Goal: Task Accomplishment & Management: Use online tool/utility

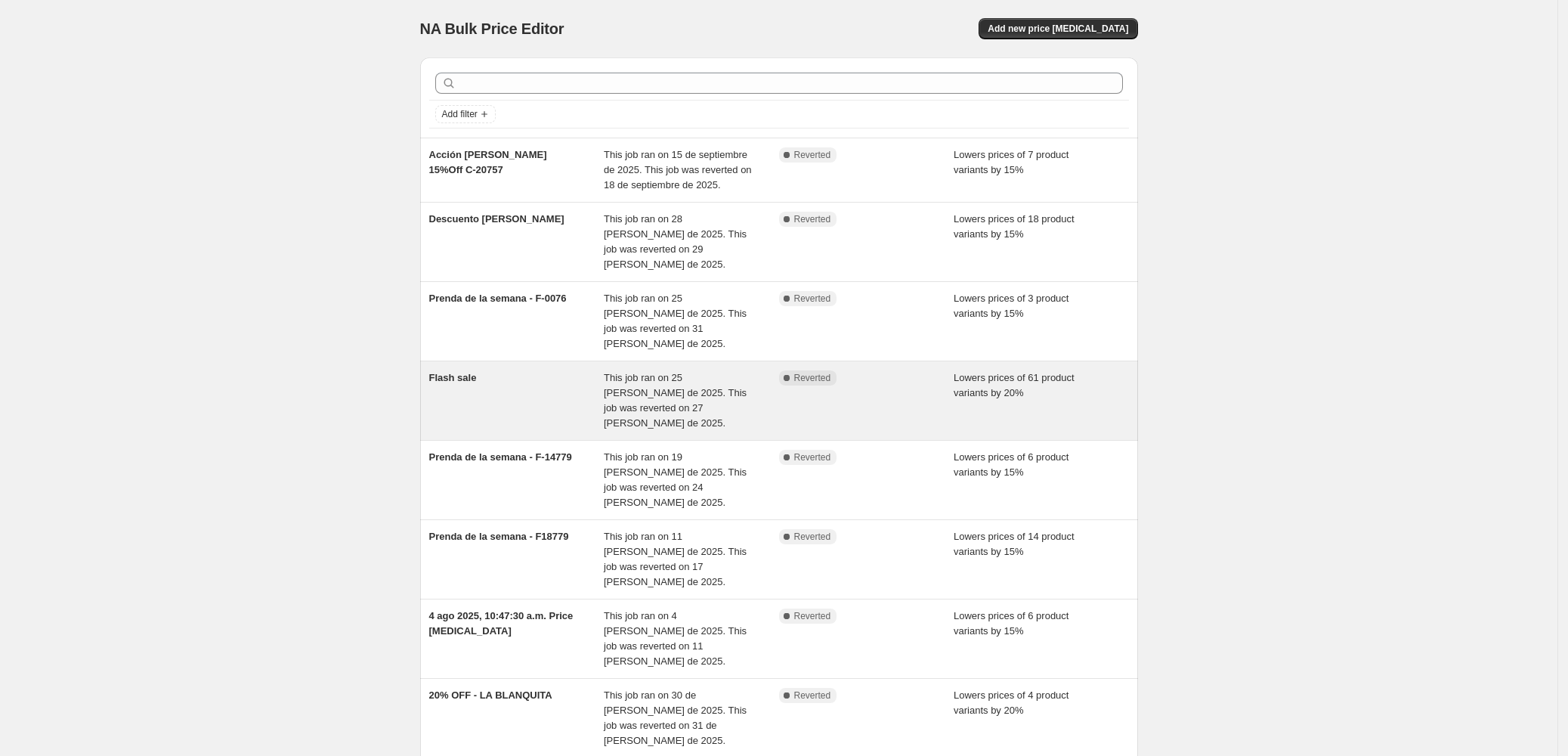
drag, startPoint x: 1389, startPoint y: 371, endPoint x: 860, endPoint y: 371, distance: 529.0
click at [1368, 371] on div "NA Bulk Price Editor. This page is ready NA Bulk Price Editor Add new price cha…" at bounding box center [779, 525] width 1557 height 1051
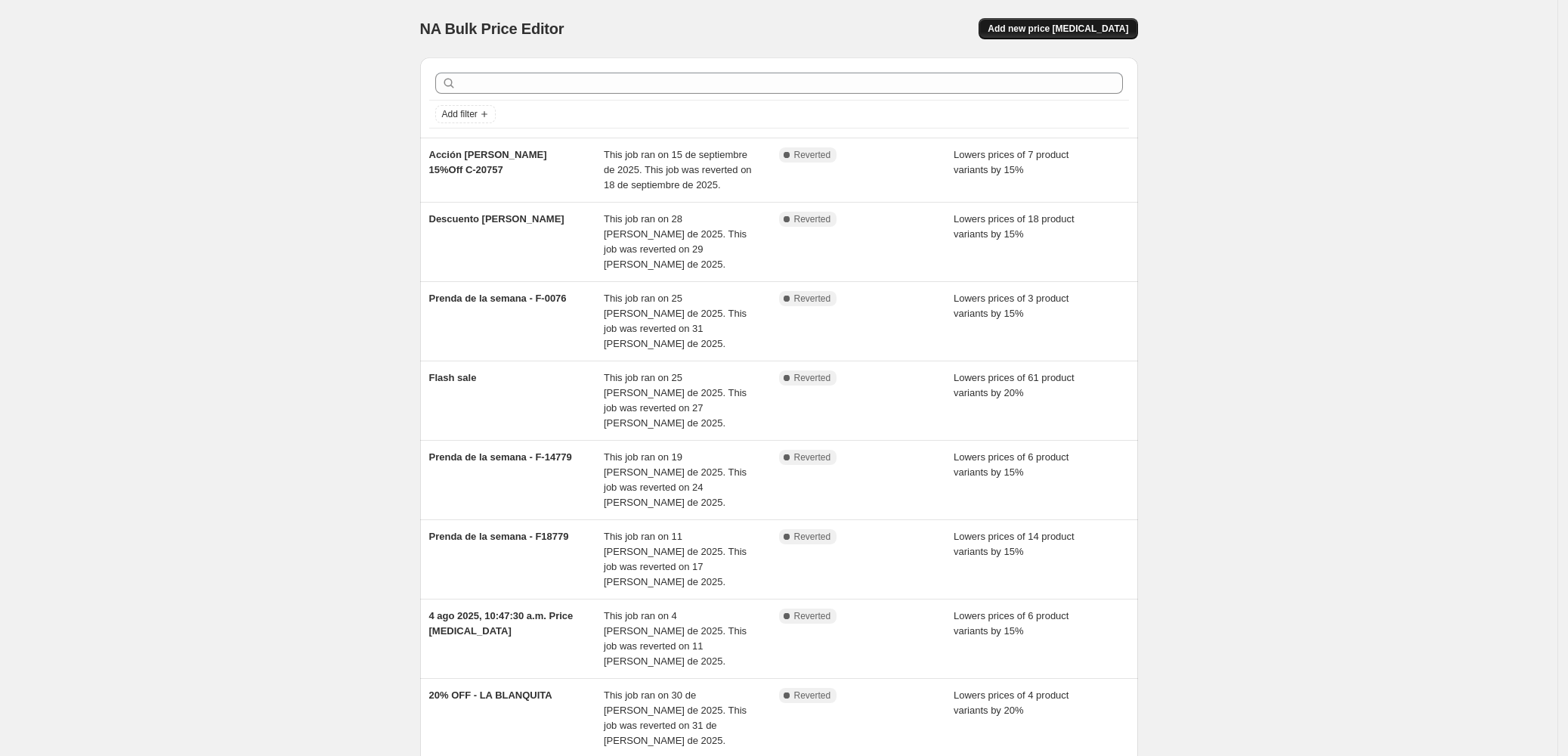
click at [1095, 33] on span "Add new price change job" at bounding box center [1058, 28] width 141 height 12
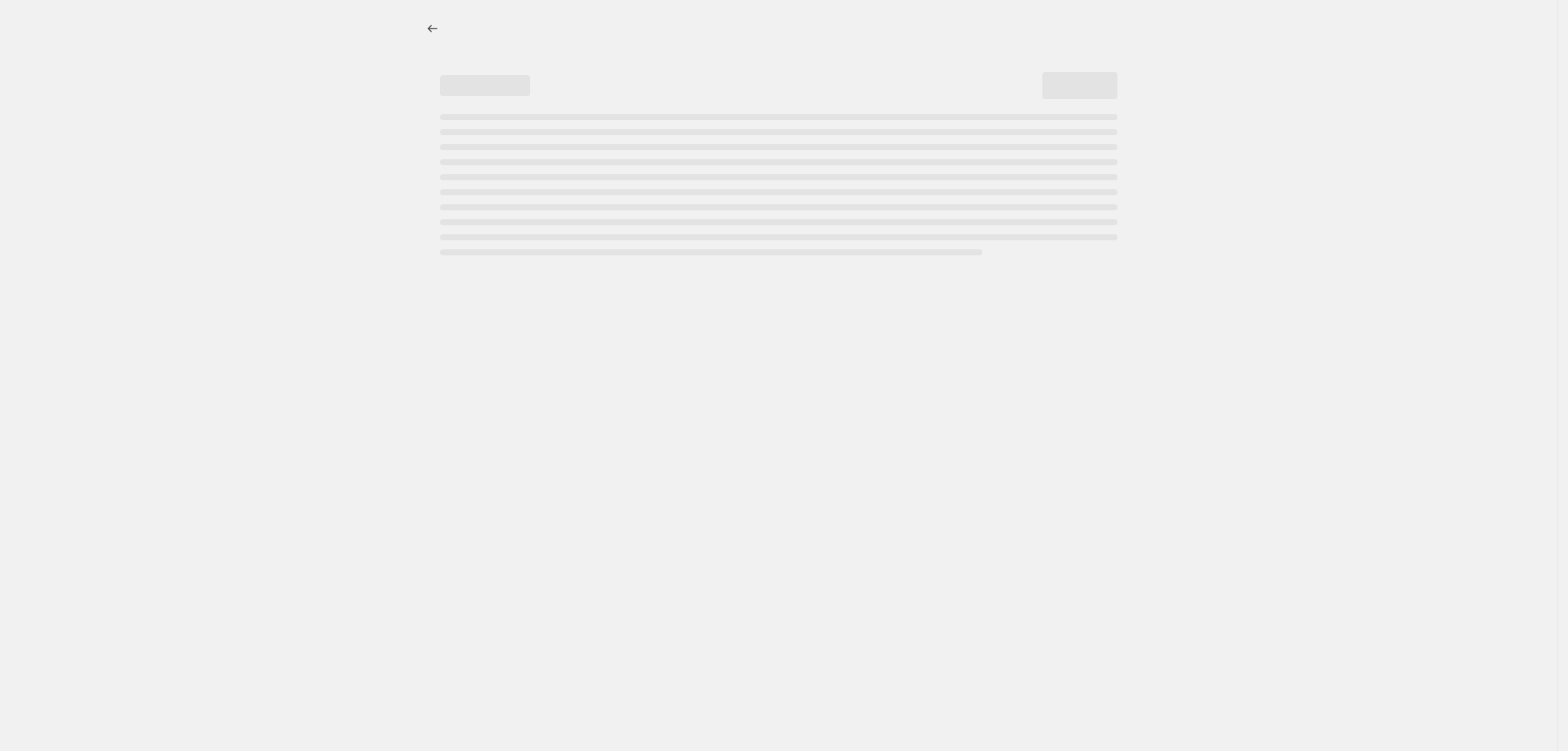
select select "percentage"
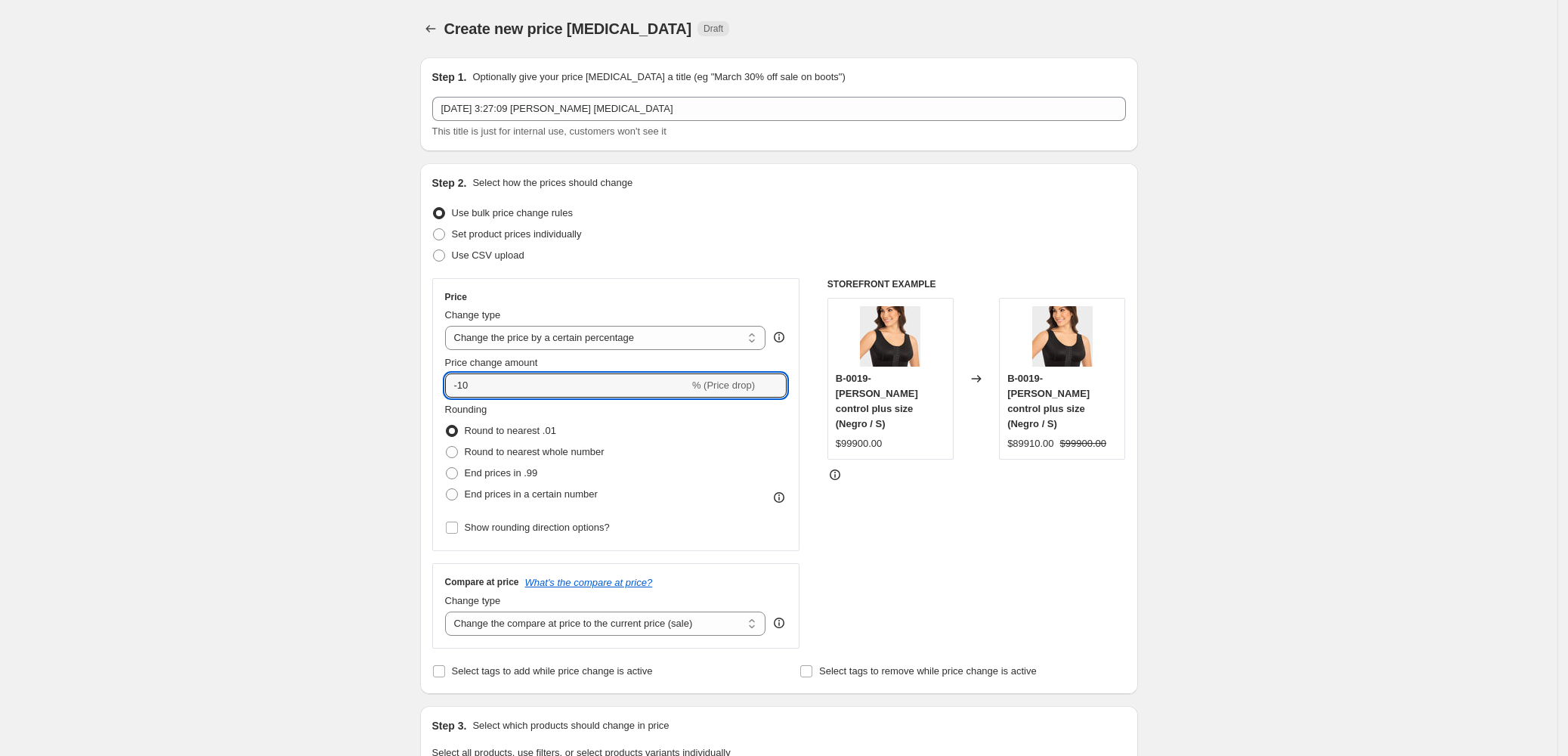
drag, startPoint x: 469, startPoint y: 385, endPoint x: 542, endPoint y: 286, distance: 123.0
click at [473, 384] on input "-10" at bounding box center [567, 386] width 244 height 24
type input "-20"
click at [1467, 528] on div "Create new price change job. This page is ready Create new price change job Dra…" at bounding box center [779, 768] width 1557 height 1536
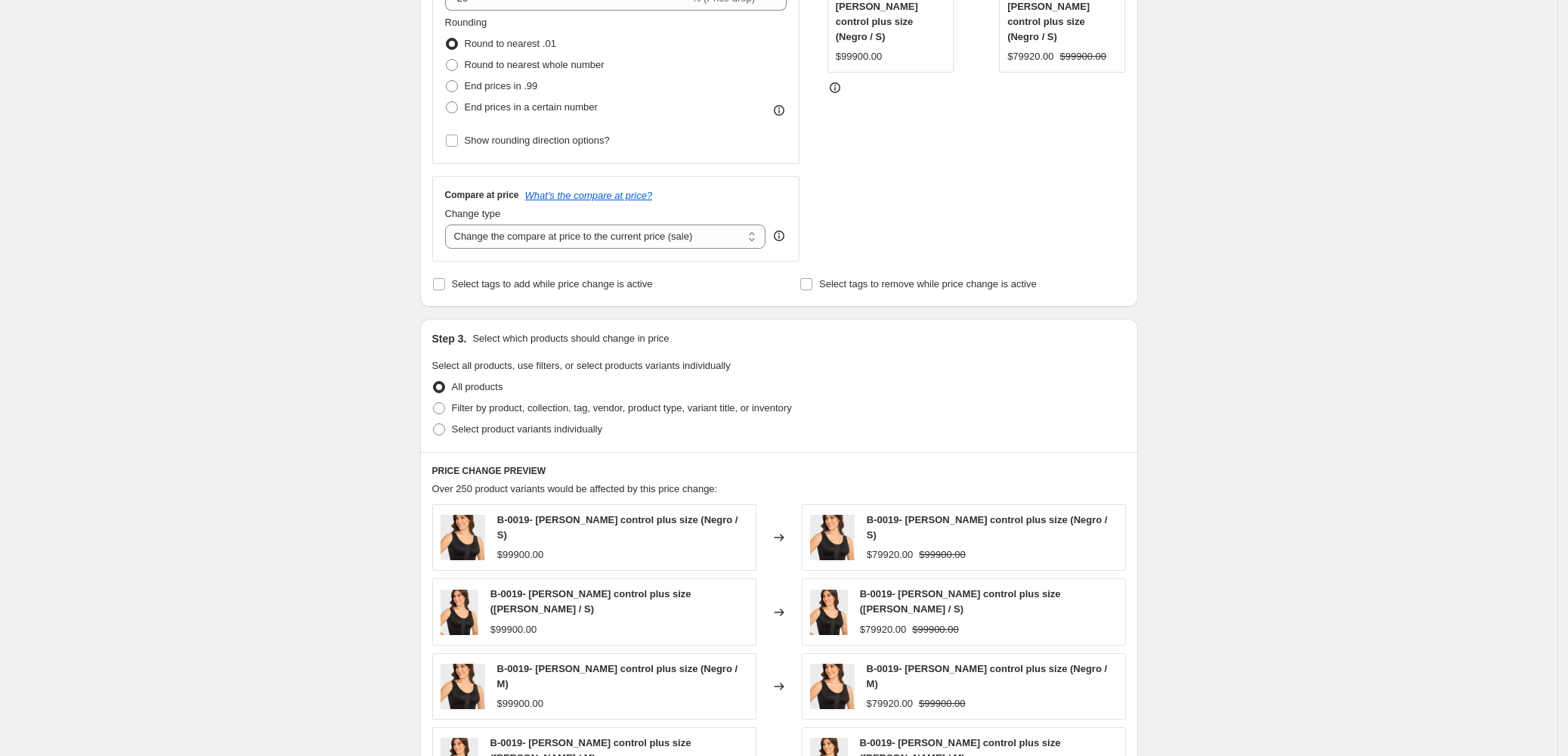
scroll to position [403, 0]
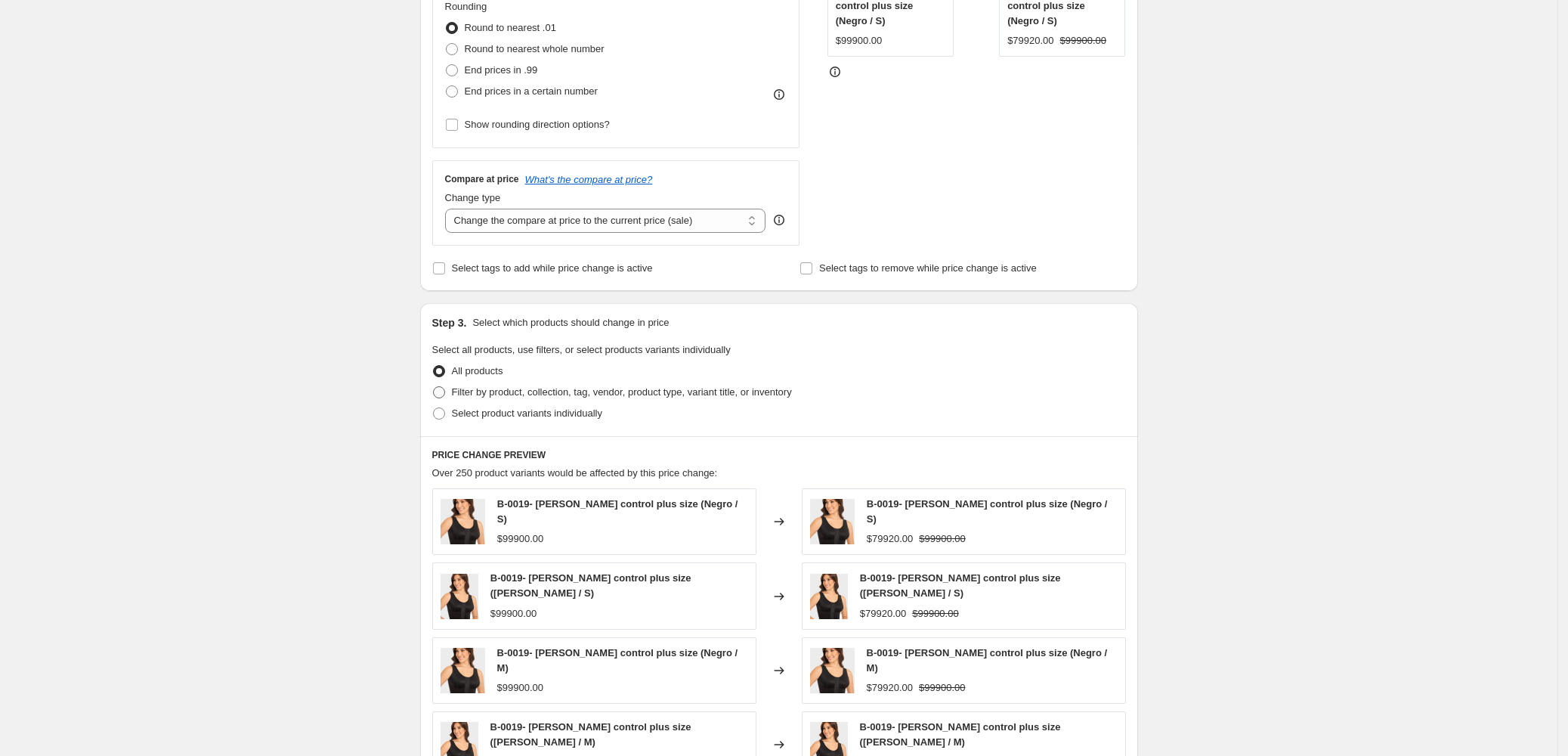
click at [445, 393] on span at bounding box center [440, 393] width 12 height 12
click at [433, 387] on input "Filter by product, collection, tag, vendor, product type, variant title, or inv…" at bounding box center [433, 386] width 1 height 1
radio input "true"
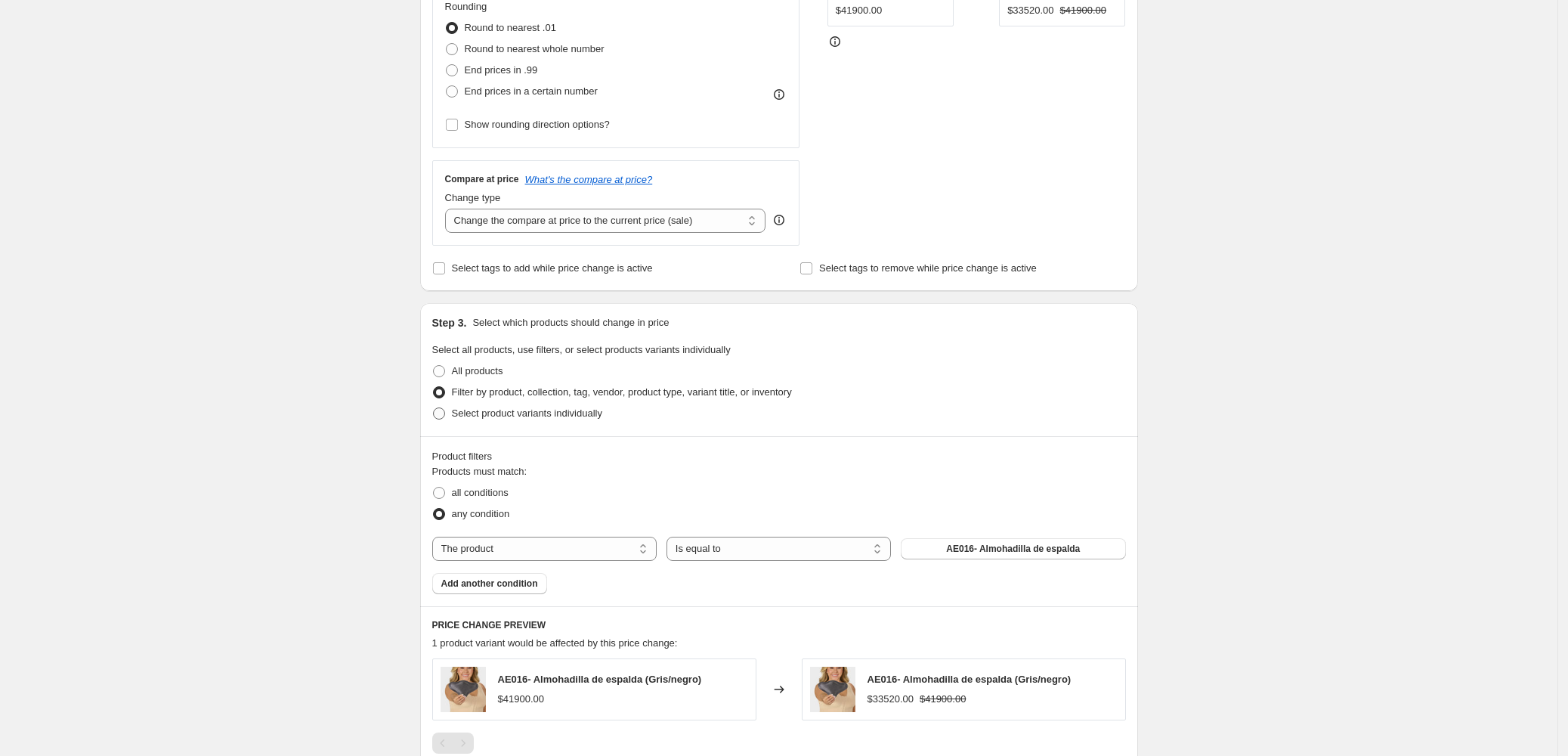
click at [460, 414] on span "Select product variants individually" at bounding box center [527, 413] width 150 height 12
click at [433, 409] on input "Select product variants individually" at bounding box center [433, 408] width 1 height 1
radio input "true"
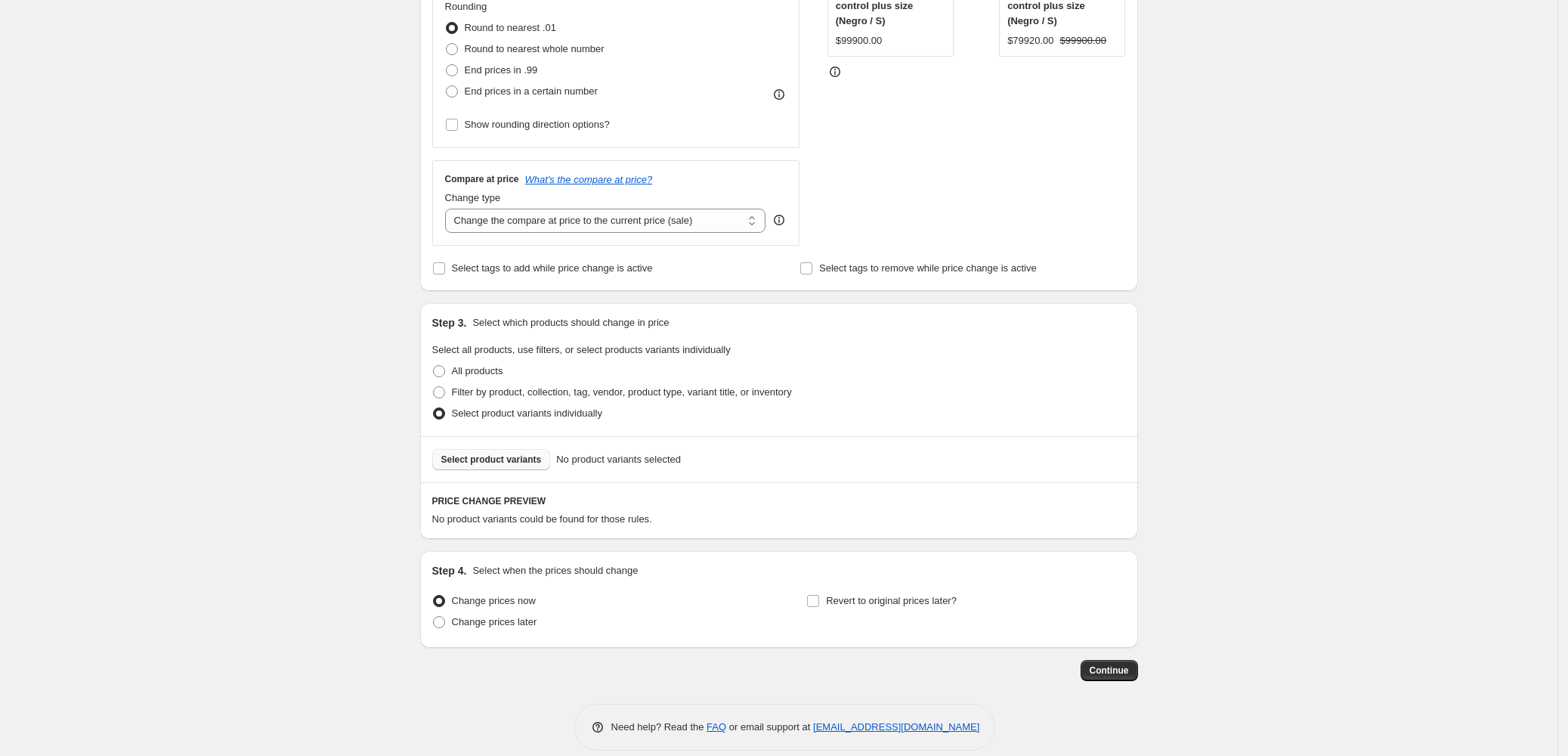
click at [490, 450] on button "Select product variants" at bounding box center [491, 459] width 118 height 21
click at [1395, 406] on div "Create new price change job. This page is ready Create new price change job Dra…" at bounding box center [779, 184] width 1557 height 1176
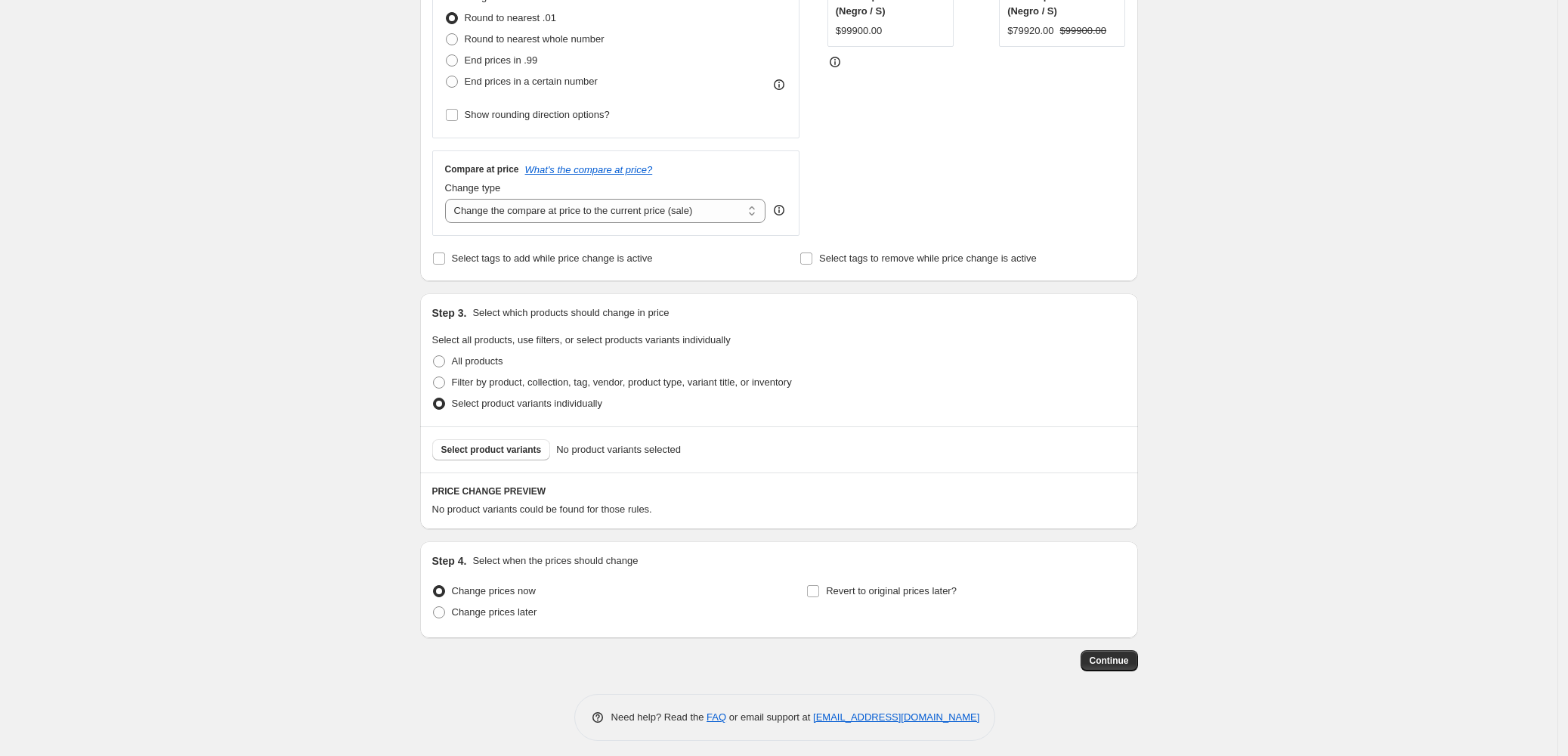
scroll to position [422, 0]
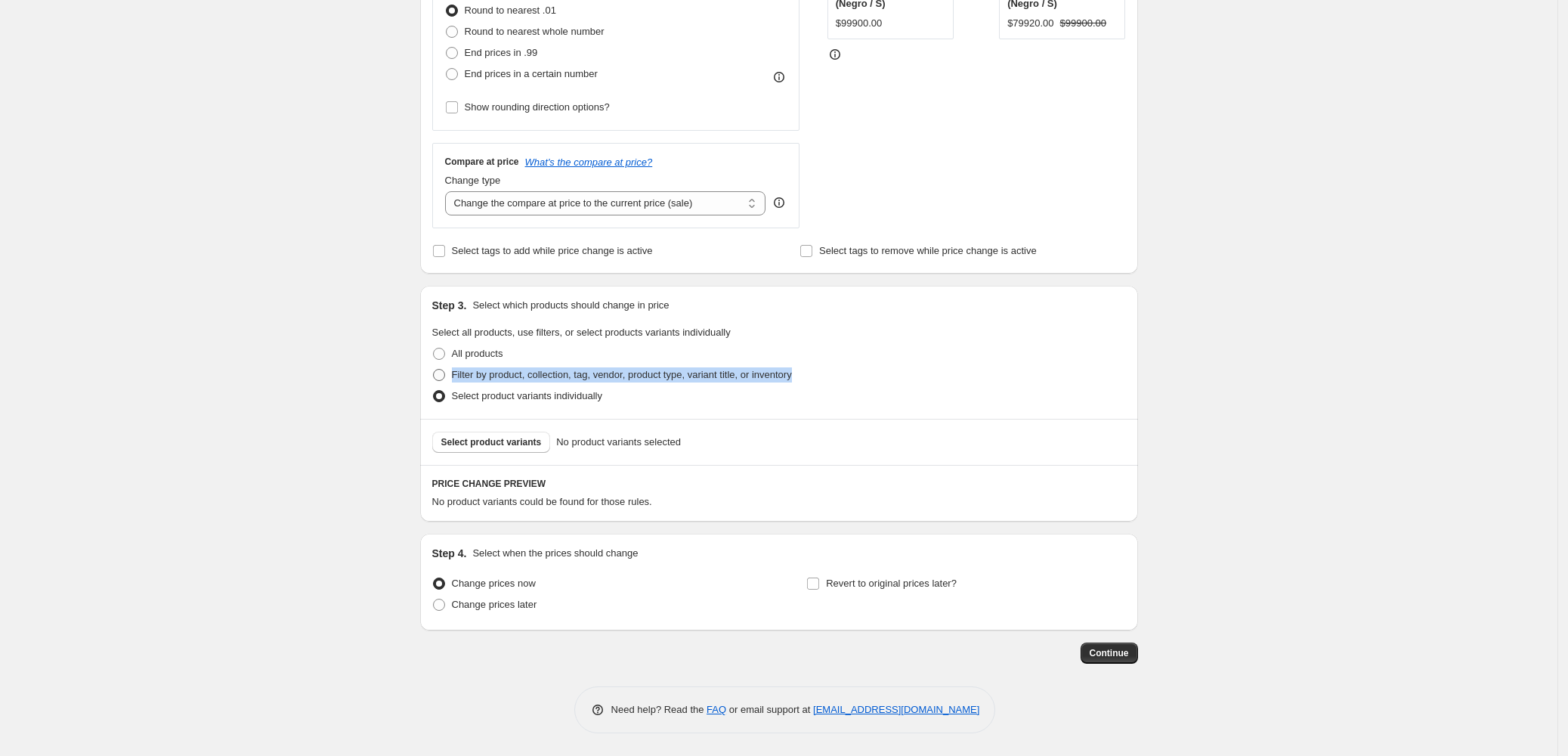
drag, startPoint x: 770, startPoint y: 378, endPoint x: 453, endPoint y: 374, distance: 317.0
click at [453, 374] on div "Filter by product, collection, tag, vendor, product type, variant title, or inv…" at bounding box center [780, 375] width 694 height 21
click at [438, 372] on span at bounding box center [440, 375] width 12 height 12
click at [433, 370] on input "Filter by product, collection, tag, vendor, product type, variant title, or inv…" at bounding box center [433, 369] width 1 height 1
radio input "true"
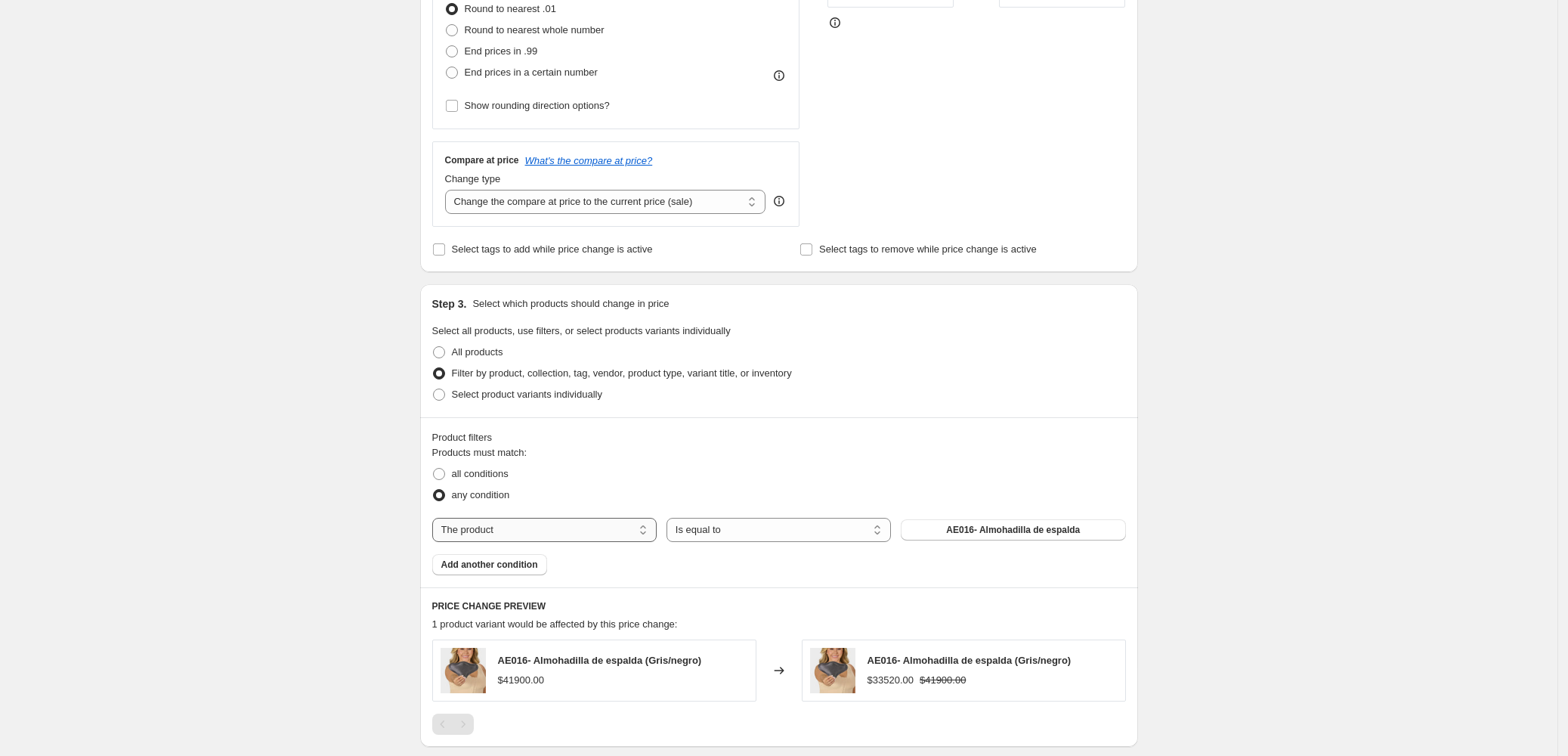
click at [546, 531] on select "The product The product's collection The product's tag The product's vendor The…" at bounding box center [545, 530] width 224 height 24
select select "collection"
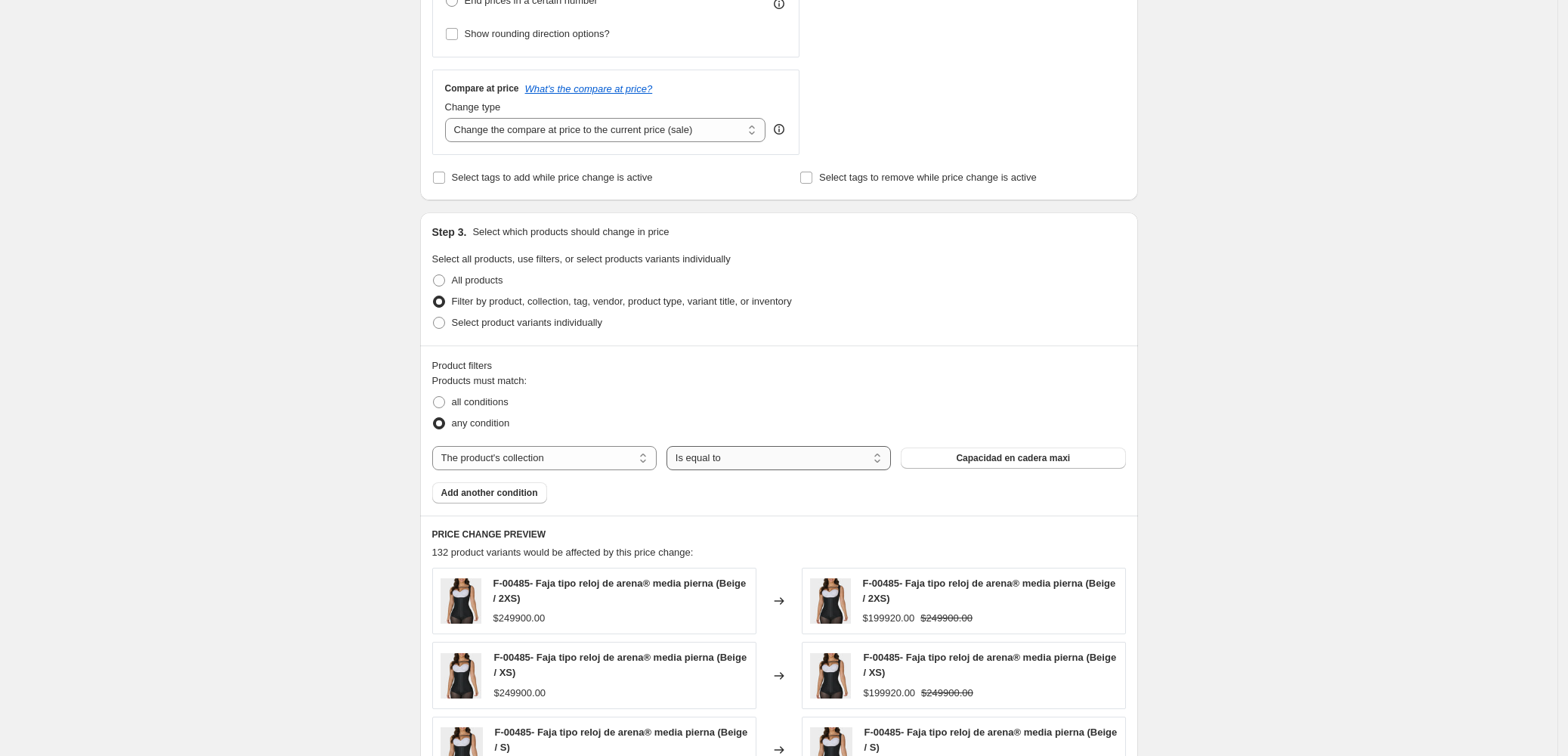
scroll to position [624, 0]
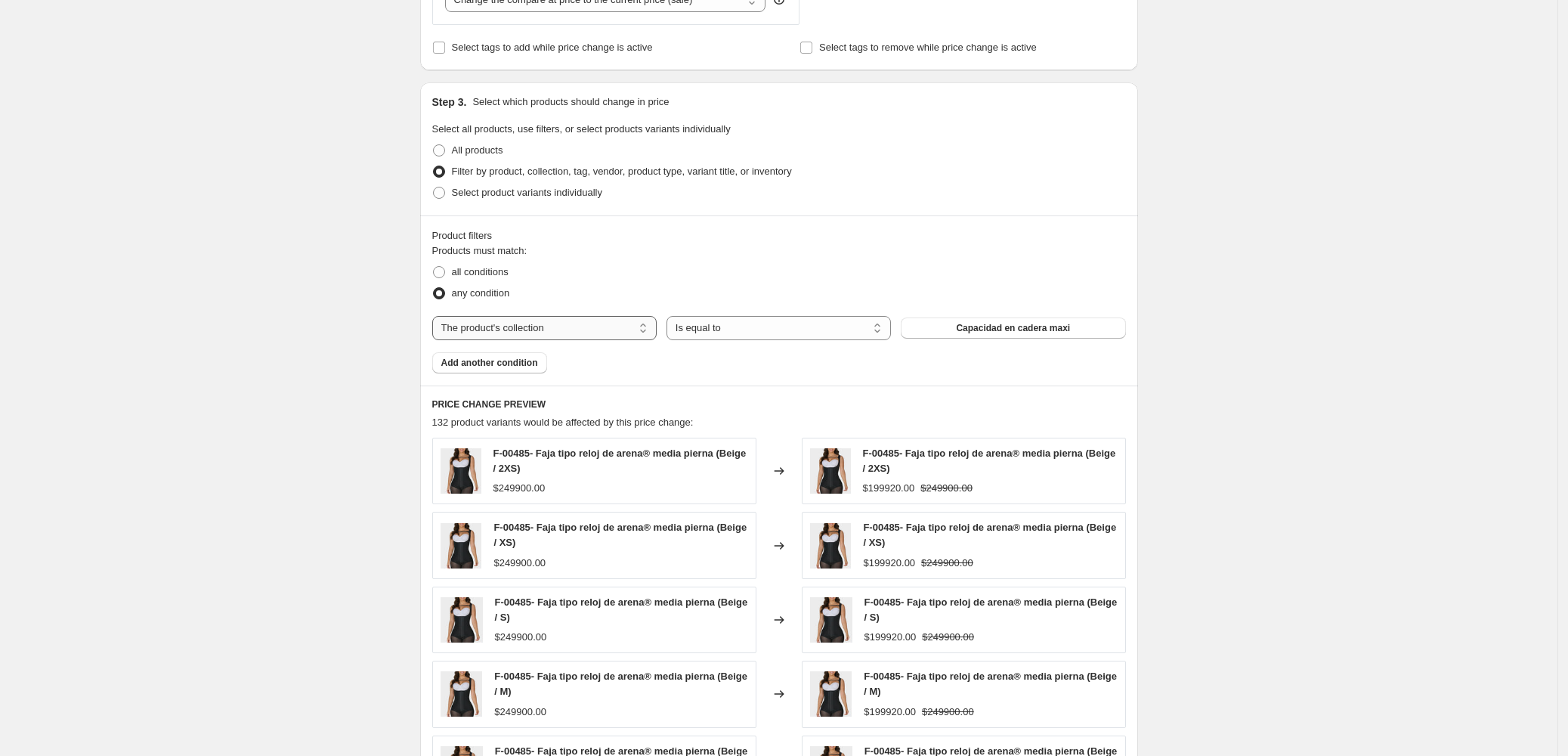
click at [585, 329] on select "The product The product's collection The product's tag The product's vendor The…" at bounding box center [545, 328] width 224 height 24
drag, startPoint x: 853, startPoint y: 380, endPoint x: 840, endPoint y: 377, distance: 13.3
click at [849, 379] on div "Product filters Products must match: all conditions any condition The product T…" at bounding box center [779, 300] width 718 height 170
click at [1307, 565] on div "Create new price change job. This page is ready Create new price change job Dra…" at bounding box center [779, 229] width 1557 height 1706
click at [776, 322] on select "Is equal to Is not equal to" at bounding box center [779, 328] width 224 height 24
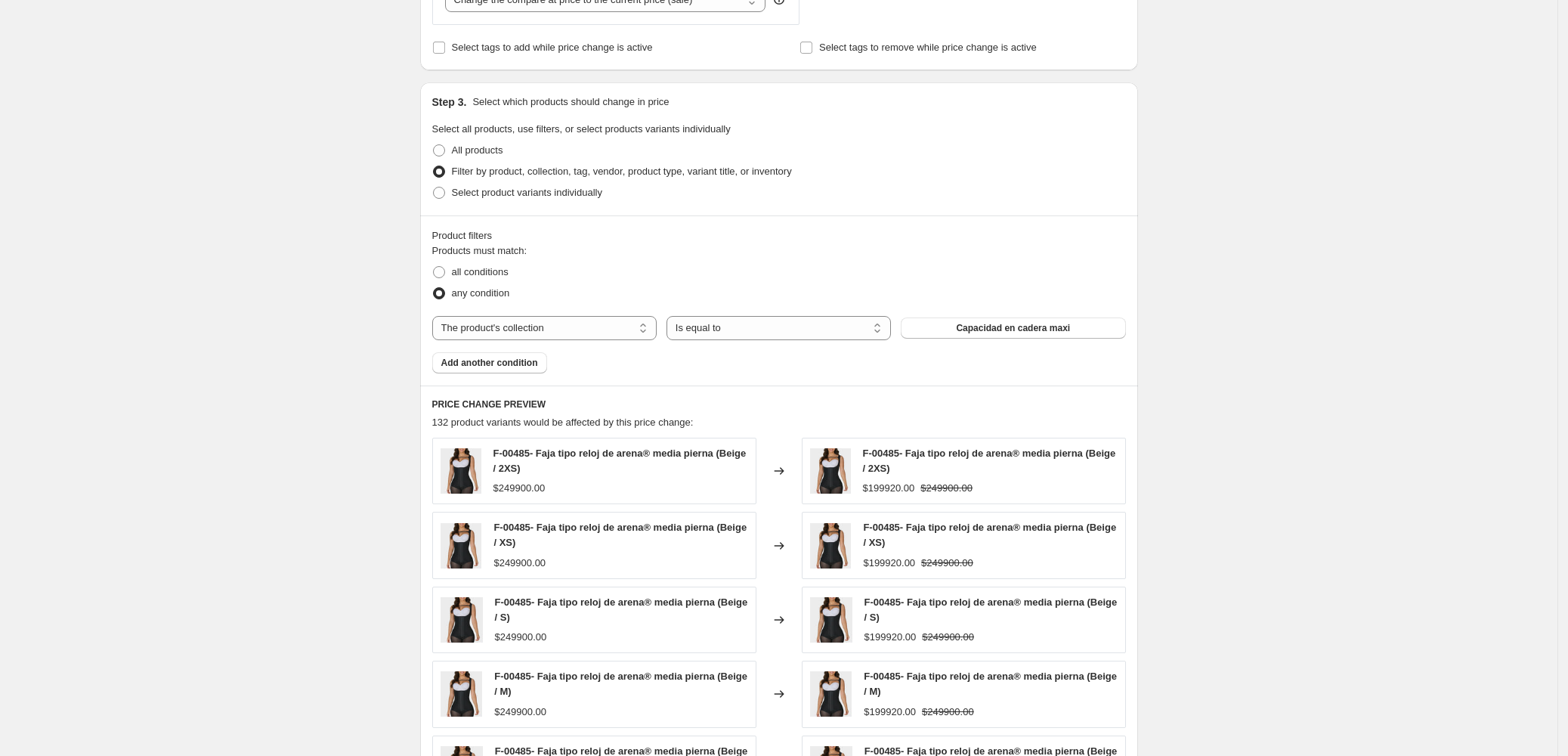
click at [1116, 248] on fieldset "Products must match: all conditions any condition" at bounding box center [780, 273] width 694 height 61
click at [463, 363] on span "Add another condition" at bounding box center [489, 363] width 97 height 12
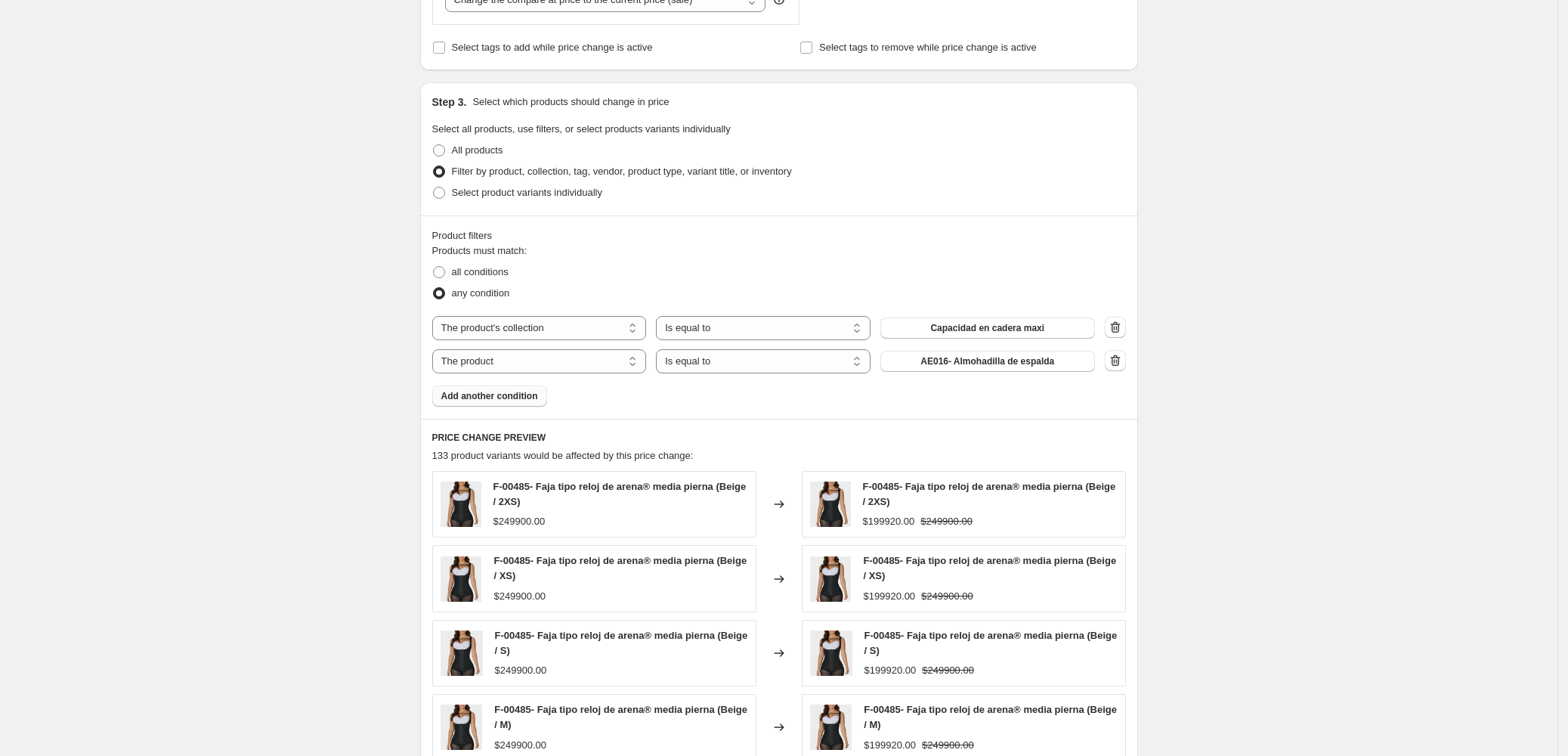
click at [478, 389] on button "Add another condition" at bounding box center [489, 396] width 115 height 21
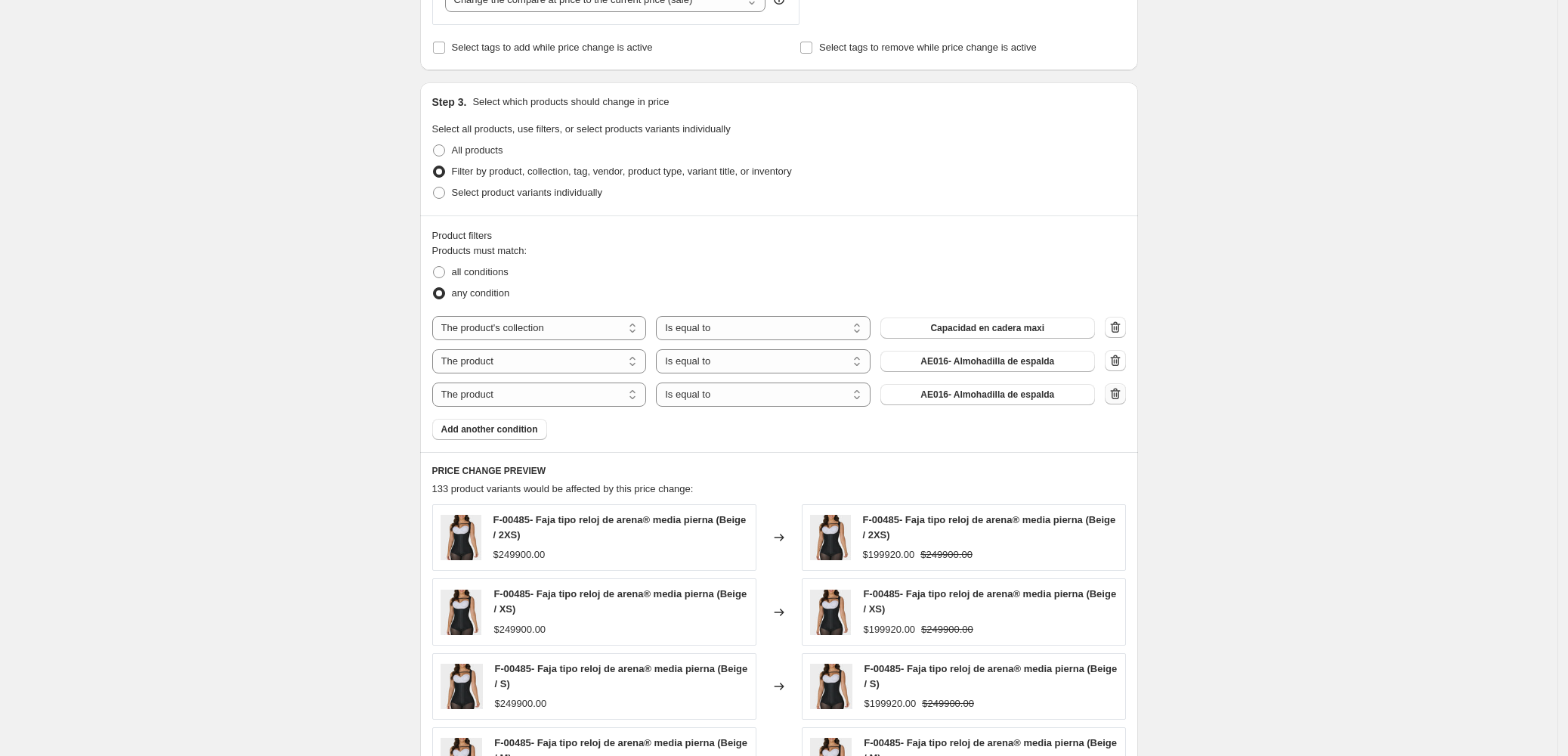
click at [1111, 398] on button "button" at bounding box center [1116, 394] width 21 height 21
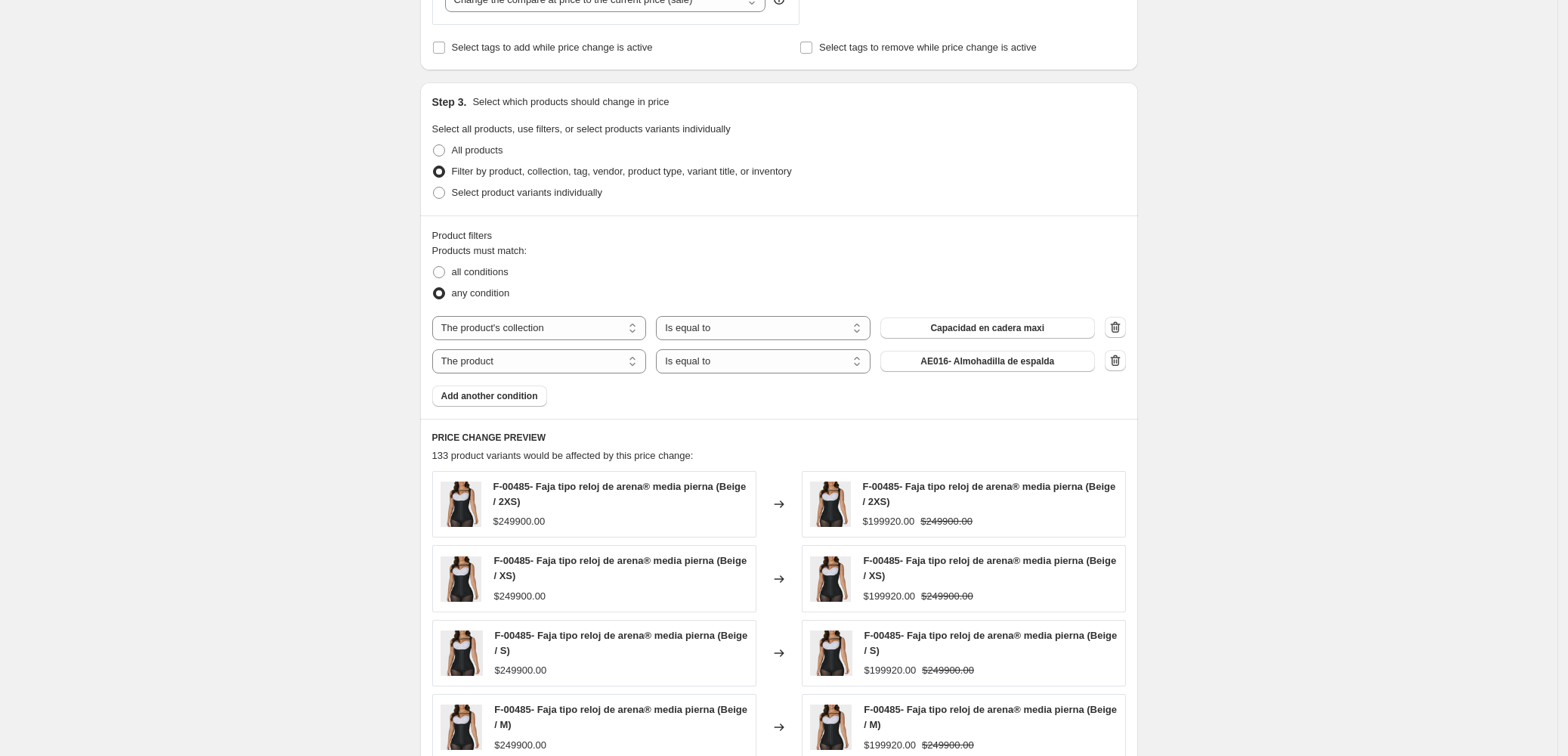
click at [1116, 356] on icon "button" at bounding box center [1115, 361] width 15 height 15
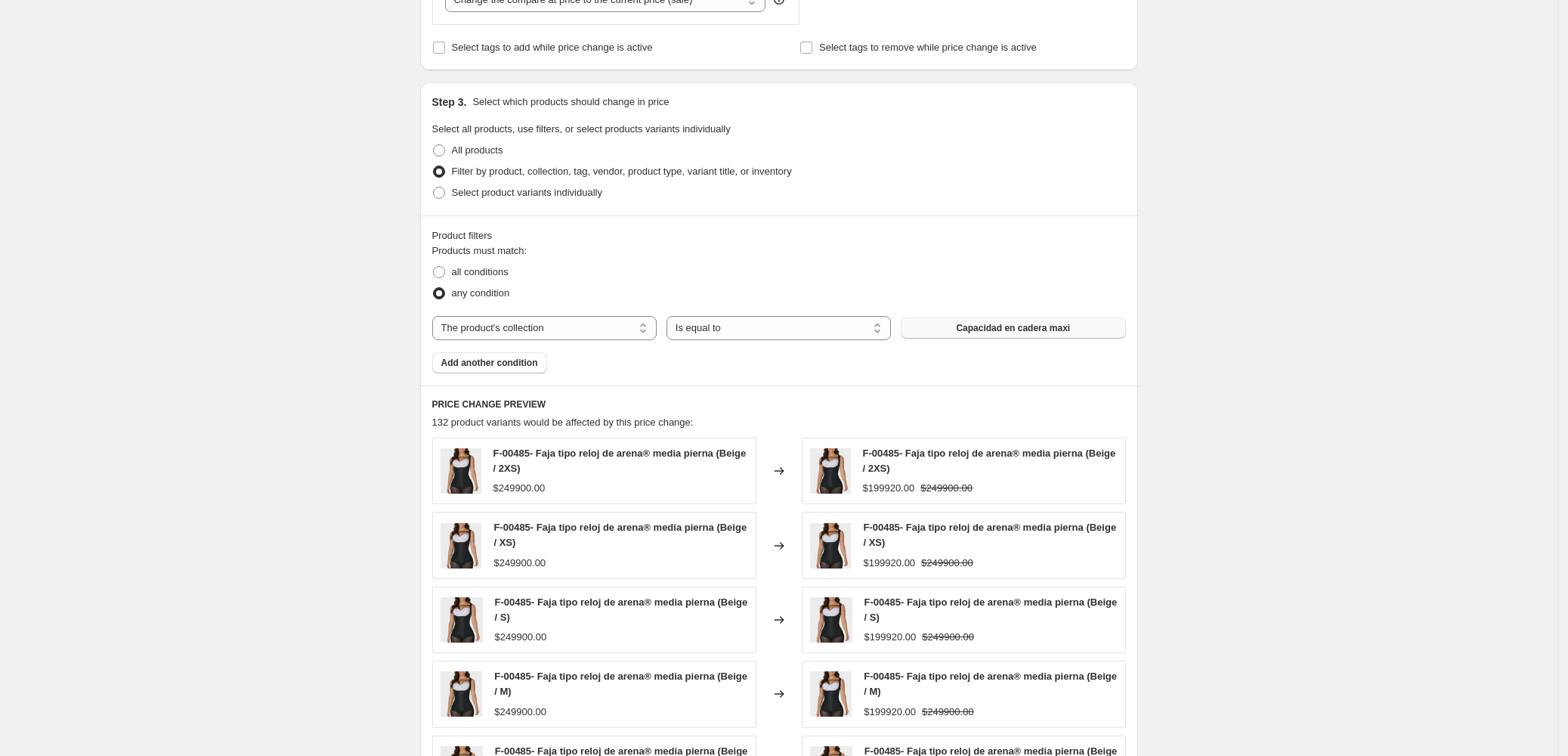
click at [1024, 334] on span "Capacidad en cadera maxi" at bounding box center [1013, 329] width 114 height 12
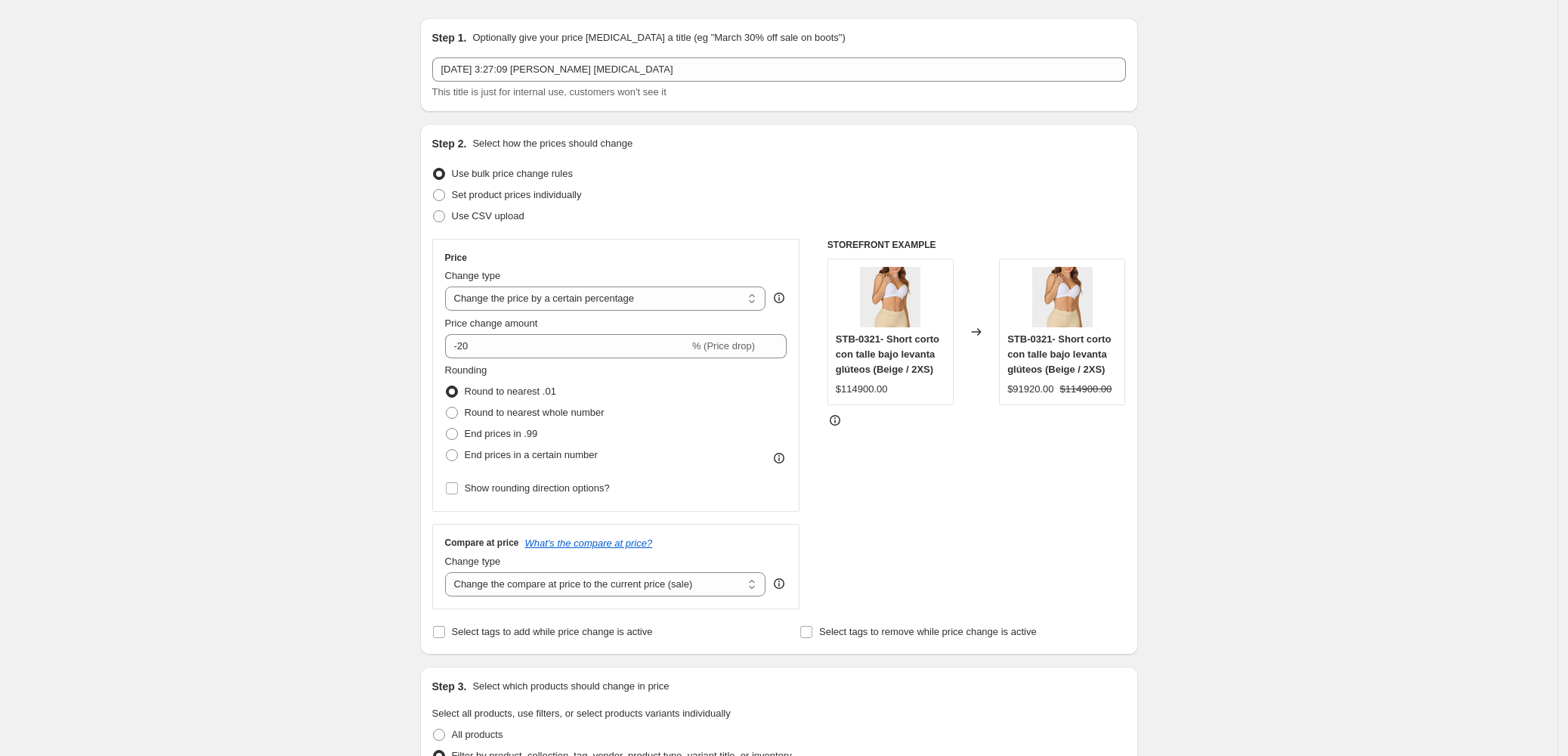
scroll to position [0, 0]
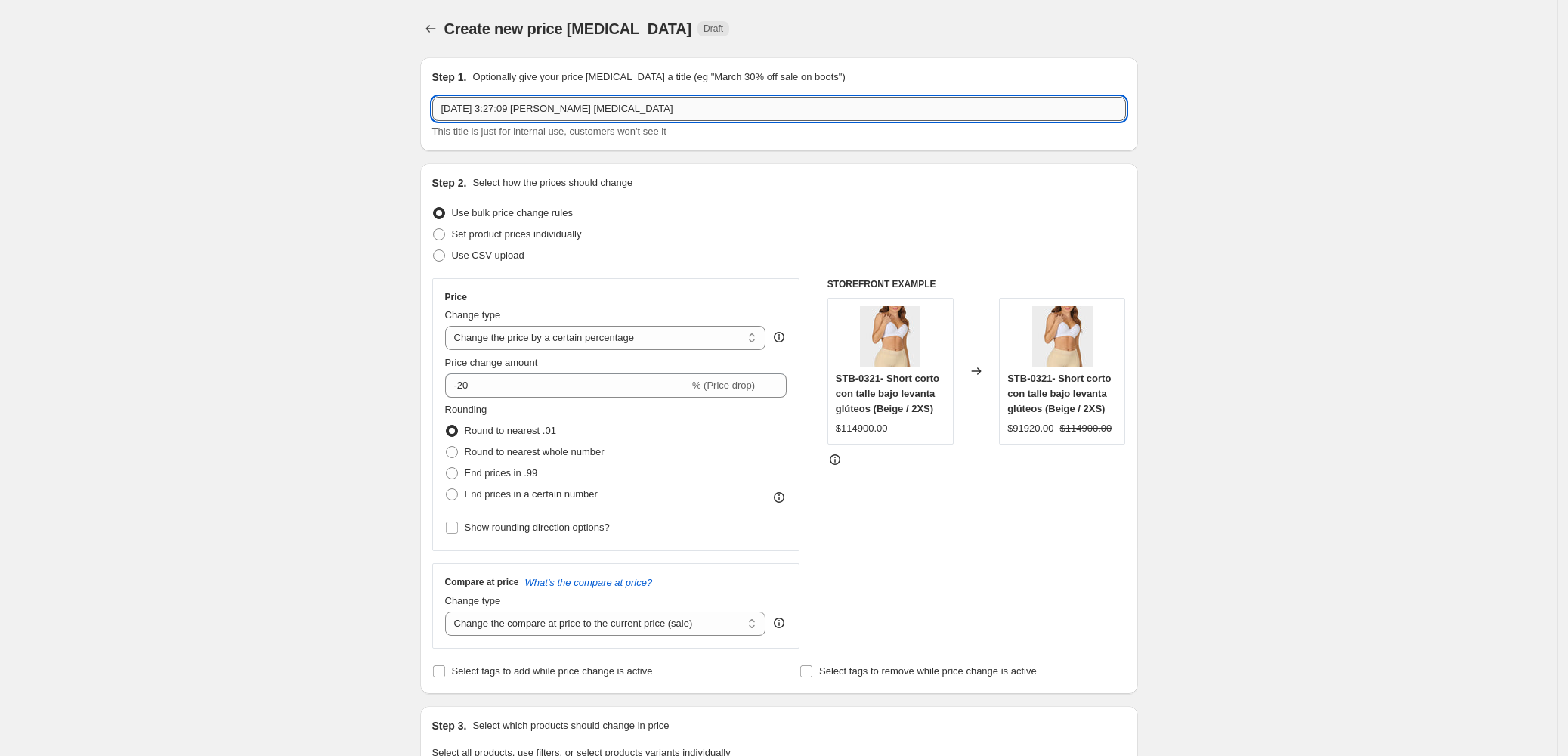
click at [668, 100] on input "15 oct 2025, 3:27:09 p.m. Price change job" at bounding box center [780, 109] width 694 height 24
drag, startPoint x: 270, startPoint y: 96, endPoint x: 208, endPoint y: 93, distance: 62.1
type input "20% OFF - SHORT [PERSON_NAME]"
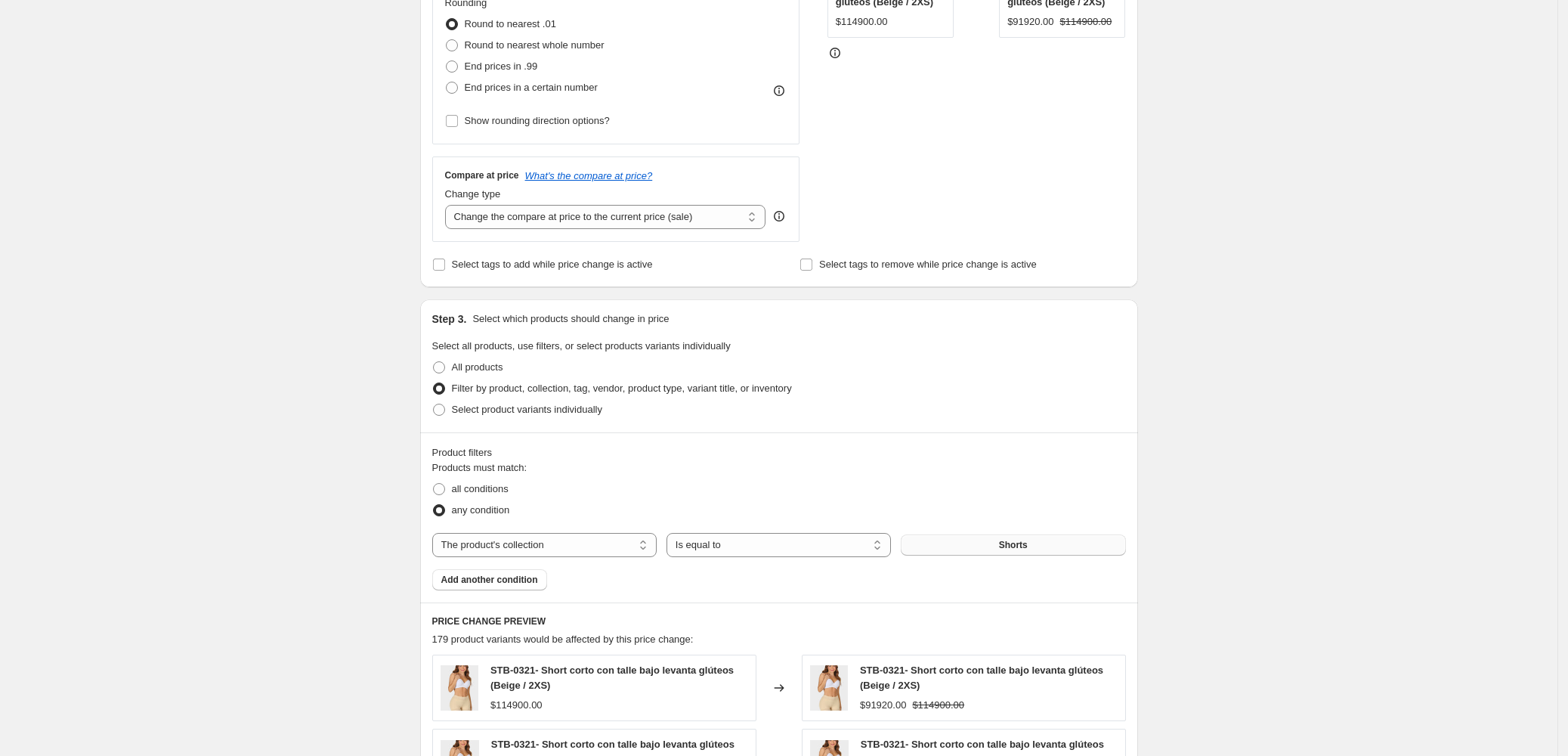
scroll to position [403, 0]
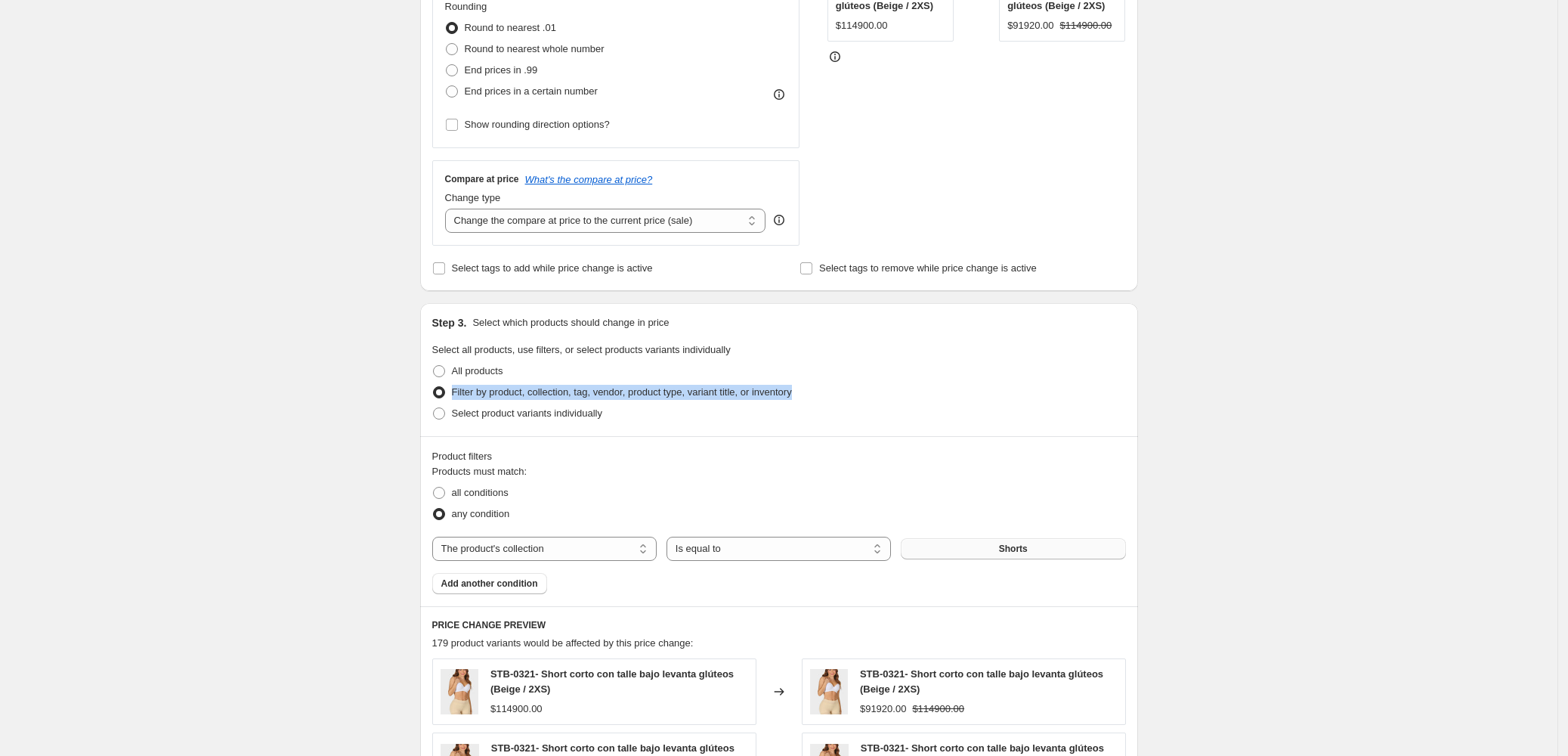
drag, startPoint x: 827, startPoint y: 391, endPoint x: 484, endPoint y: 396, distance: 343.0
click at [454, 393] on div "Filter by product, collection, tag, vendor, product type, variant title, or inv…" at bounding box center [780, 393] width 694 height 21
click at [1387, 328] on div "Create new price change job. This page is ready Create new price change job Dra…" at bounding box center [779, 450] width 1557 height 1706
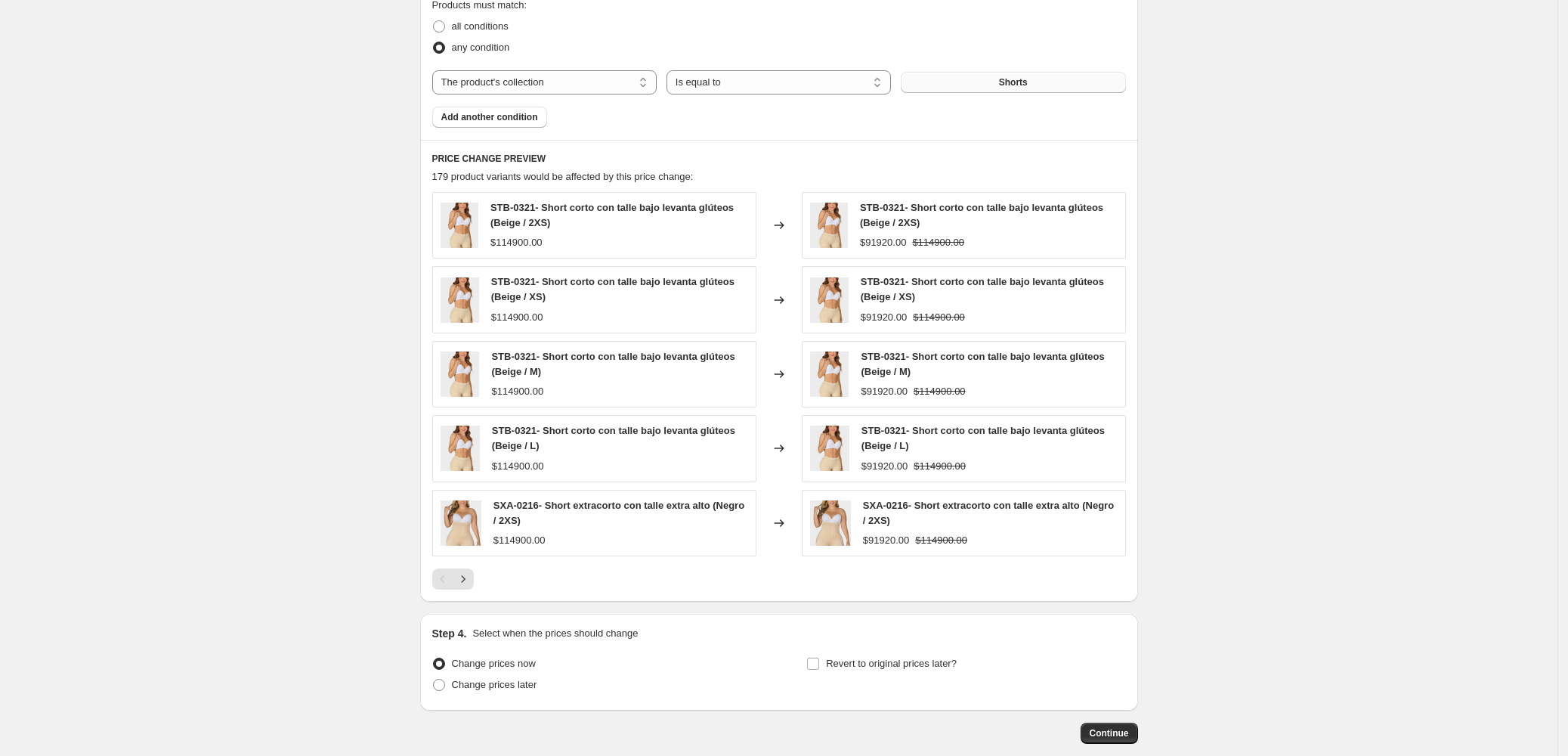
scroll to position [953, 0]
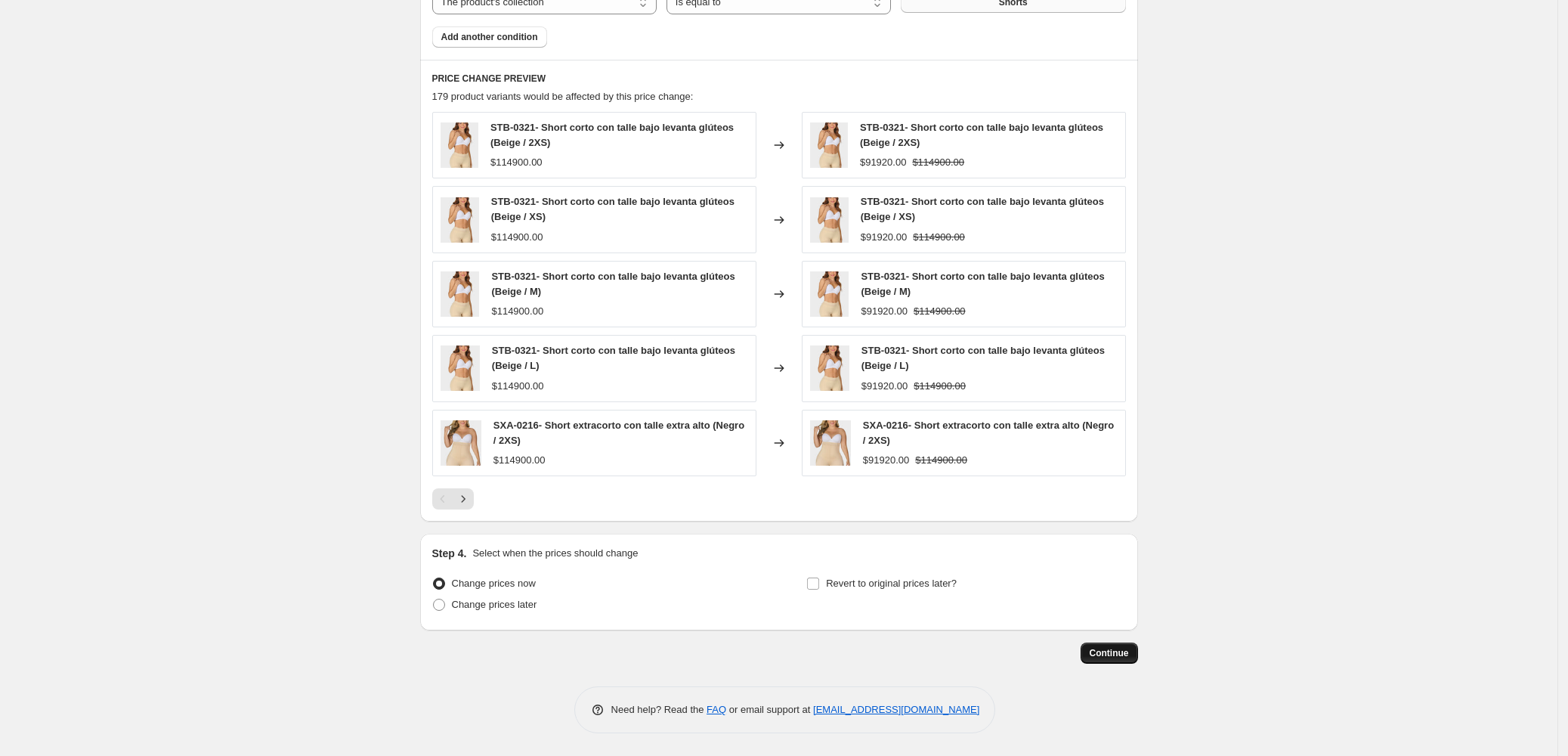
click at [1126, 651] on span "Continue" at bounding box center [1110, 654] width 39 height 12
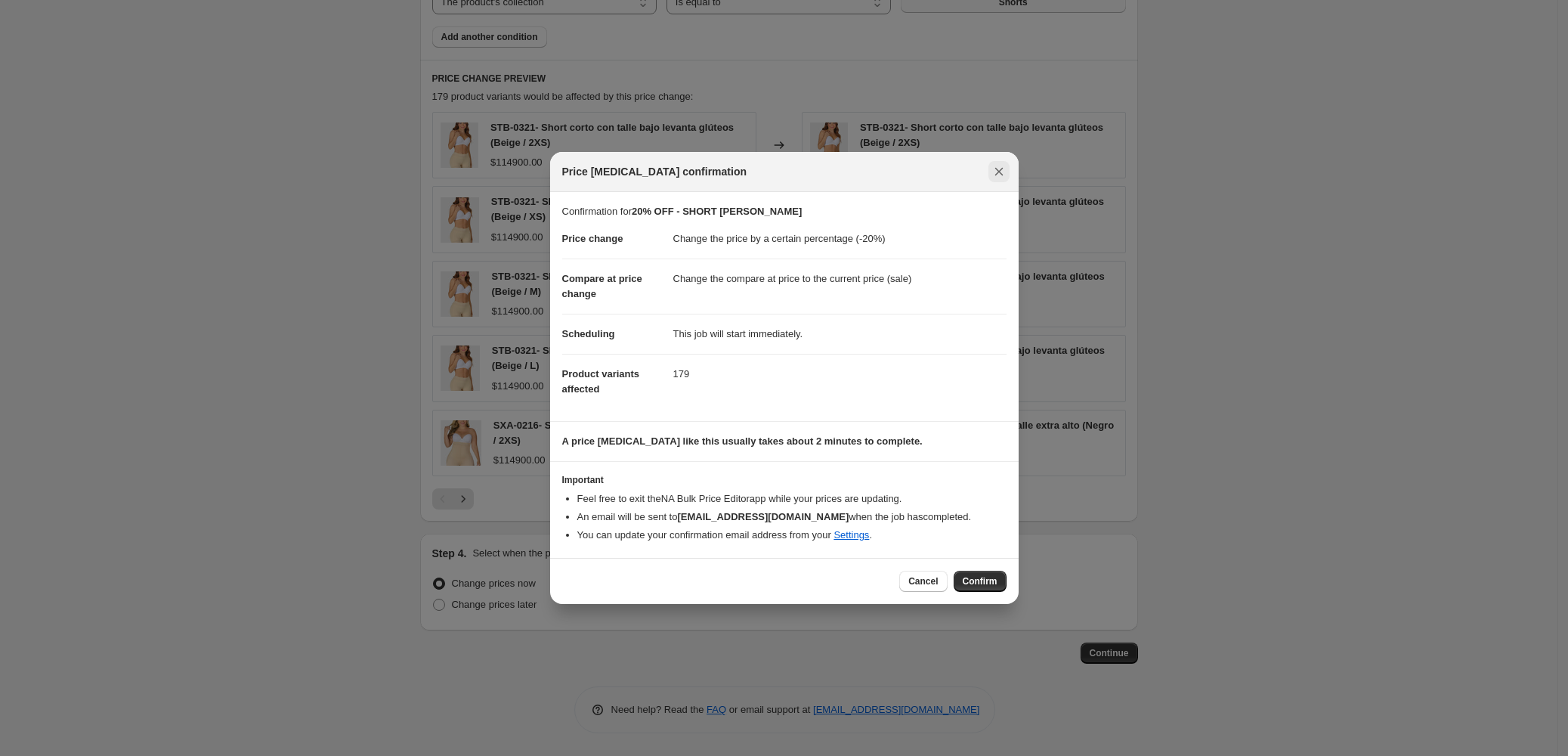
click at [995, 170] on icon "Close" at bounding box center [998, 171] width 15 height 15
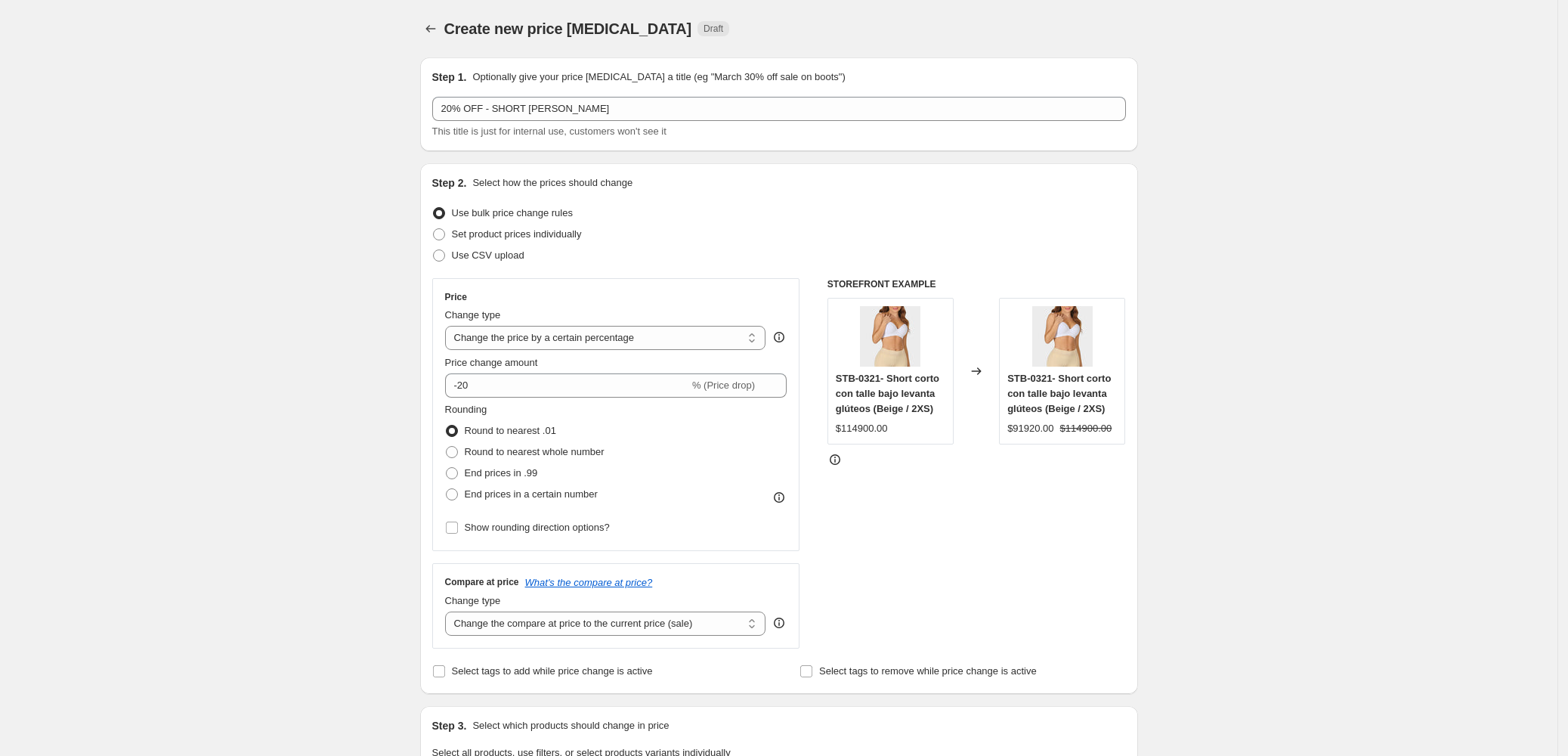
scroll to position [302, 0]
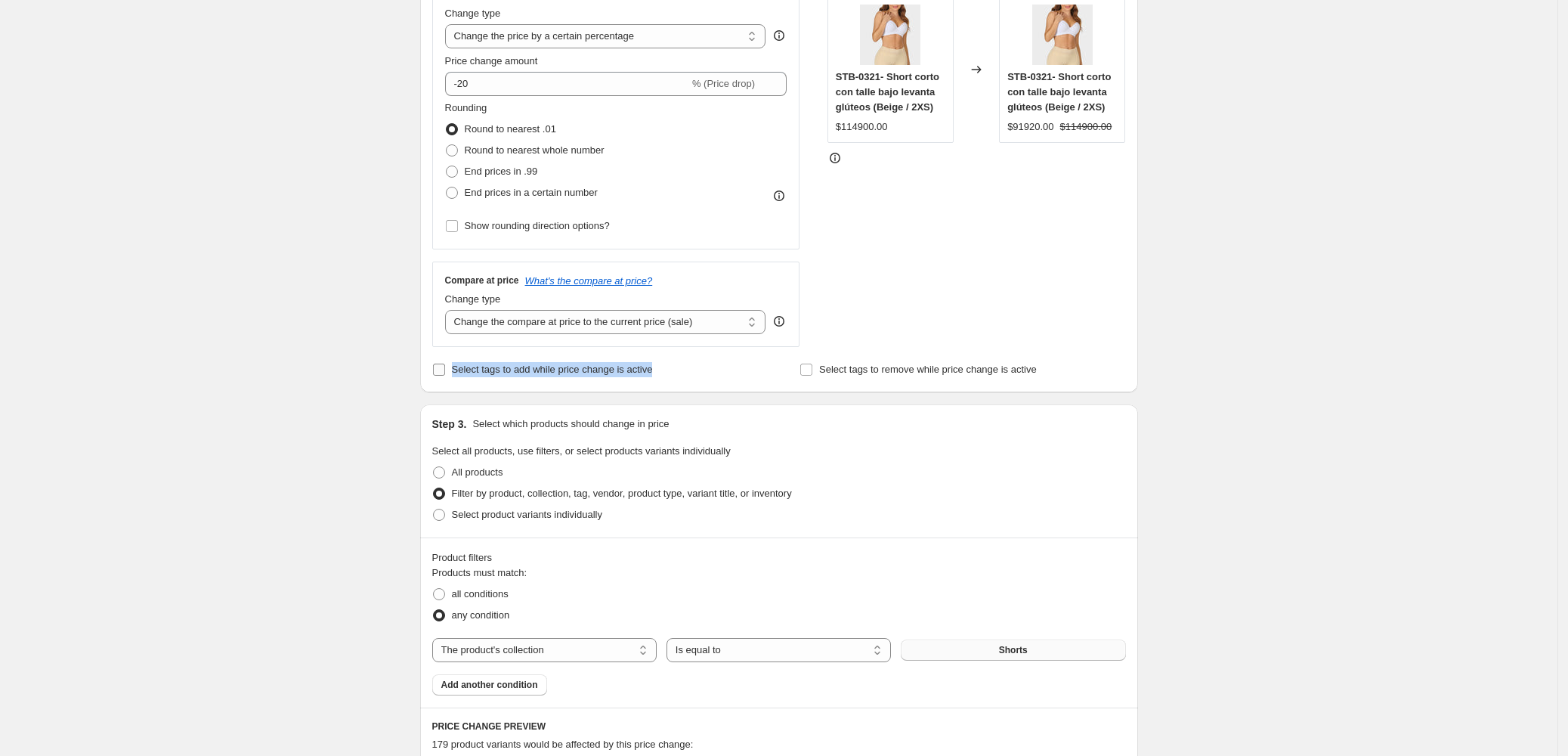
drag, startPoint x: 681, startPoint y: 370, endPoint x: 491, endPoint y: 380, distance: 190.3
click at [458, 370] on div "Select tags to add while price change is active" at bounding box center [595, 370] width 326 height 21
click at [934, 423] on div "Step 3. Select which products should change in price" at bounding box center [780, 424] width 694 height 15
click at [1044, 366] on div "Select tags to remove while price change is active" at bounding box center [963, 370] width 326 height 21
drag, startPoint x: 1035, startPoint y: 371, endPoint x: 835, endPoint y: 370, distance: 200.0
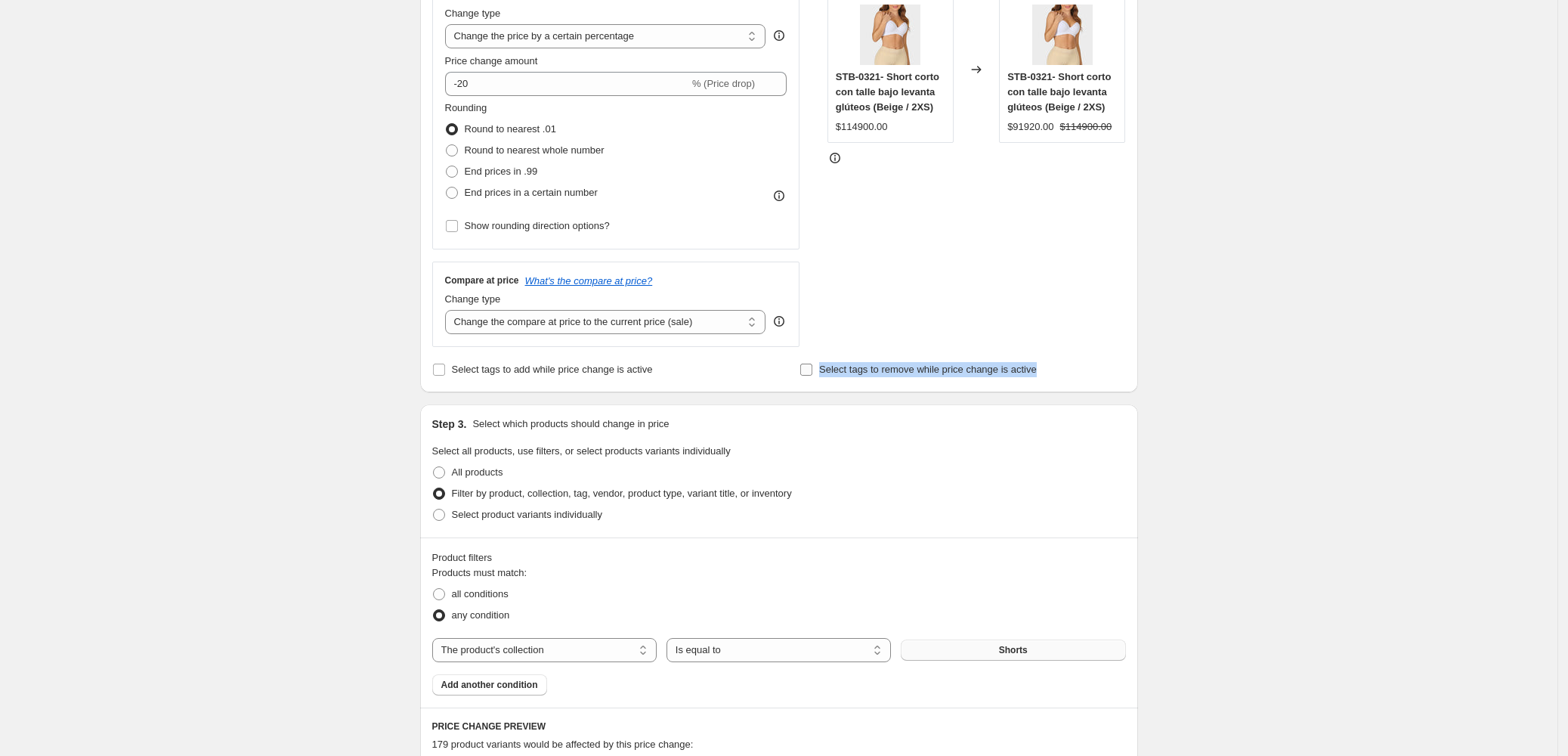
click at [827, 374] on div "Select tags to remove while price change is active" at bounding box center [963, 370] width 326 height 21
drag, startPoint x: 1143, startPoint y: 232, endPoint x: 1117, endPoint y: 244, distance: 28.6
click at [1141, 232] on div "Create new price change job. This page is ready Create new price change job Dra…" at bounding box center [780, 551] width 755 height 1706
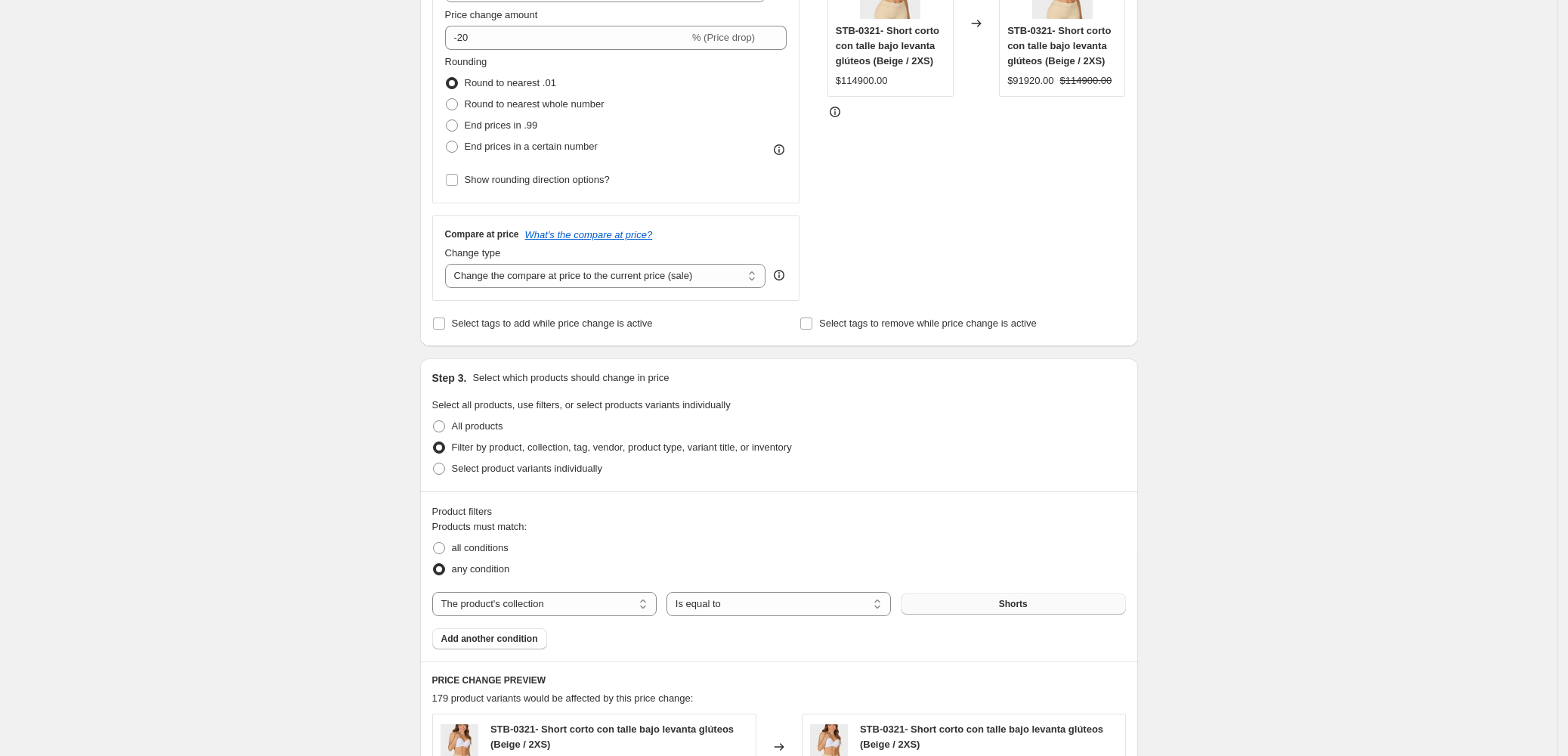
scroll to position [248, 0]
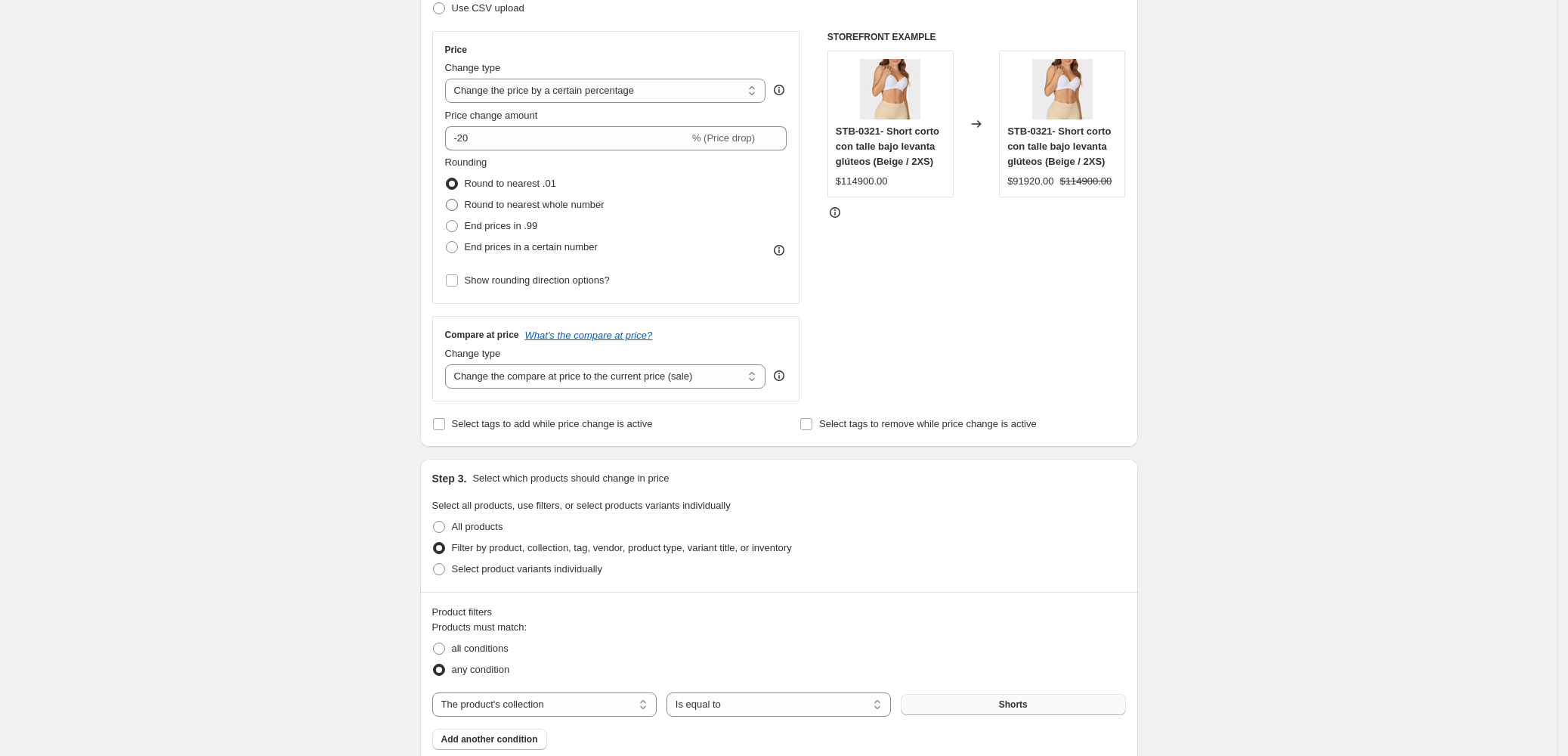
click at [453, 202] on span at bounding box center [452, 205] width 12 height 12
click at [447, 199] on input "Round to nearest whole number" at bounding box center [446, 199] width 1 height 1
radio input "true"
click at [457, 224] on span at bounding box center [452, 226] width 12 height 12
click at [447, 221] on input "End prices in .99" at bounding box center [446, 220] width 1 height 1
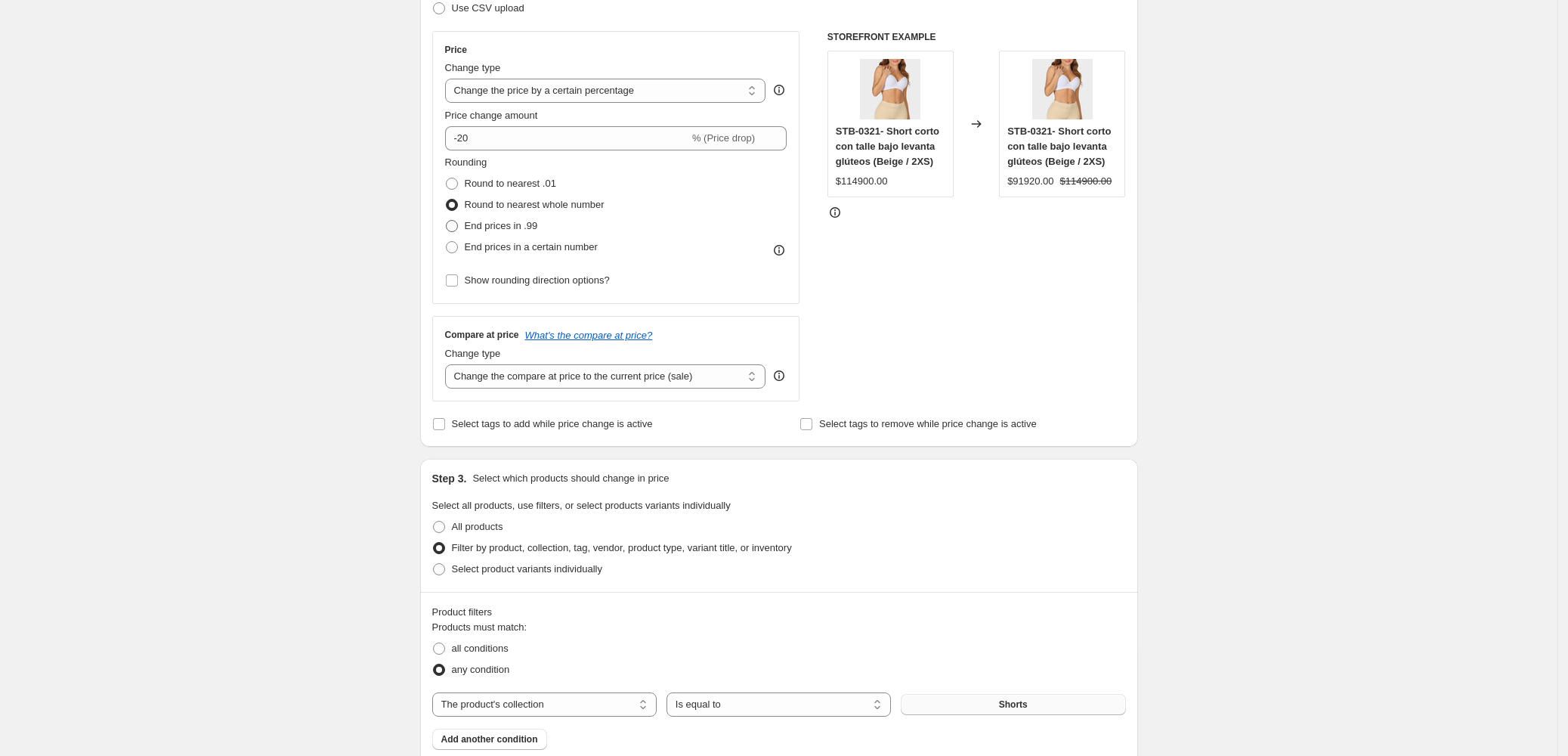
radio input "true"
click at [456, 250] on span at bounding box center [452, 248] width 12 height 12
click at [447, 242] on input "End prices in a certain number" at bounding box center [446, 241] width 1 height 1
radio input "true"
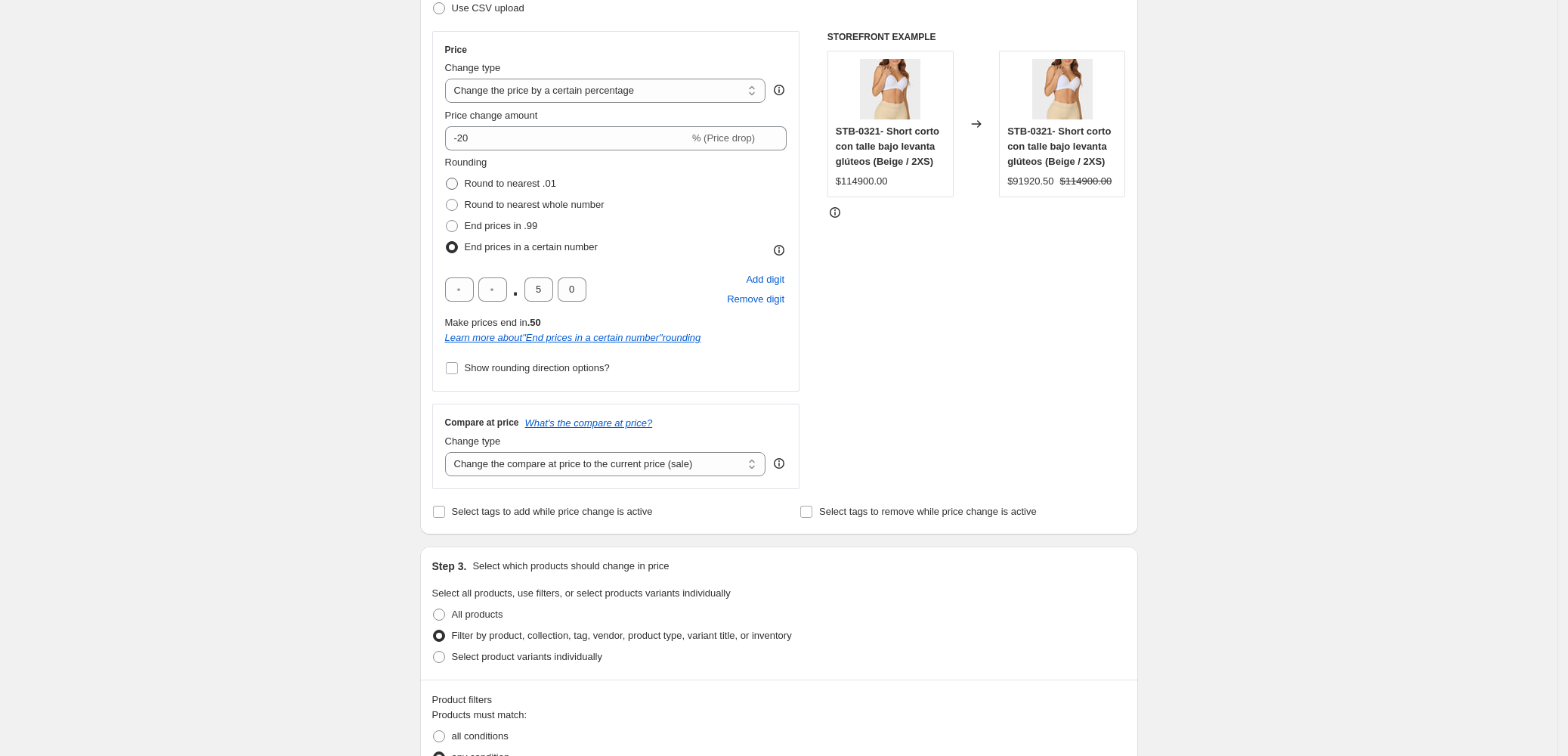
click at [451, 181] on span at bounding box center [452, 184] width 12 height 12
click at [447, 178] on input "Round to nearest .01" at bounding box center [446, 178] width 1 height 1
radio input "true"
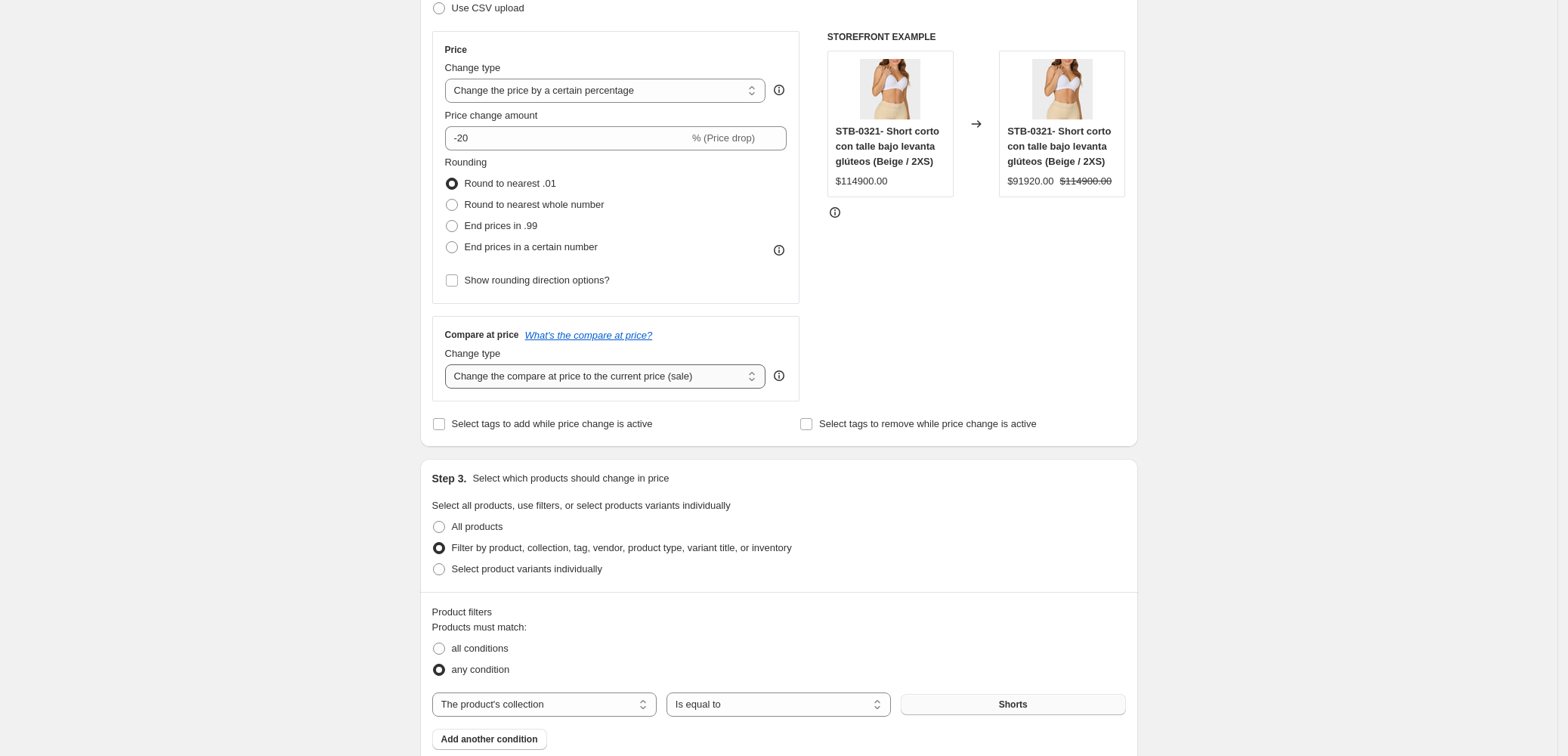
click at [629, 370] on select "Change the compare at price to the current price (sale) Change the compare at p…" at bounding box center [605, 376] width 321 height 24
click at [1156, 374] on div "Create new price change job. This page is ready Create new price change job Dra…" at bounding box center [780, 606] width 755 height 1706
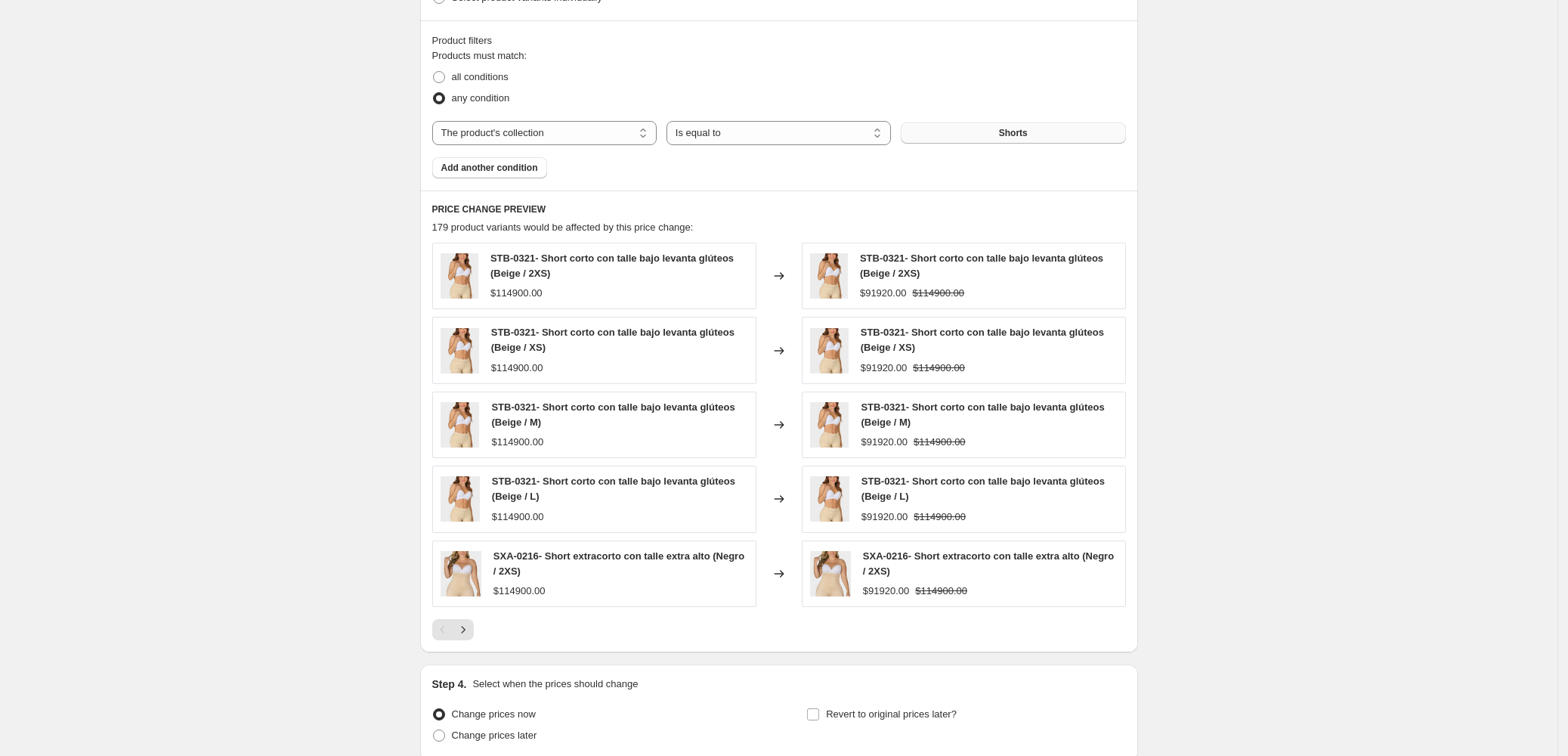
scroll to position [953, 0]
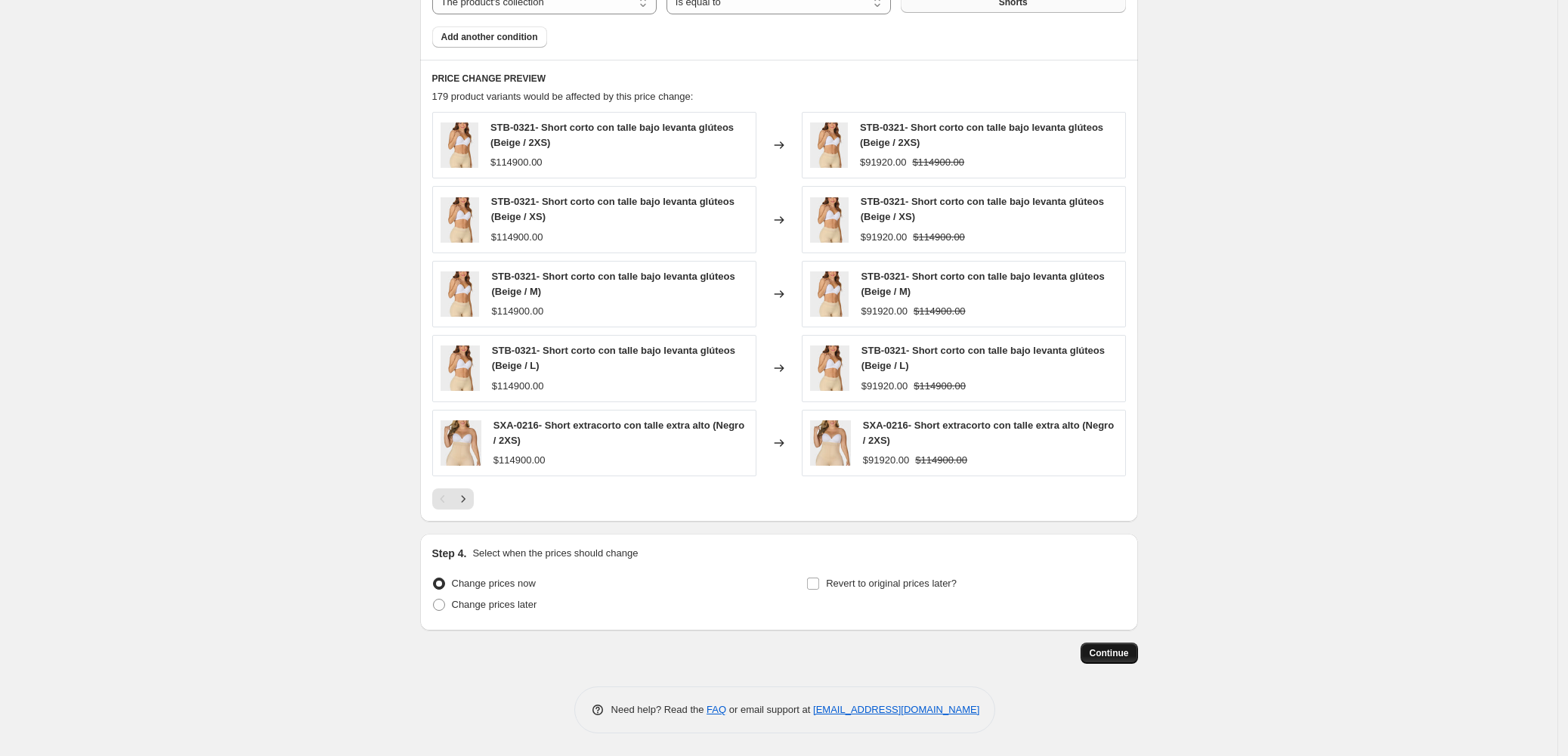
click at [1111, 648] on span "Continue" at bounding box center [1110, 654] width 39 height 12
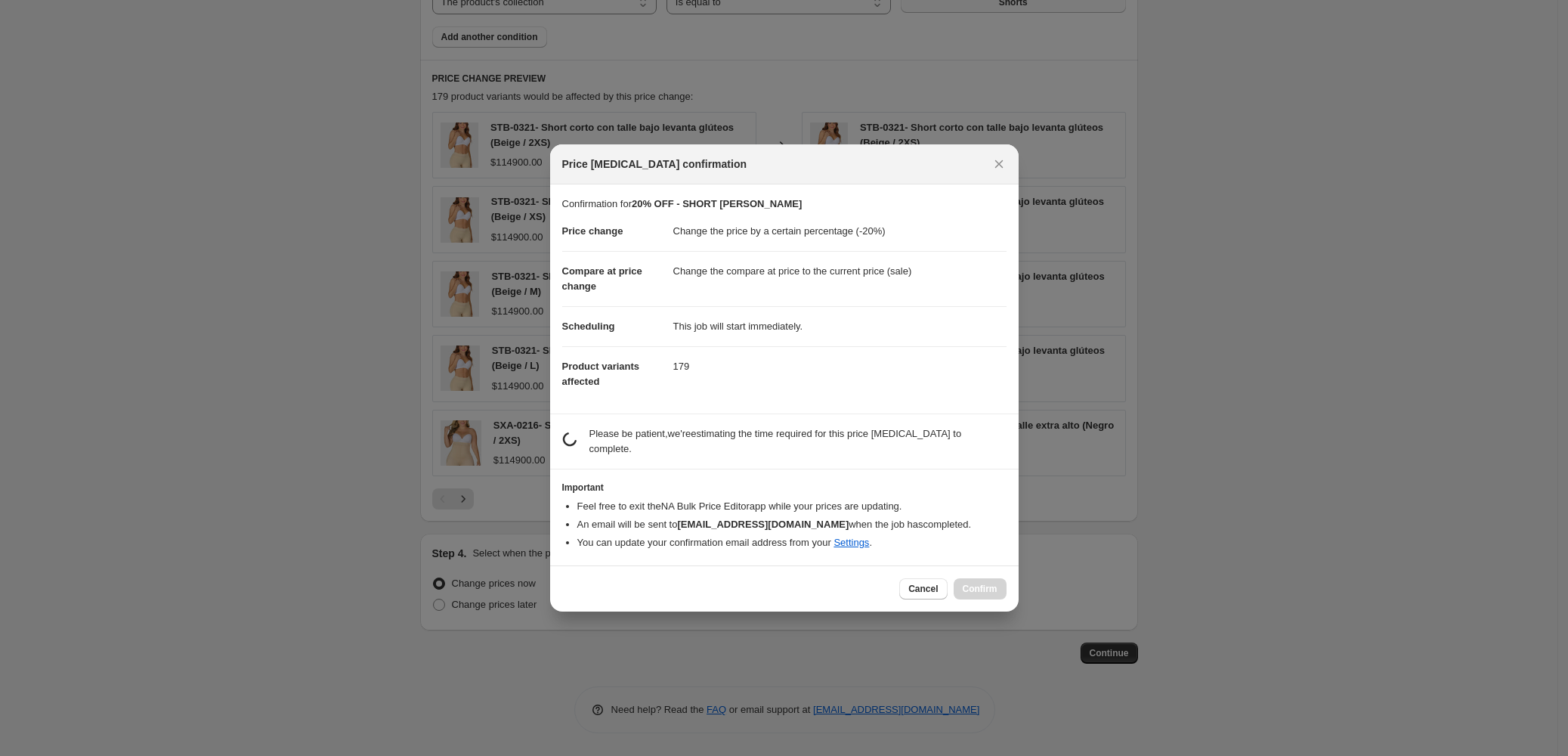
scroll to position [0, 0]
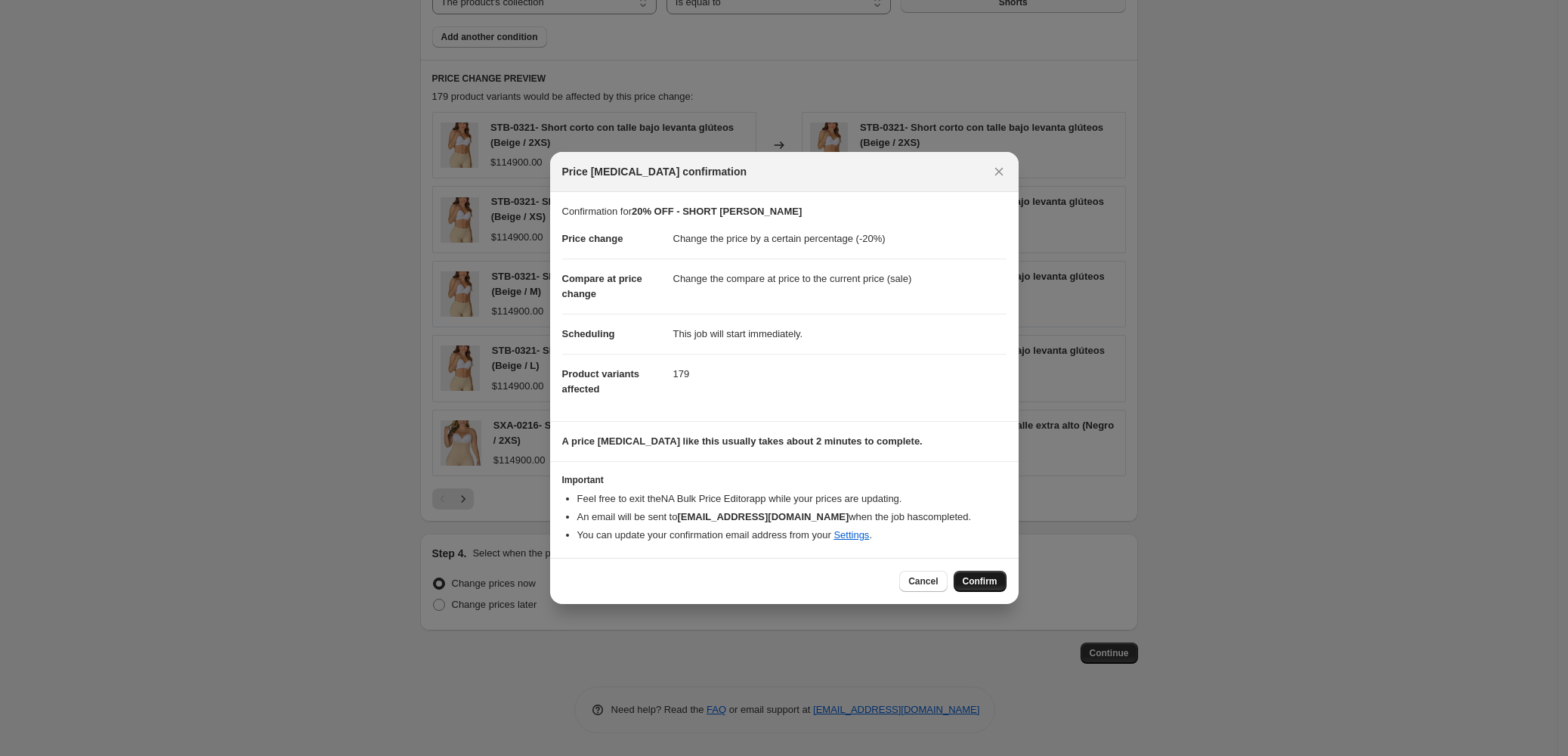
click at [985, 581] on span "Confirm" at bounding box center [980, 581] width 35 height 12
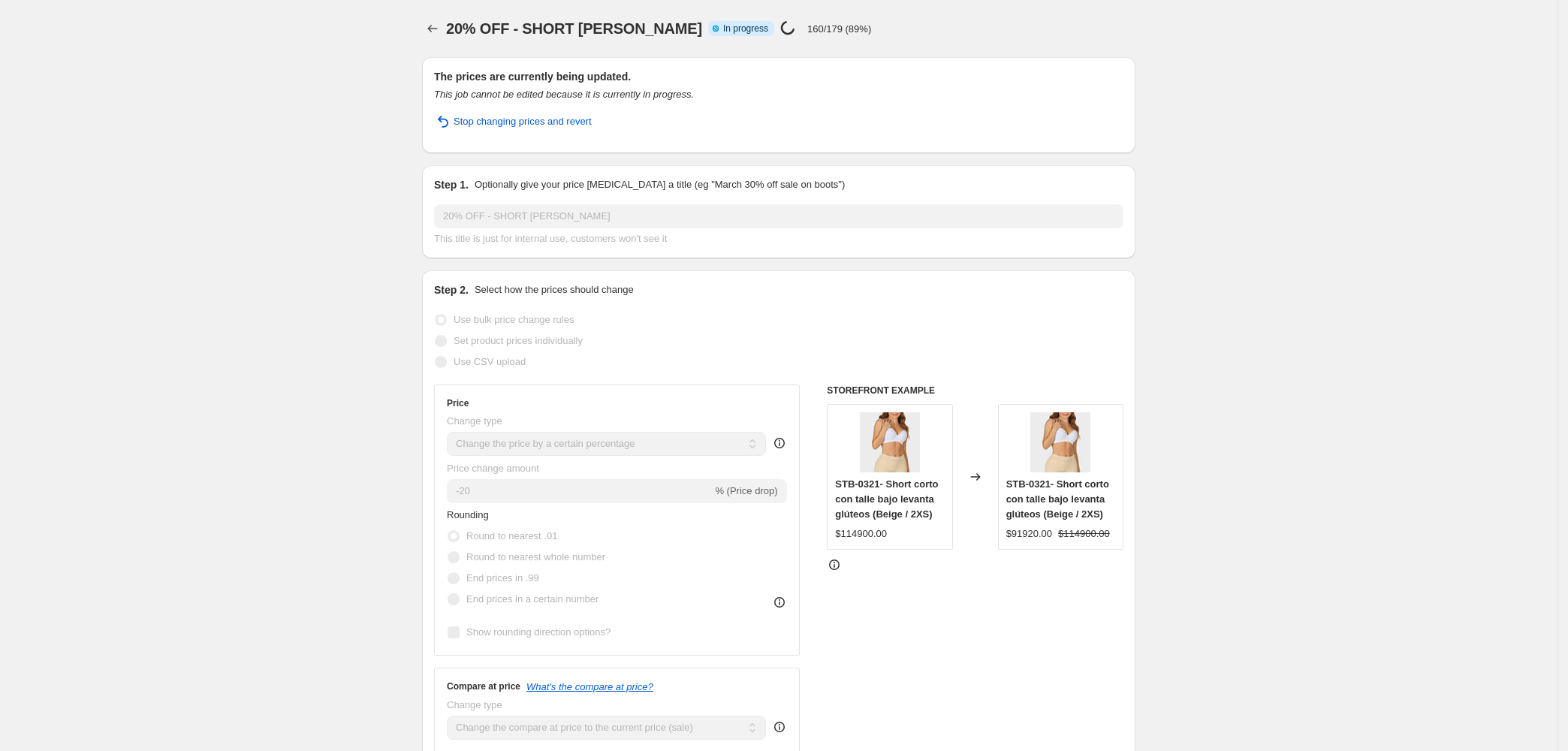
select select "percentage"
select select "collection"
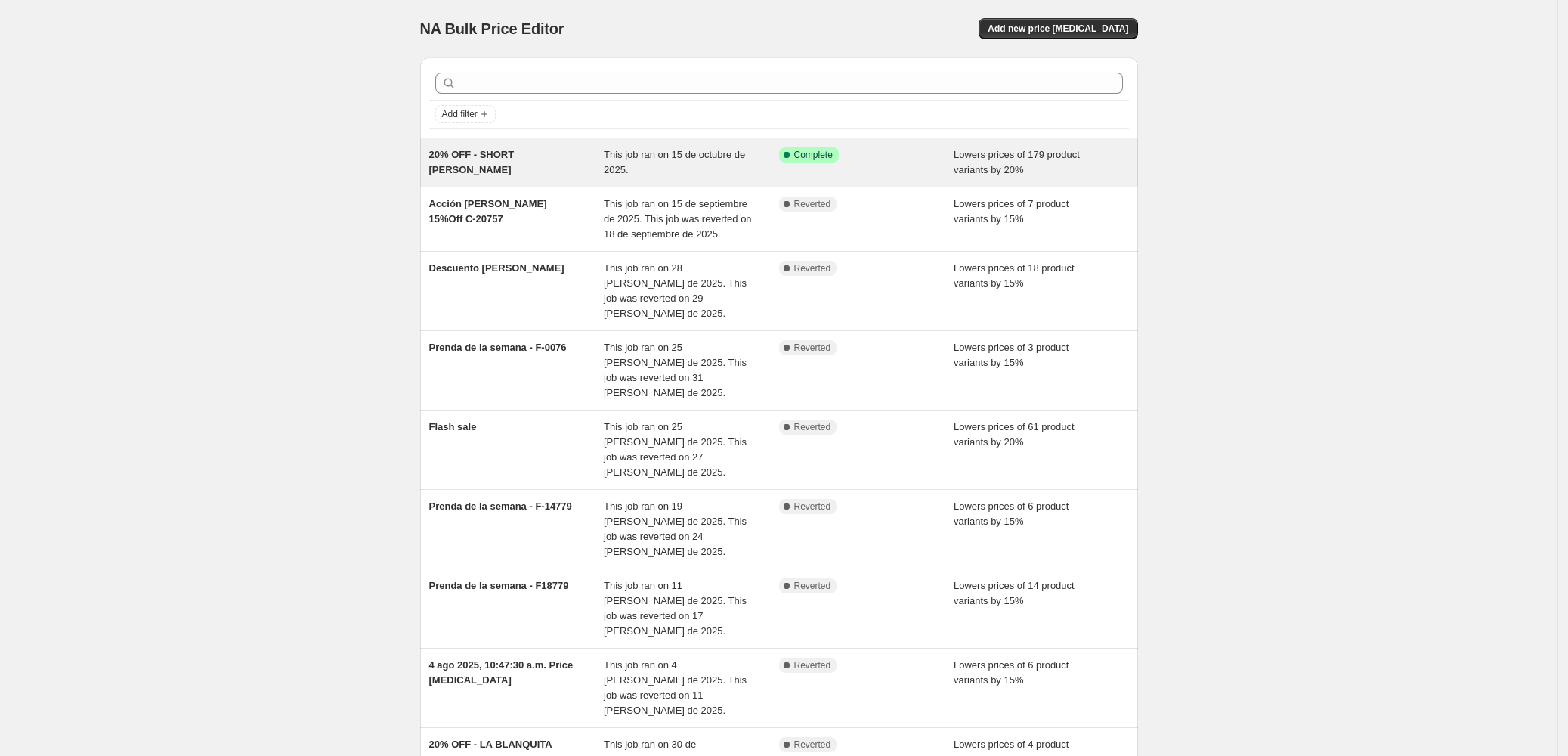
click at [469, 153] on span "20% OFF - SHORT LA SEGURA" at bounding box center [472, 162] width 85 height 27
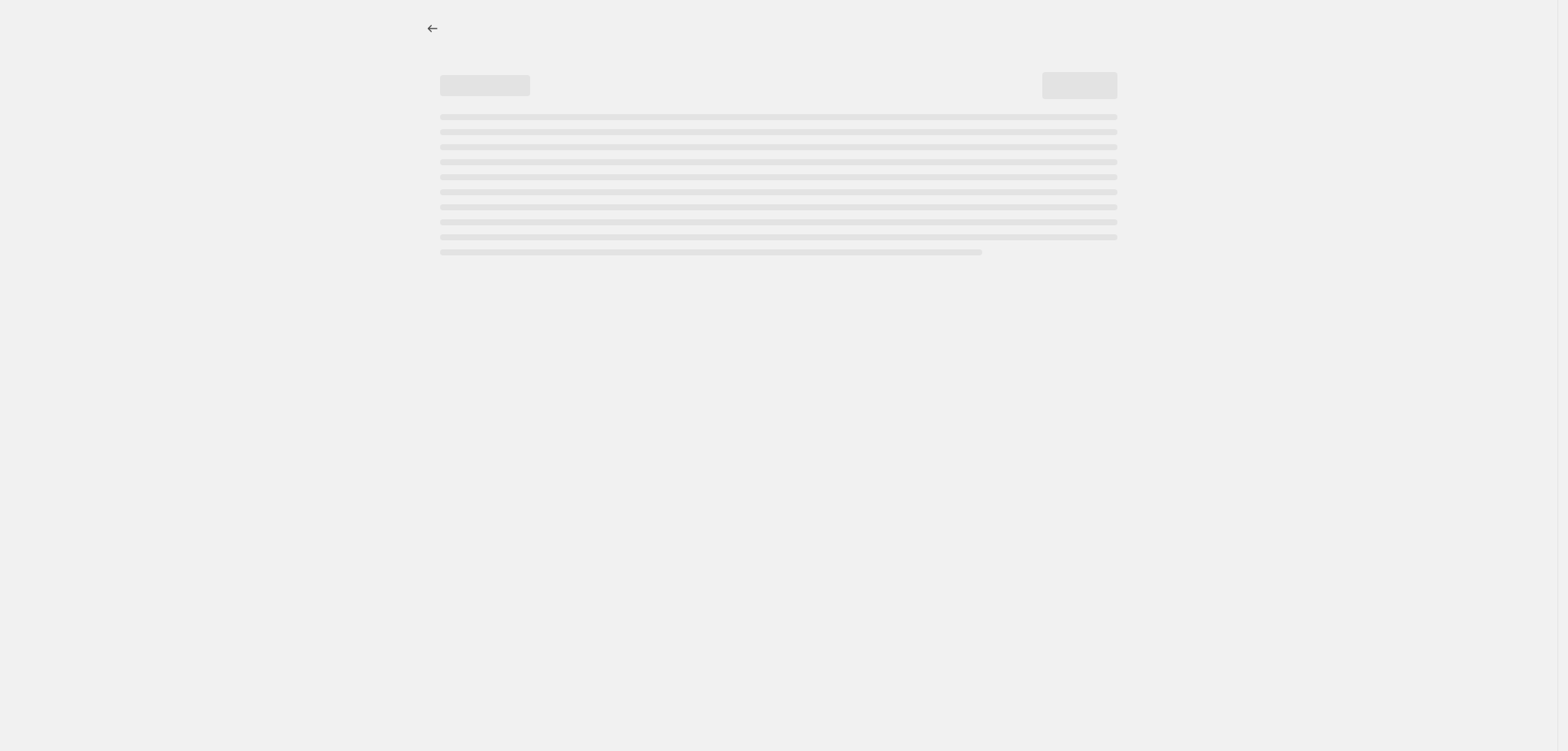
select select "percentage"
select select "collection"
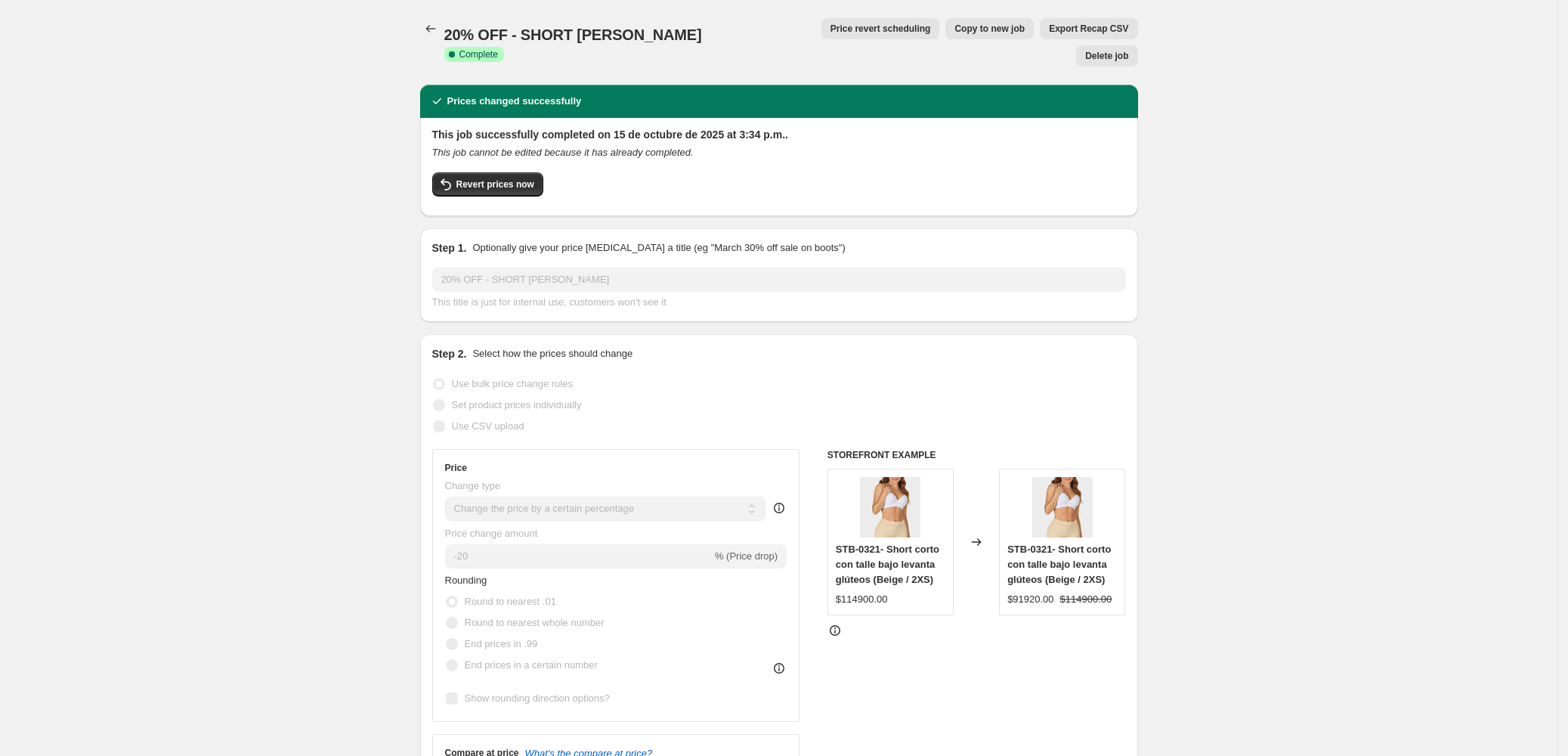
click at [995, 187] on div "This job successfully completed on 15 de octubre de 2025 at 3:34 p.m.. This job…" at bounding box center [779, 167] width 718 height 98
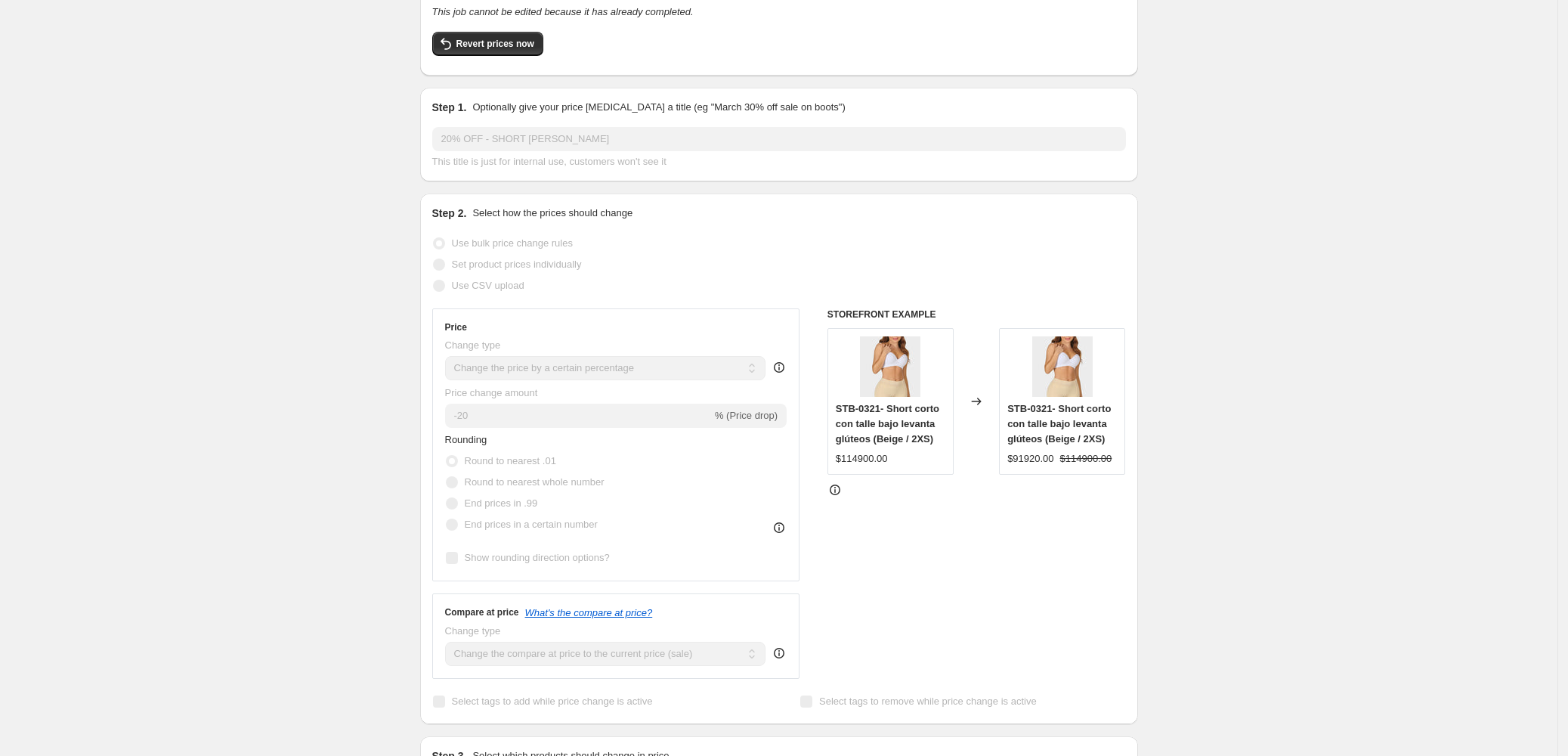
scroll to position [302, 0]
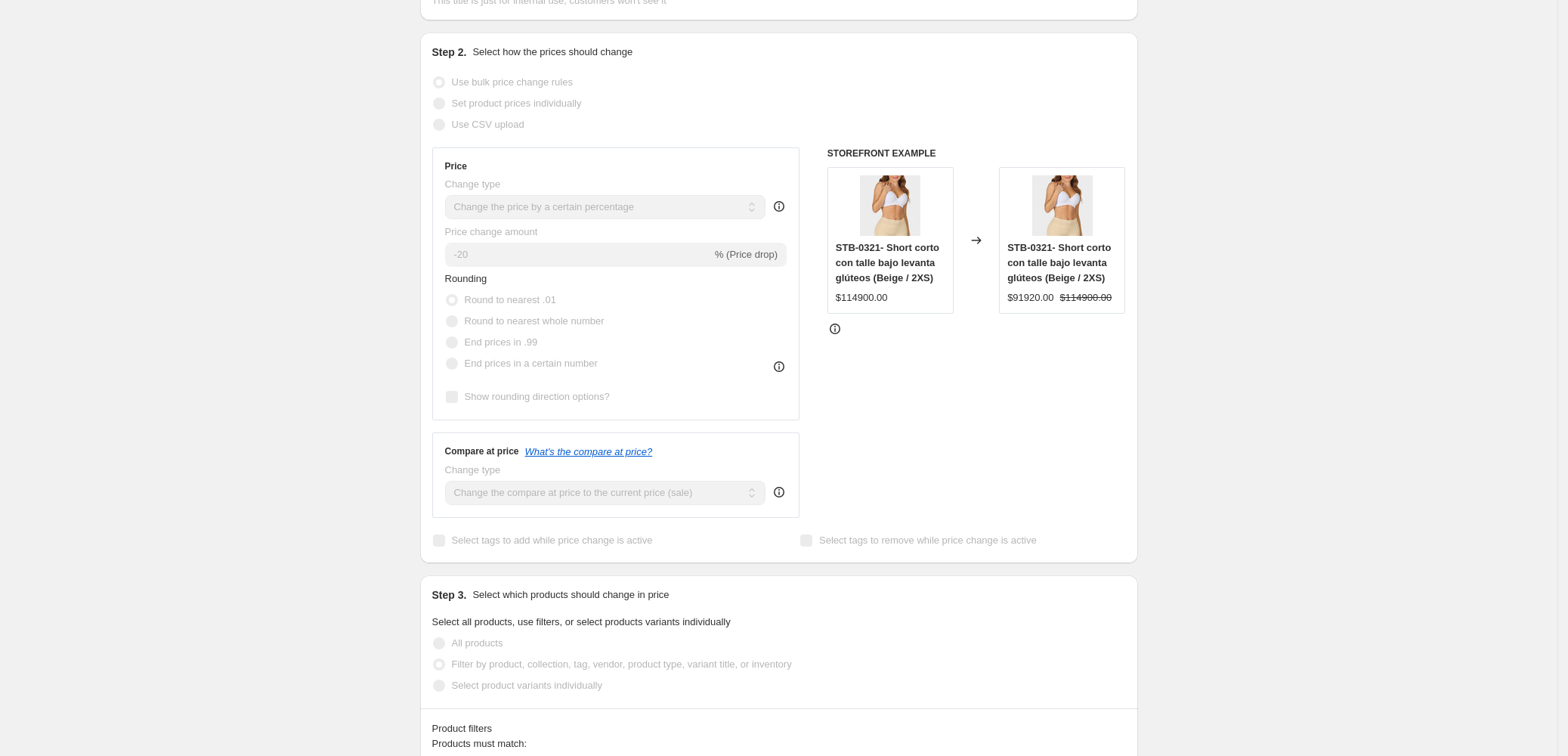
click at [582, 315] on span "Round to nearest whole number" at bounding box center [534, 321] width 140 height 12
click at [624, 239] on div "Price Change type Change the price to a certain amount Change the price by a ce…" at bounding box center [616, 284] width 343 height 248
click at [629, 237] on div "Price Change type Change the price to a certain amount Change the price by a ce…" at bounding box center [616, 284] width 343 height 248
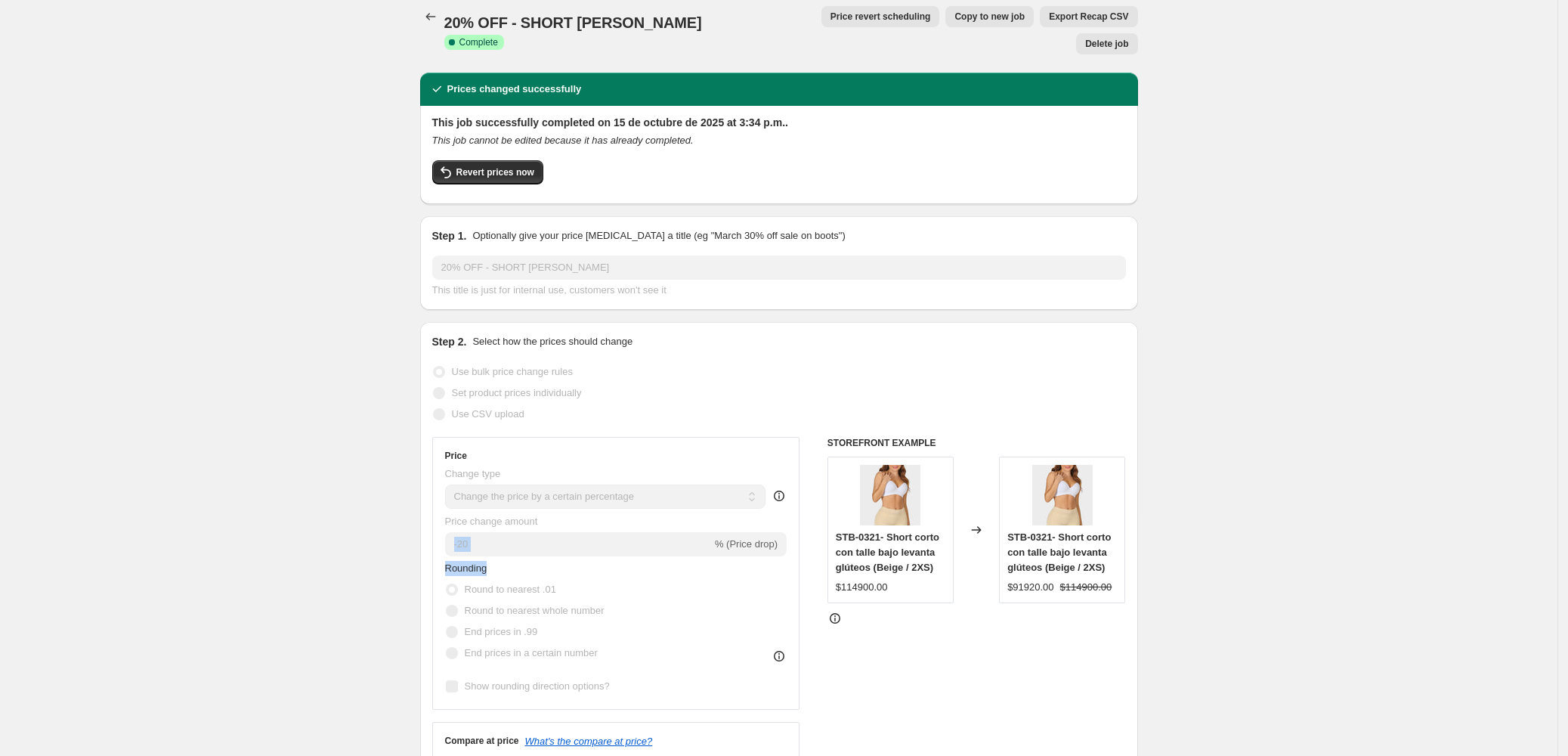
scroll to position [0, 0]
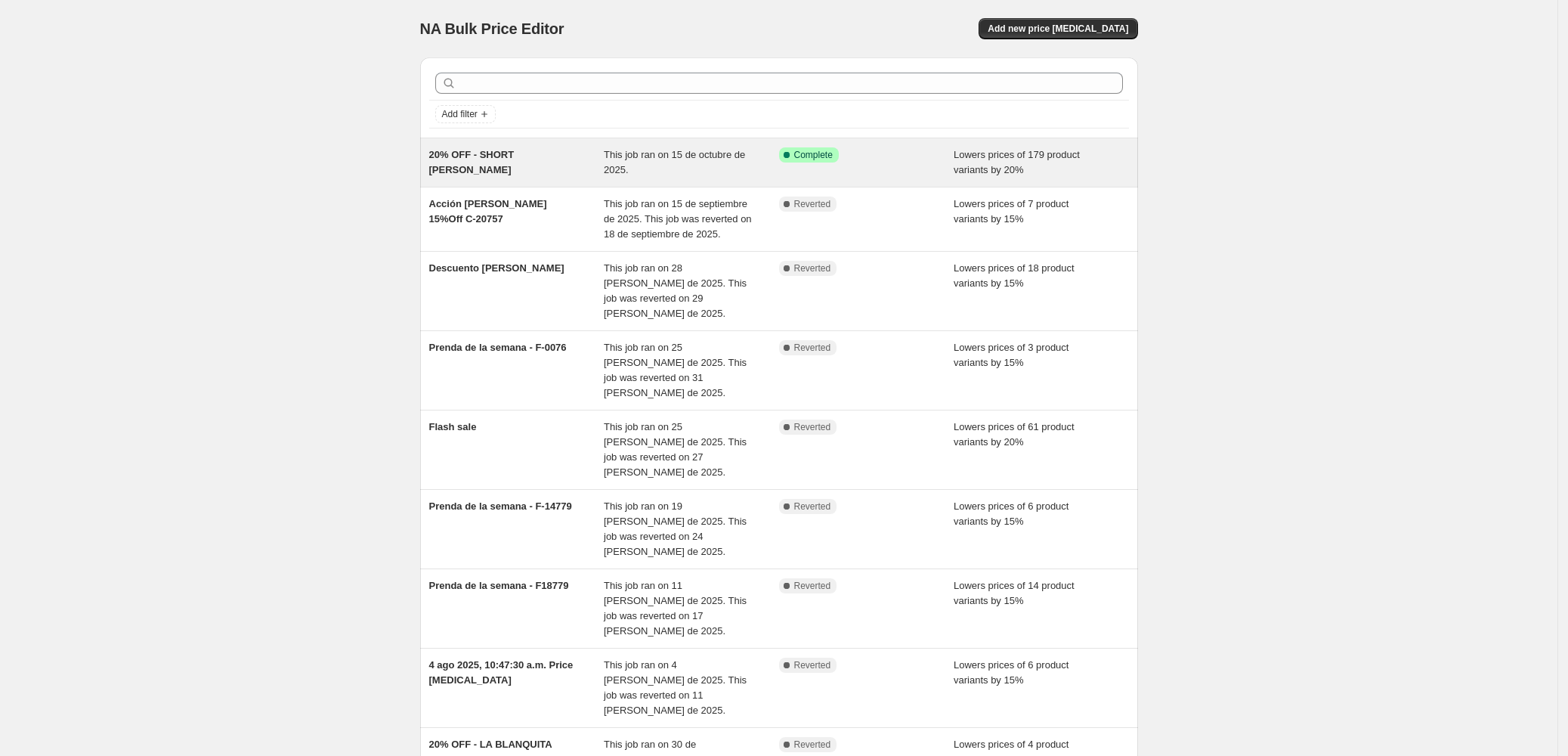
drag, startPoint x: 619, startPoint y: 163, endPoint x: 525, endPoint y: 157, distance: 94.2
click at [514, 157] on span "20% OFF - SHORT [PERSON_NAME]" at bounding box center [472, 162] width 85 height 27
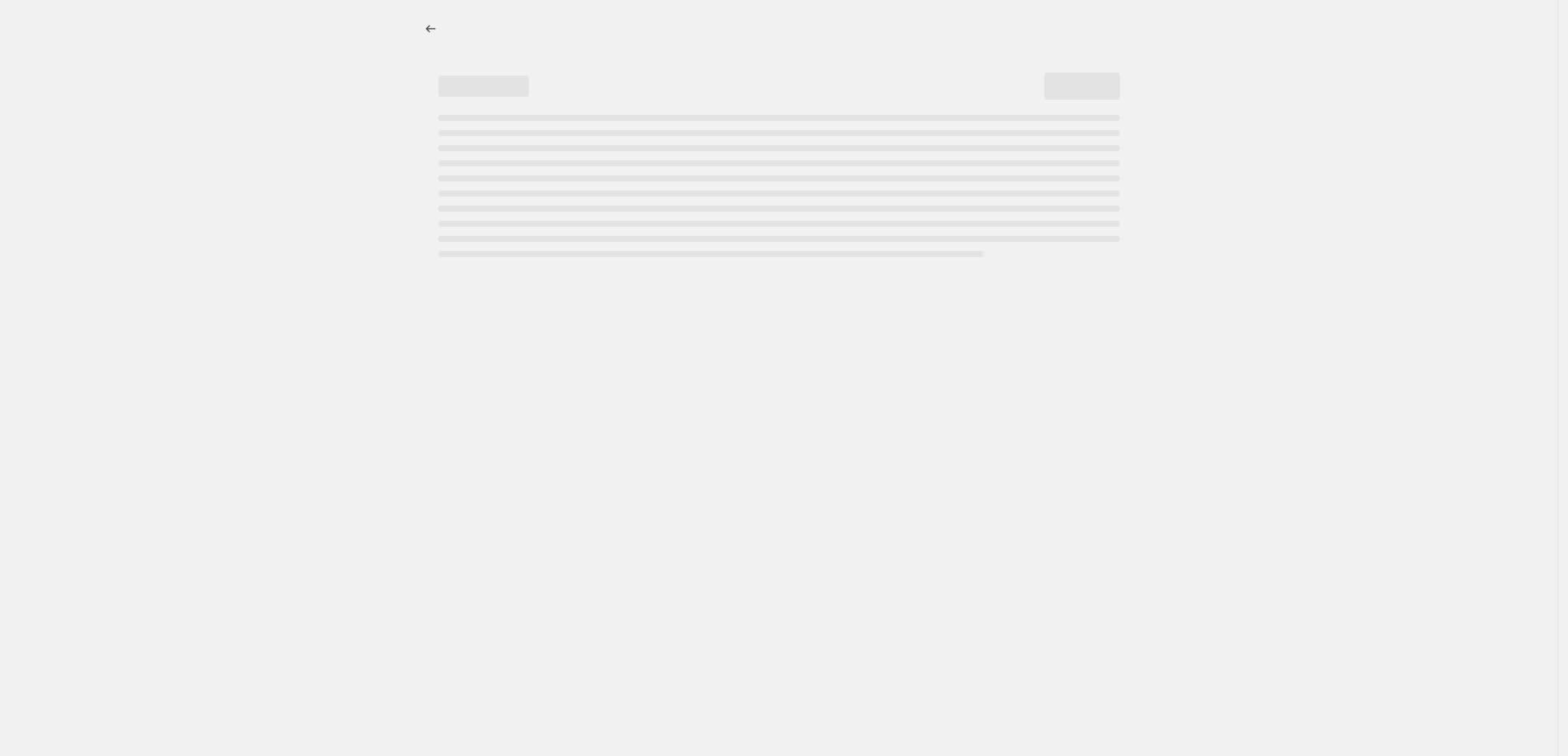
select select "percentage"
select select "collection"
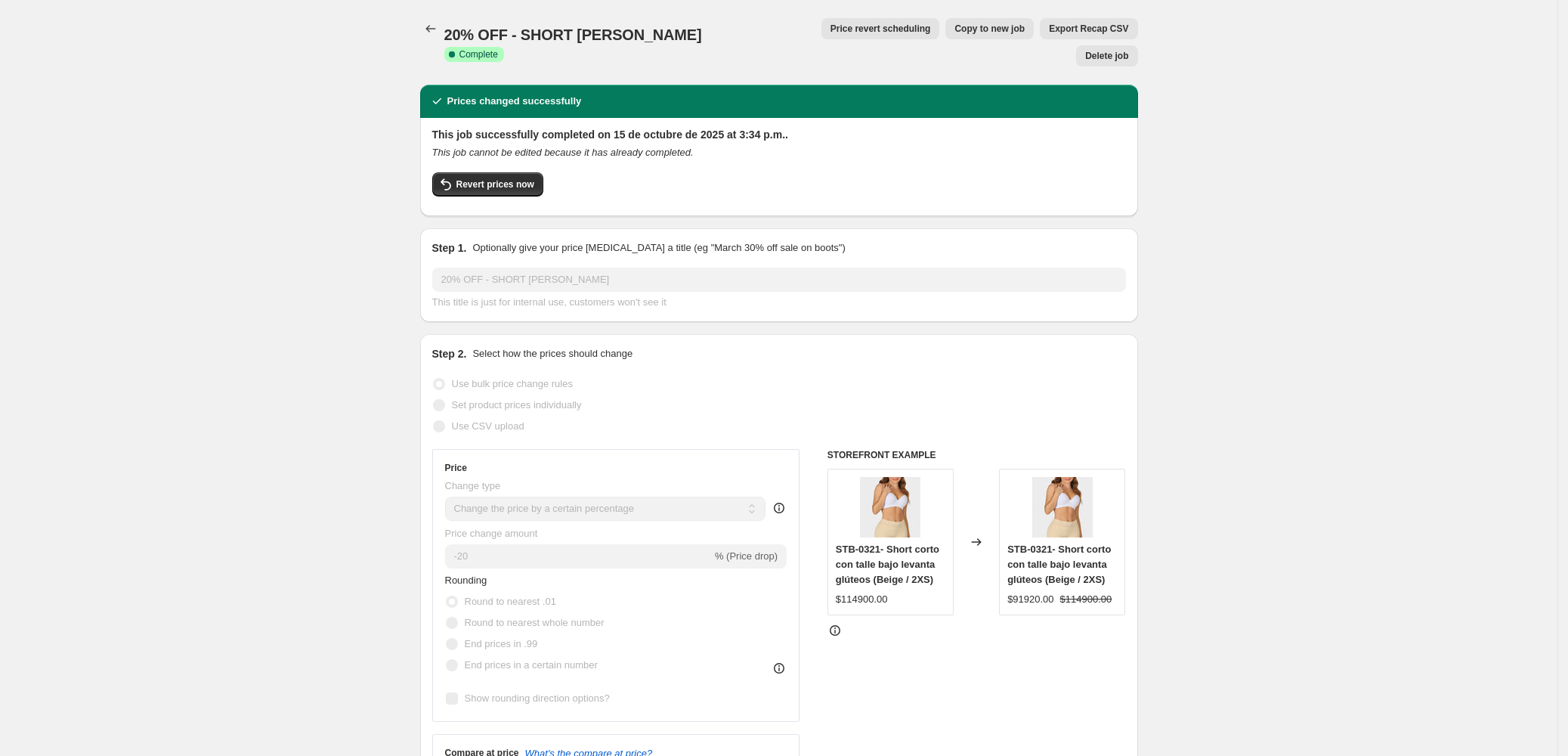
drag, startPoint x: 537, startPoint y: 154, endPoint x: 288, endPoint y: 155, distance: 249.0
drag, startPoint x: 740, startPoint y: 128, endPoint x: 524, endPoint y: 116, distance: 216.3
click at [960, 173] on div "Revert prices now" at bounding box center [780, 189] width 694 height 32
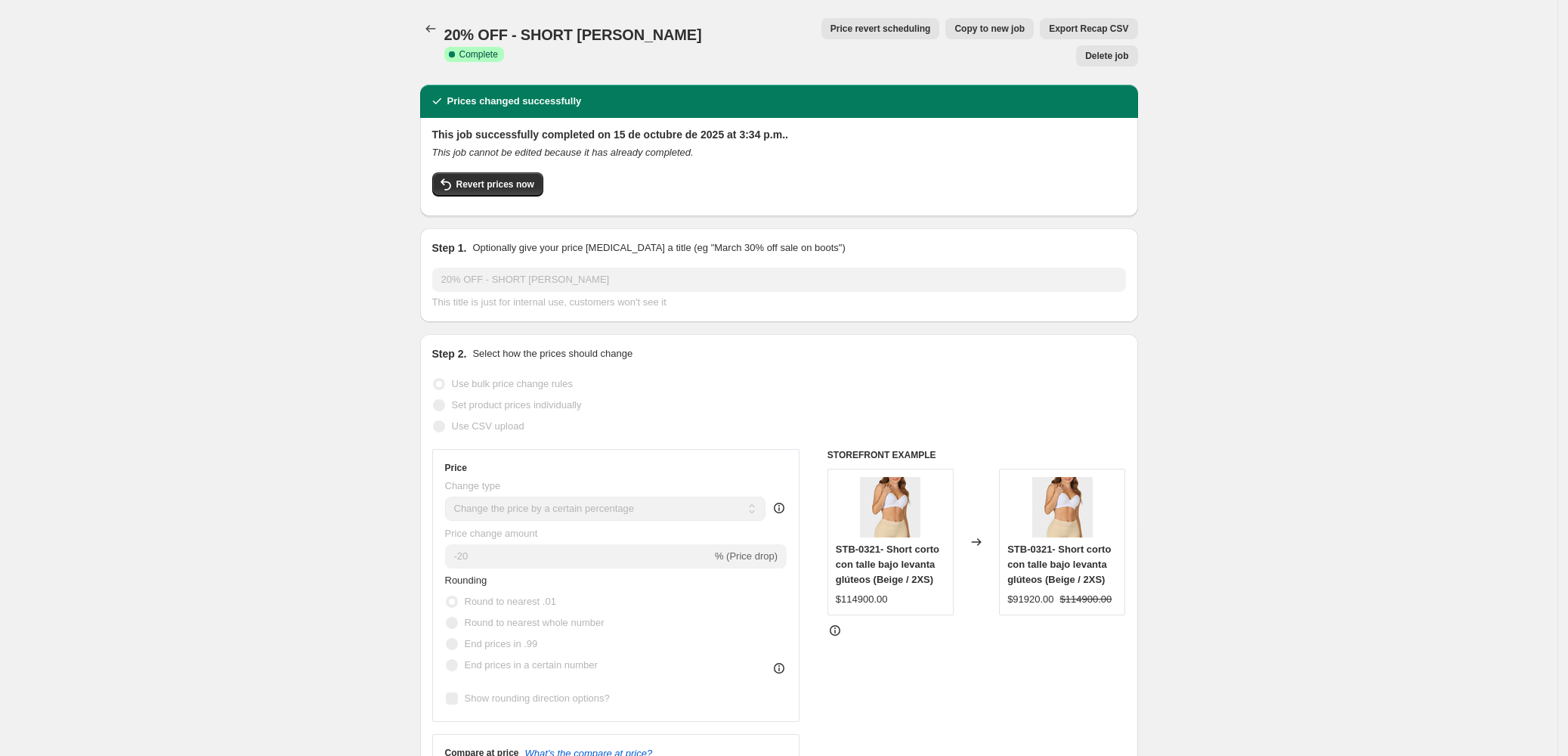
click at [498, 48] on span "Complete" at bounding box center [478, 54] width 38 height 12
click at [479, 178] on span "Revert prices now" at bounding box center [495, 184] width 77 height 12
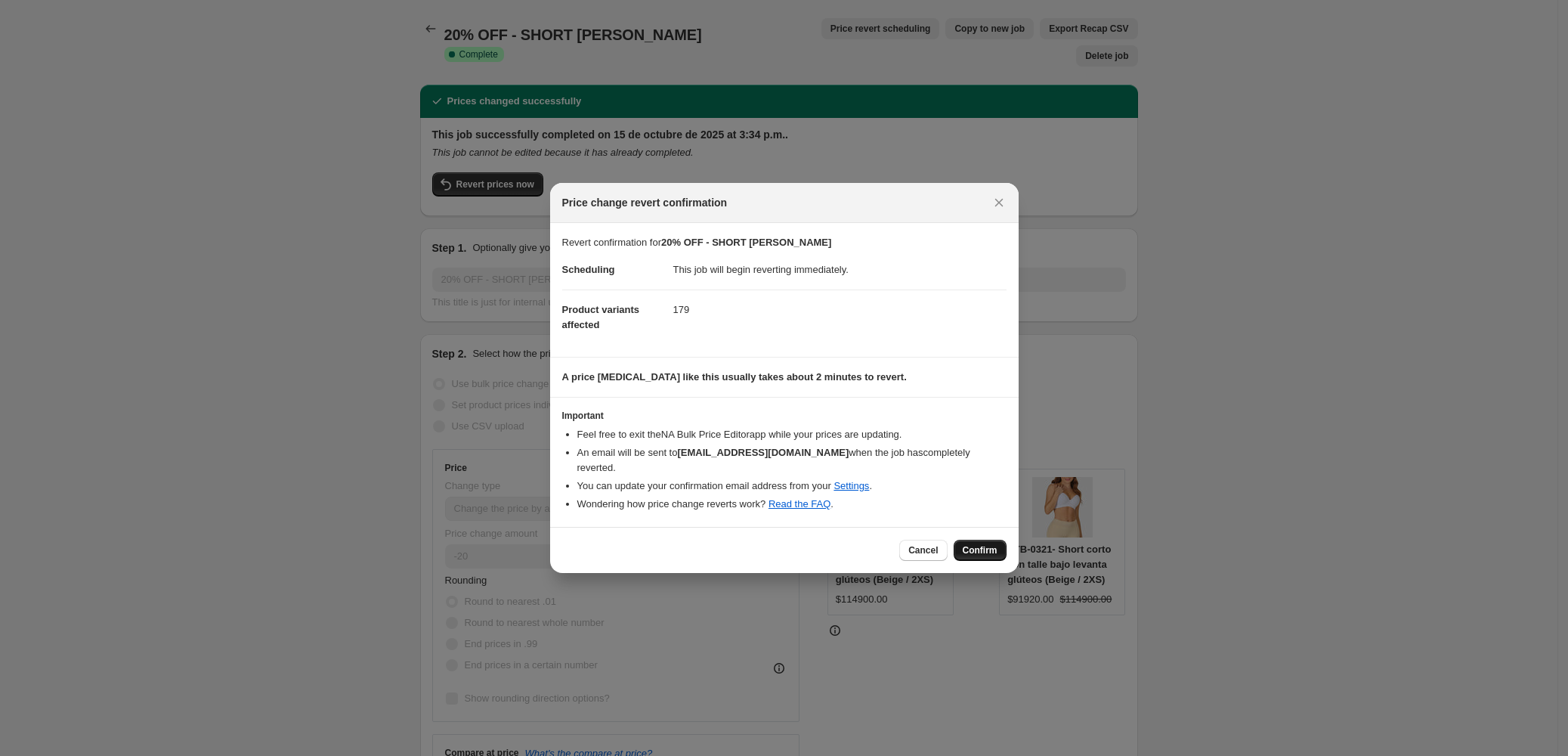
click at [968, 544] on span "Confirm" at bounding box center [980, 550] width 35 height 12
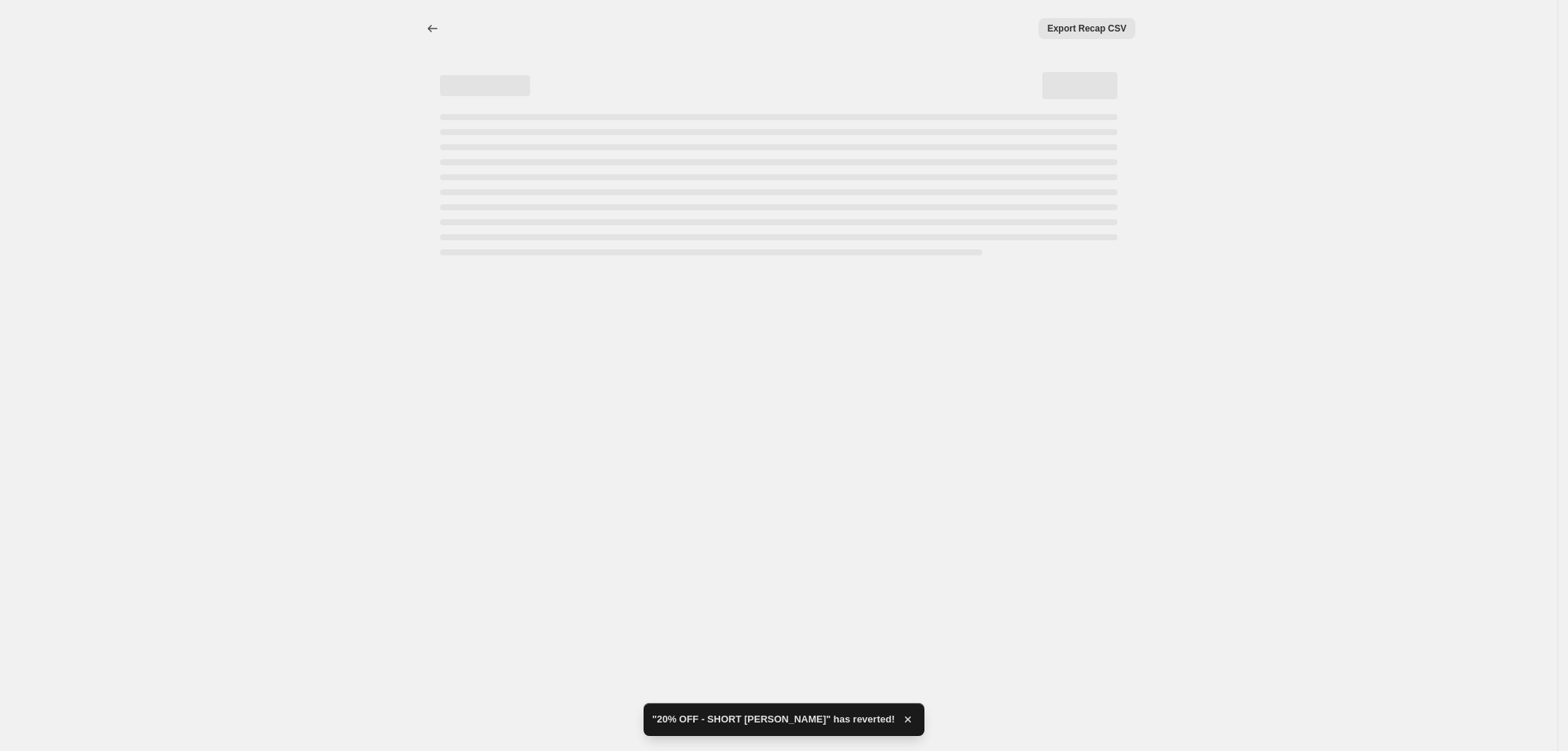
select select "percentage"
select select "collection"
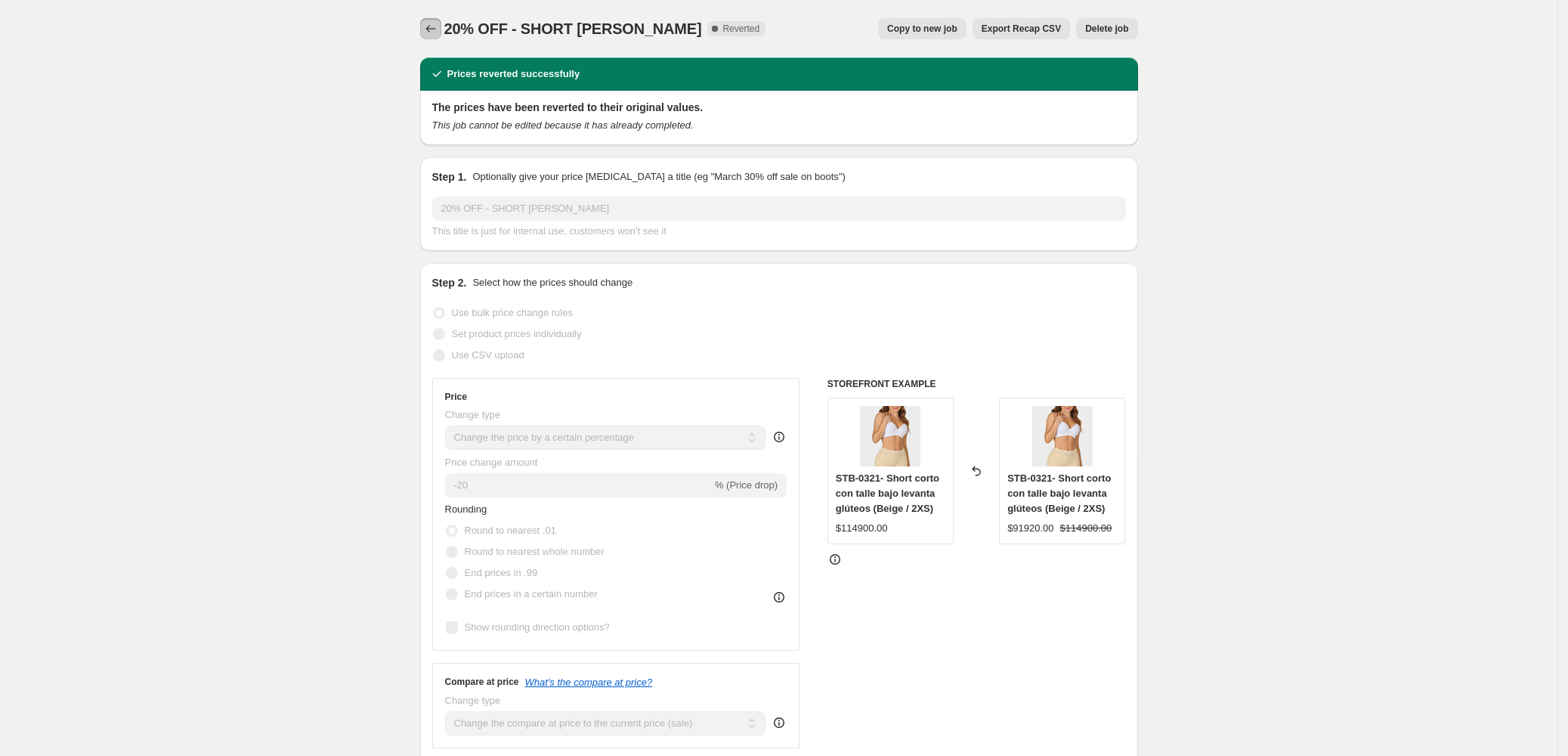
click at [433, 25] on icon "Price change jobs" at bounding box center [431, 28] width 15 height 15
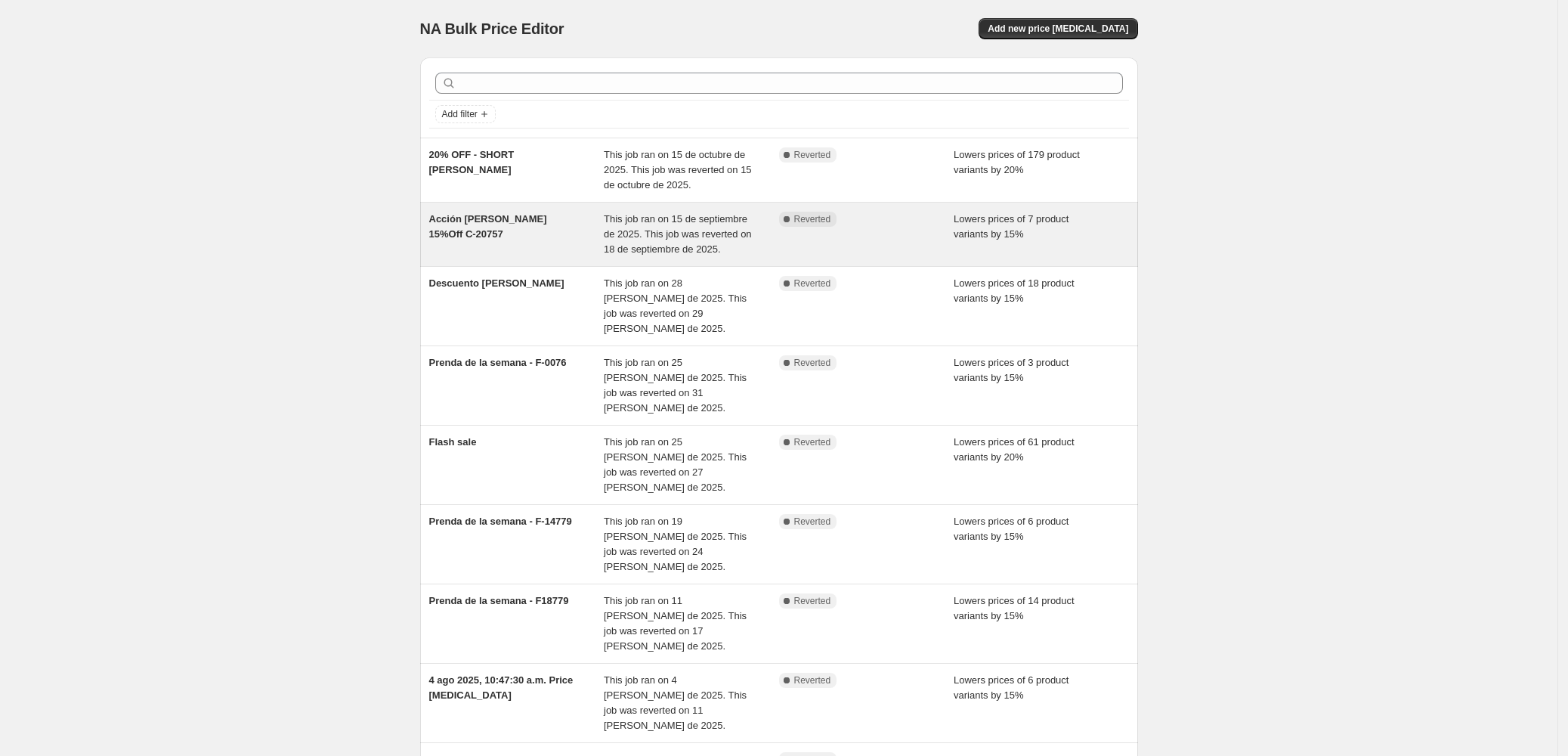
click at [532, 237] on div "Acción [PERSON_NAME] 15%Off C-20757" at bounding box center [516, 234] width 175 height 45
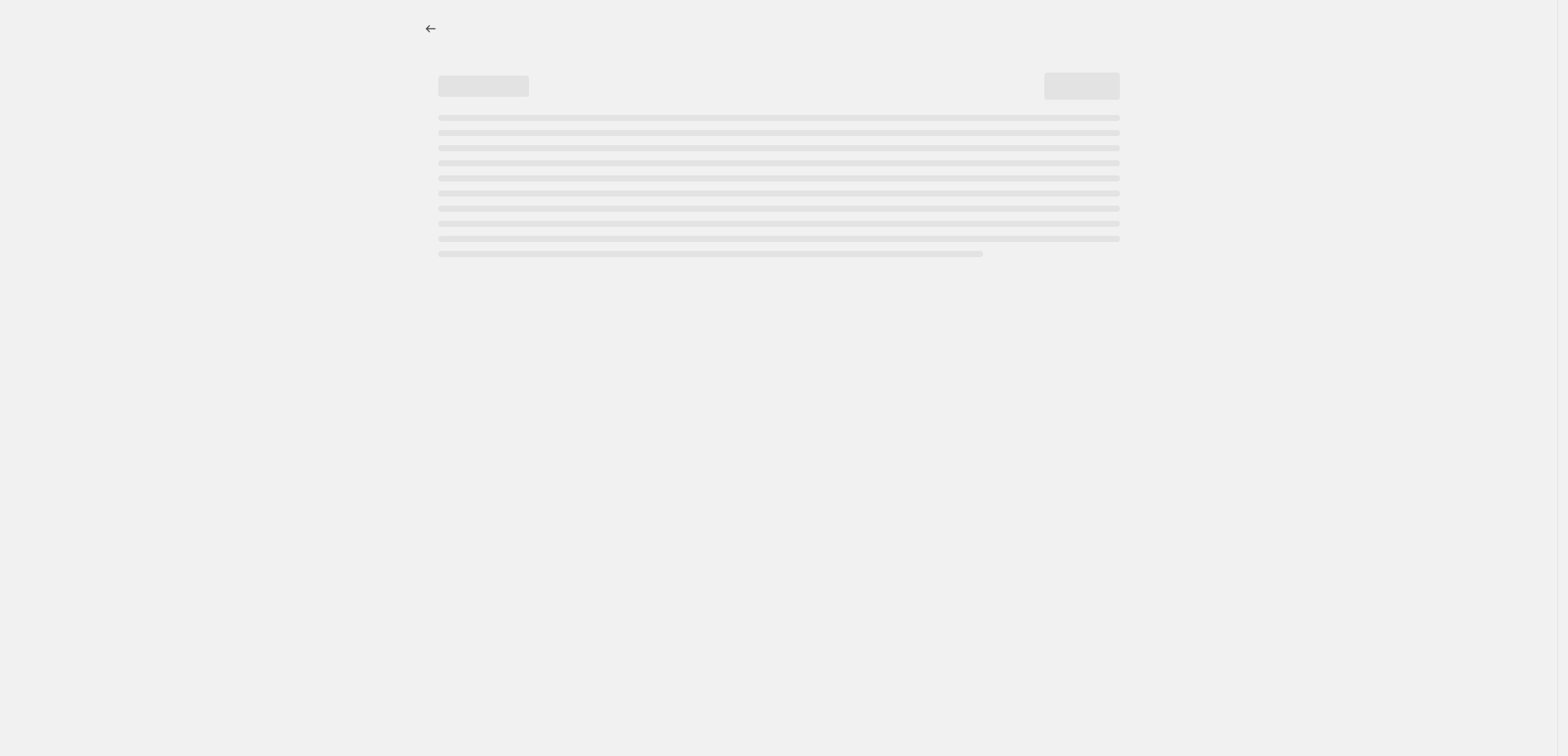
select select "percentage"
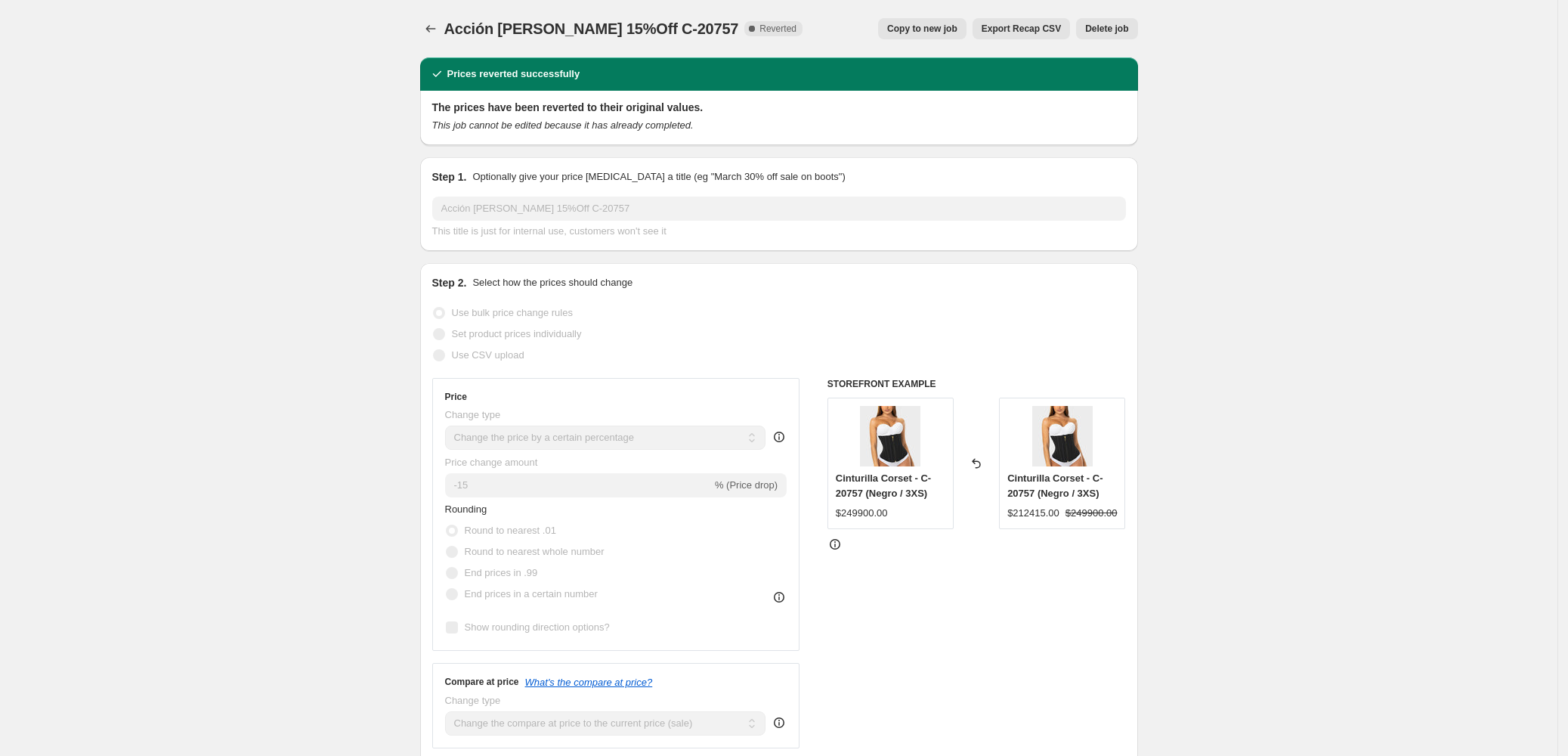
click at [541, 179] on p "Optionally give your price [MEDICAL_DATA] a title (eg "March 30% off sale on bo…" at bounding box center [659, 176] width 373 height 15
click at [439, 26] on icon "Price change jobs" at bounding box center [431, 28] width 15 height 15
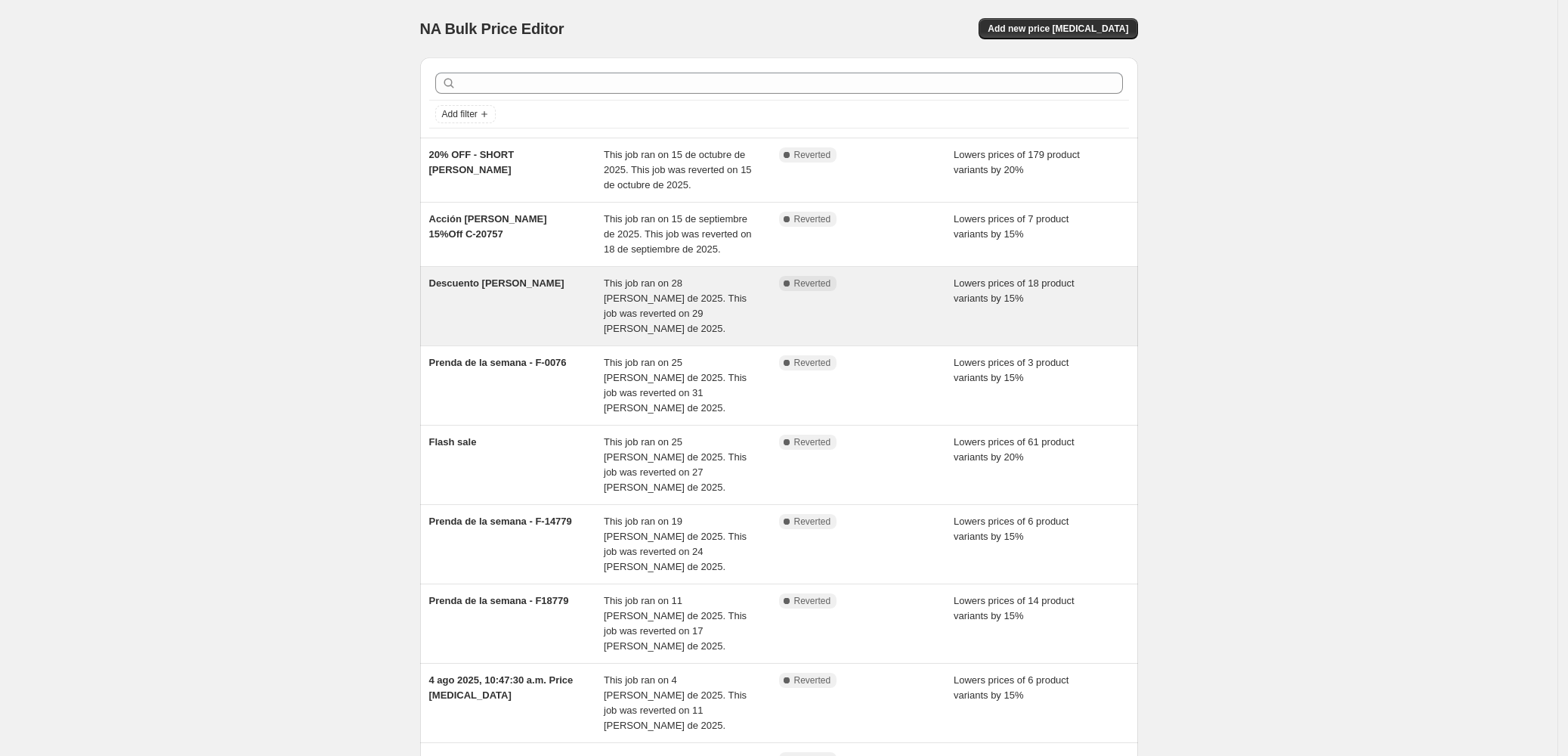
click at [566, 297] on div "Descuento [PERSON_NAME]" at bounding box center [516, 306] width 175 height 61
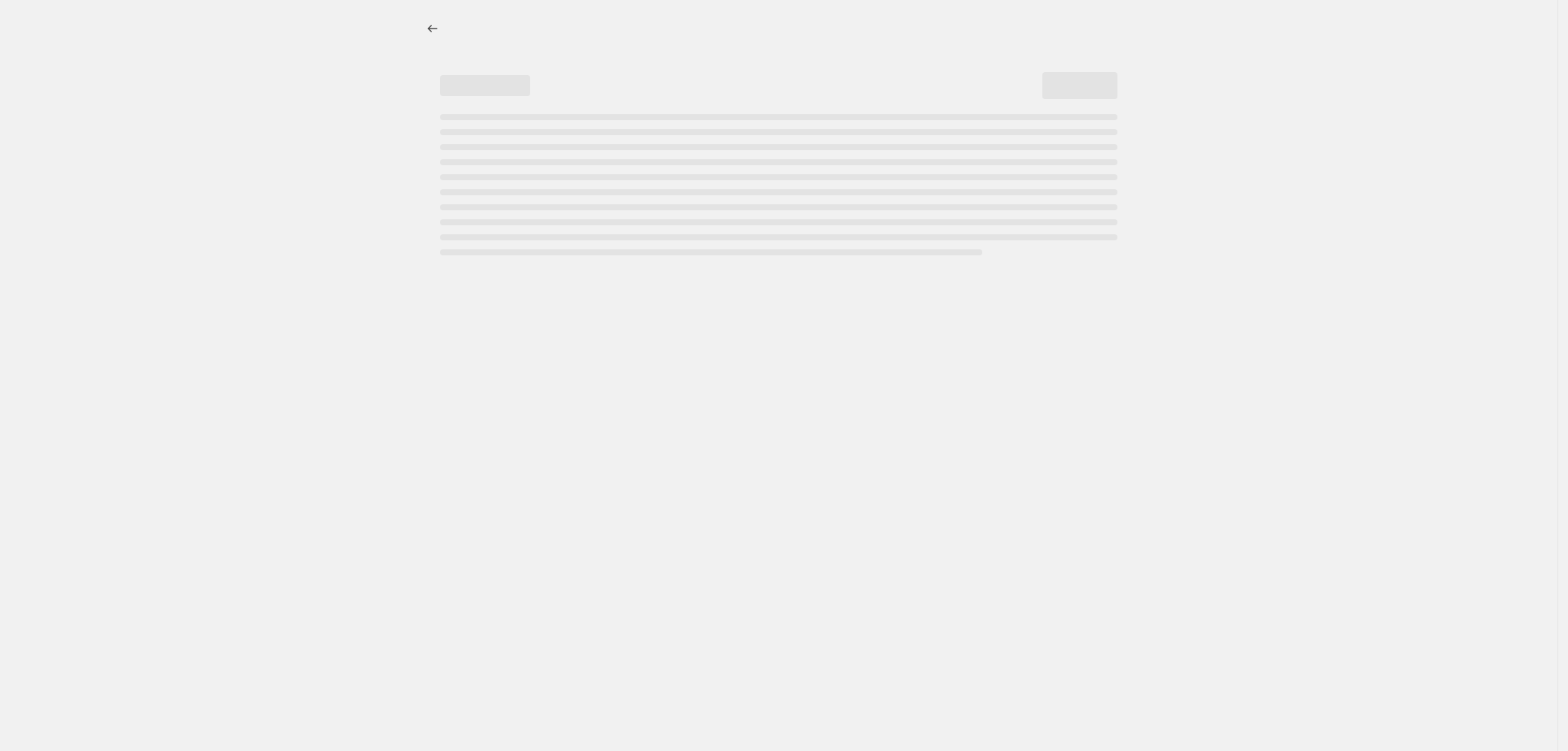
select select "percentage"
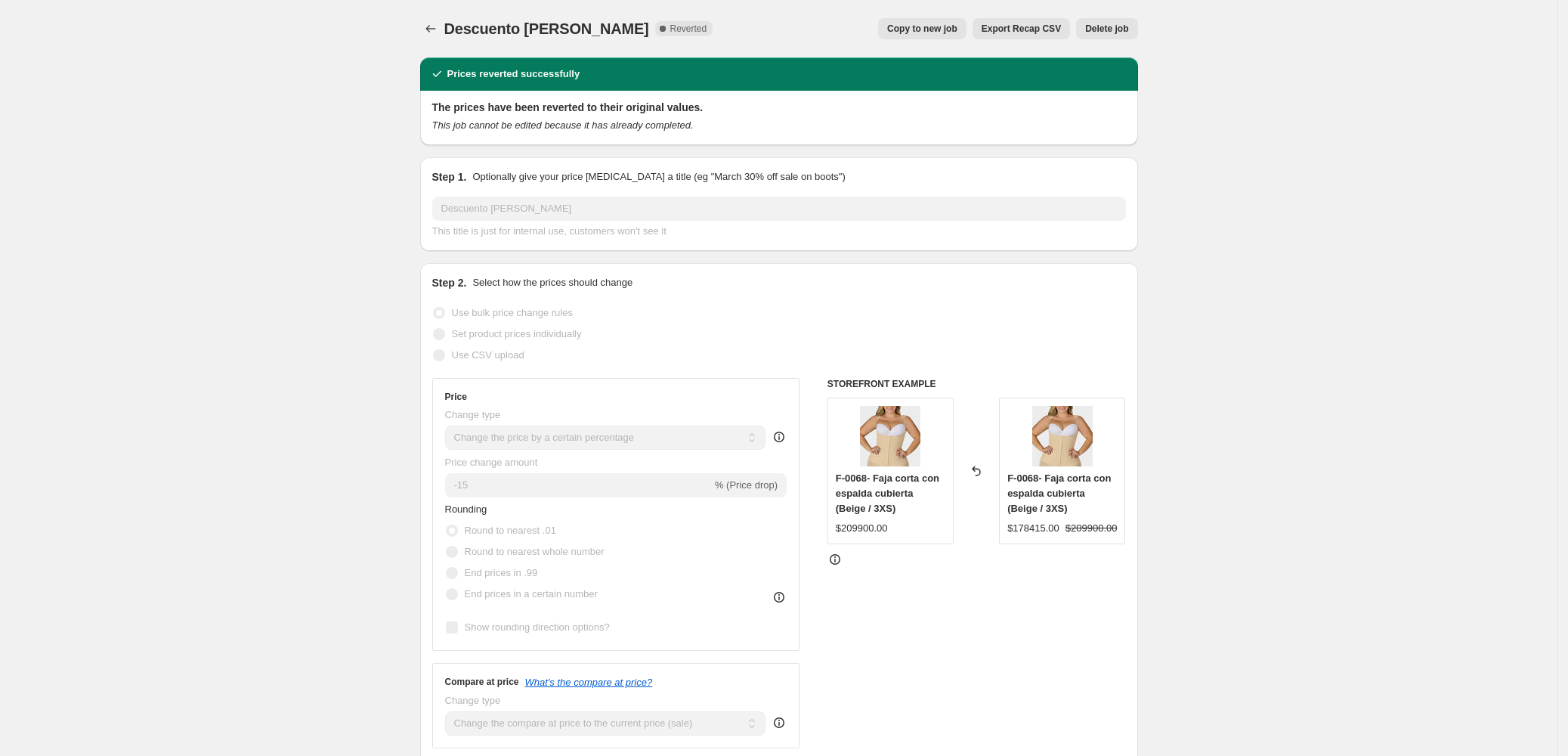
drag, startPoint x: 1451, startPoint y: 69, endPoint x: 1332, endPoint y: 64, distance: 119.1
click at [439, 28] on icon "Price change jobs" at bounding box center [431, 28] width 15 height 15
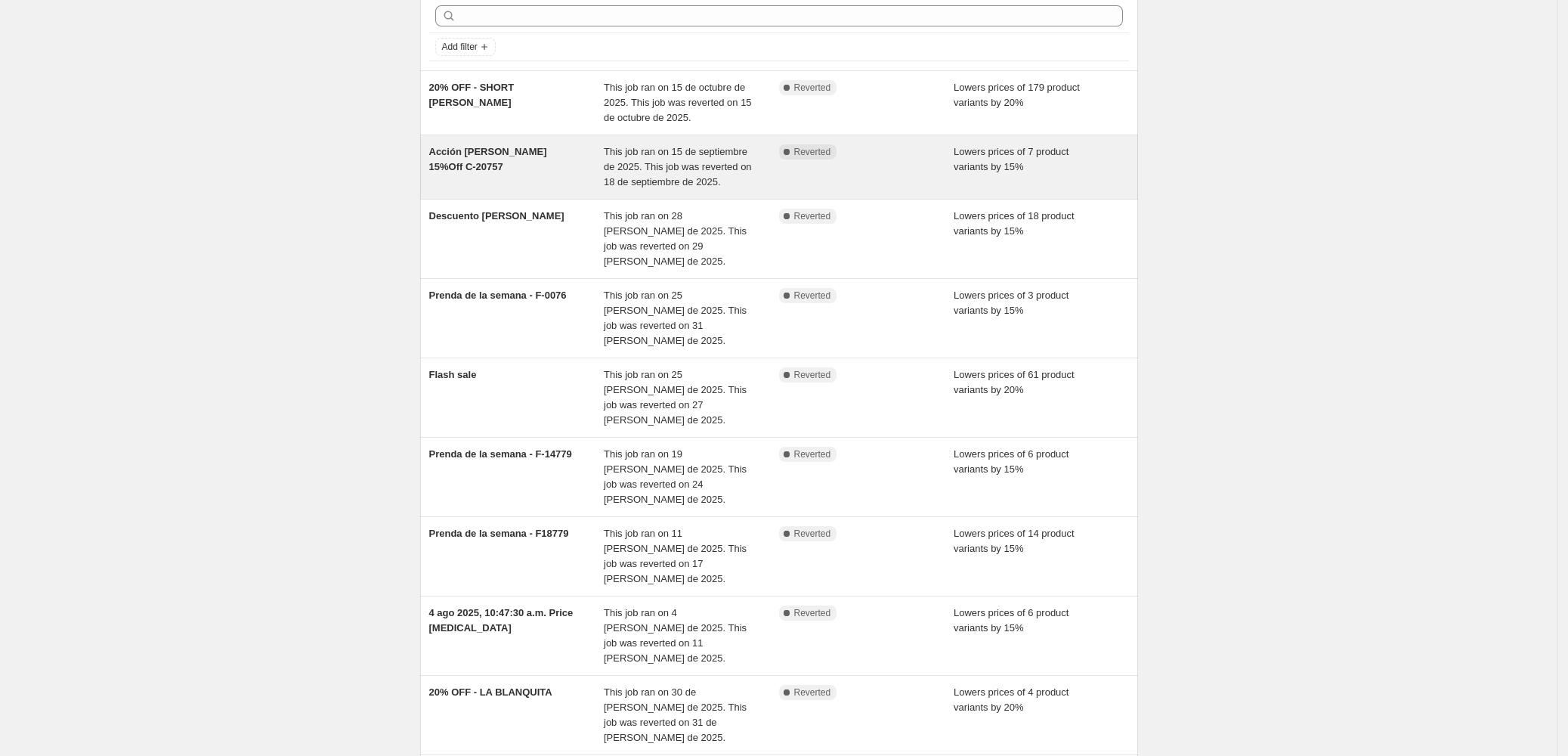
scroll to position [175, 0]
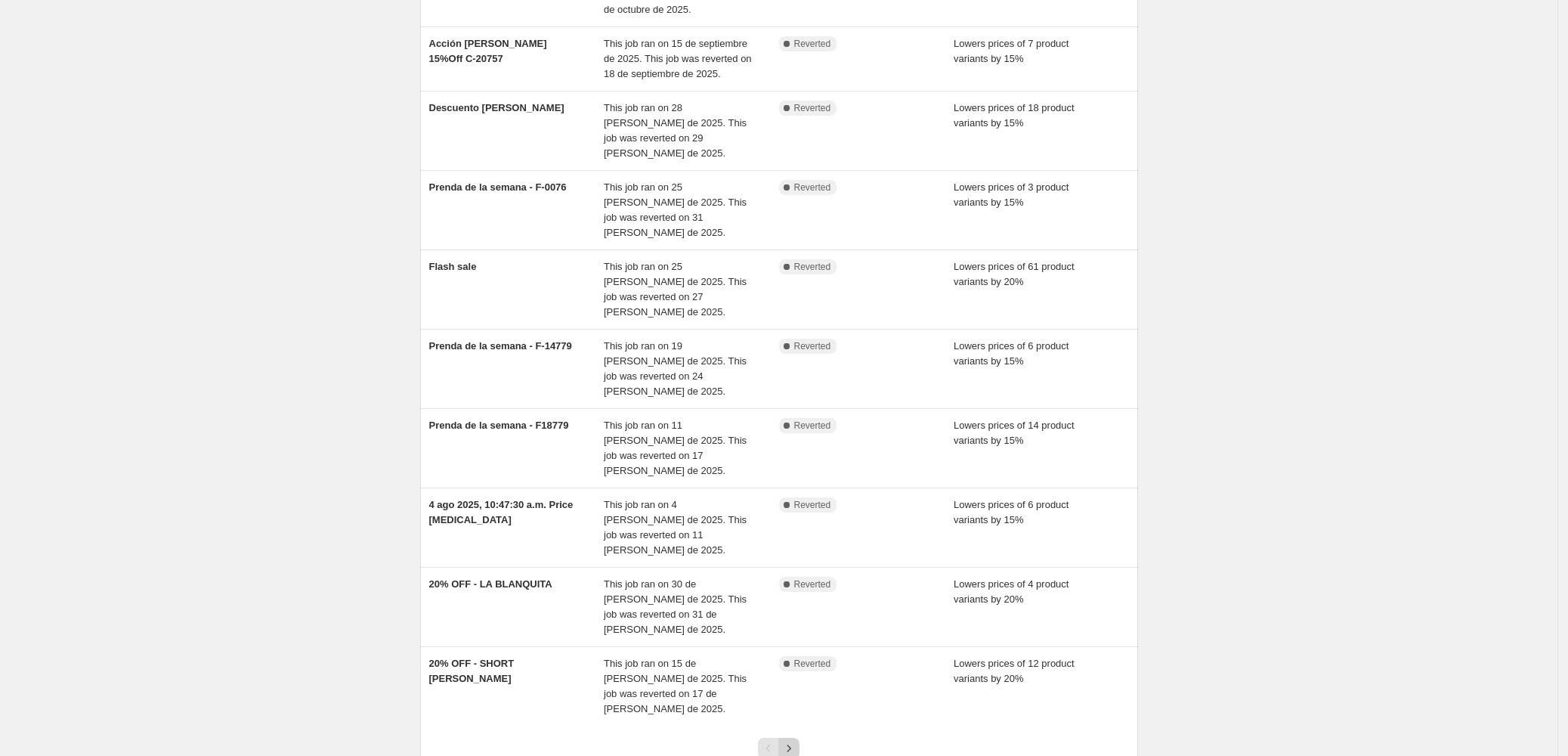
click at [796, 741] on icon "Next" at bounding box center [788, 748] width 15 height 15
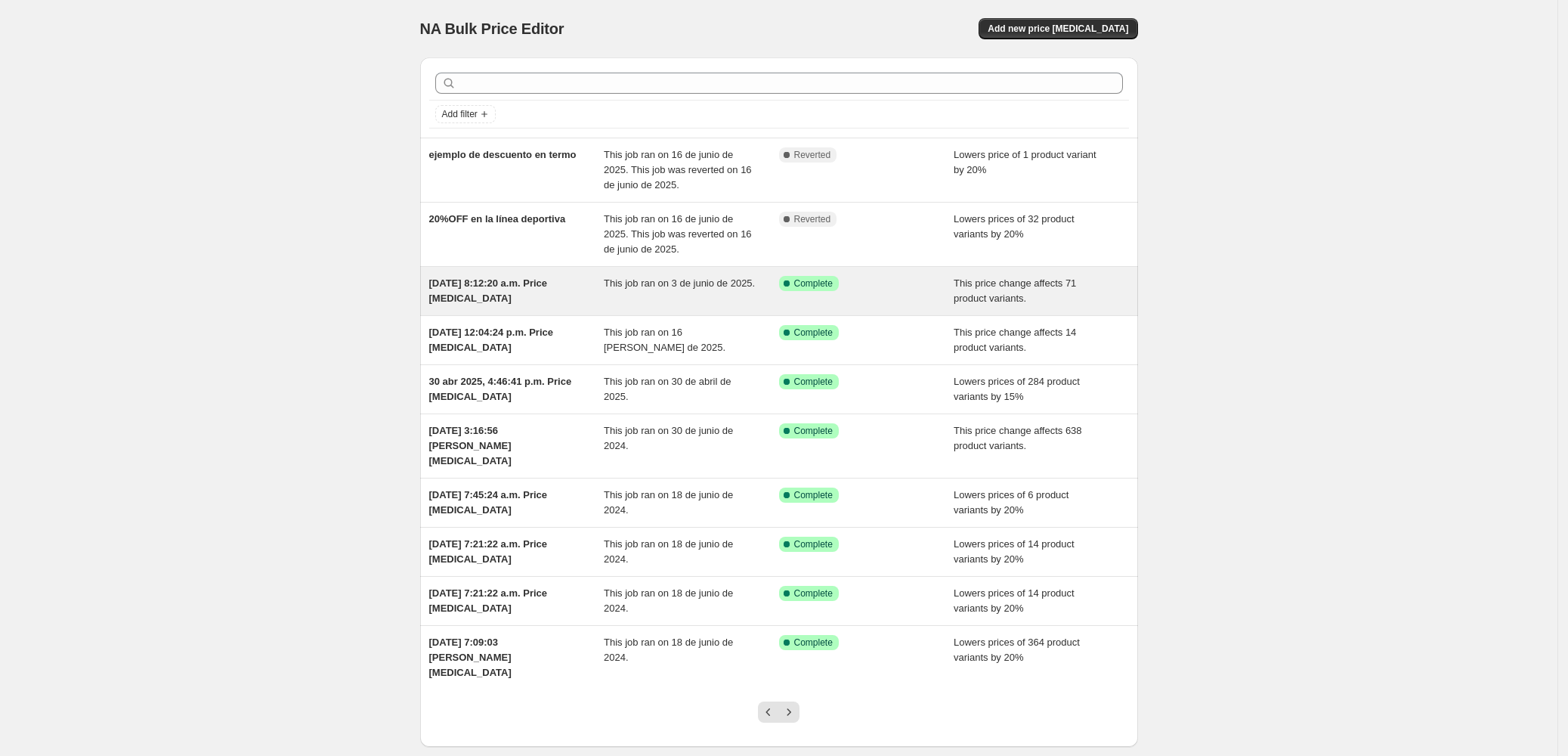
click at [513, 297] on div "3 jun 2025, 8:12:20 a.m. Price change job" at bounding box center [516, 291] width 175 height 30
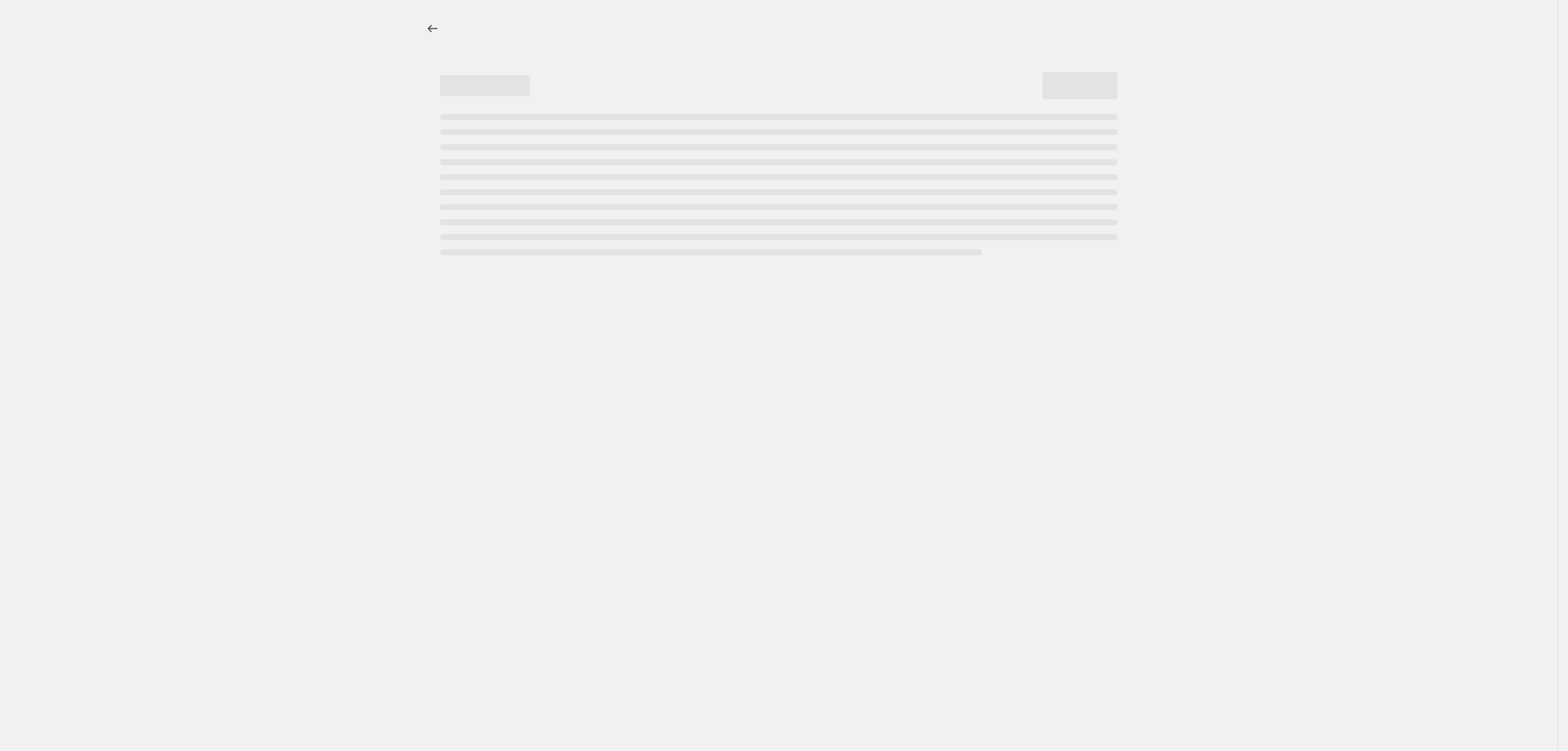
select select "ecap"
select select "collection"
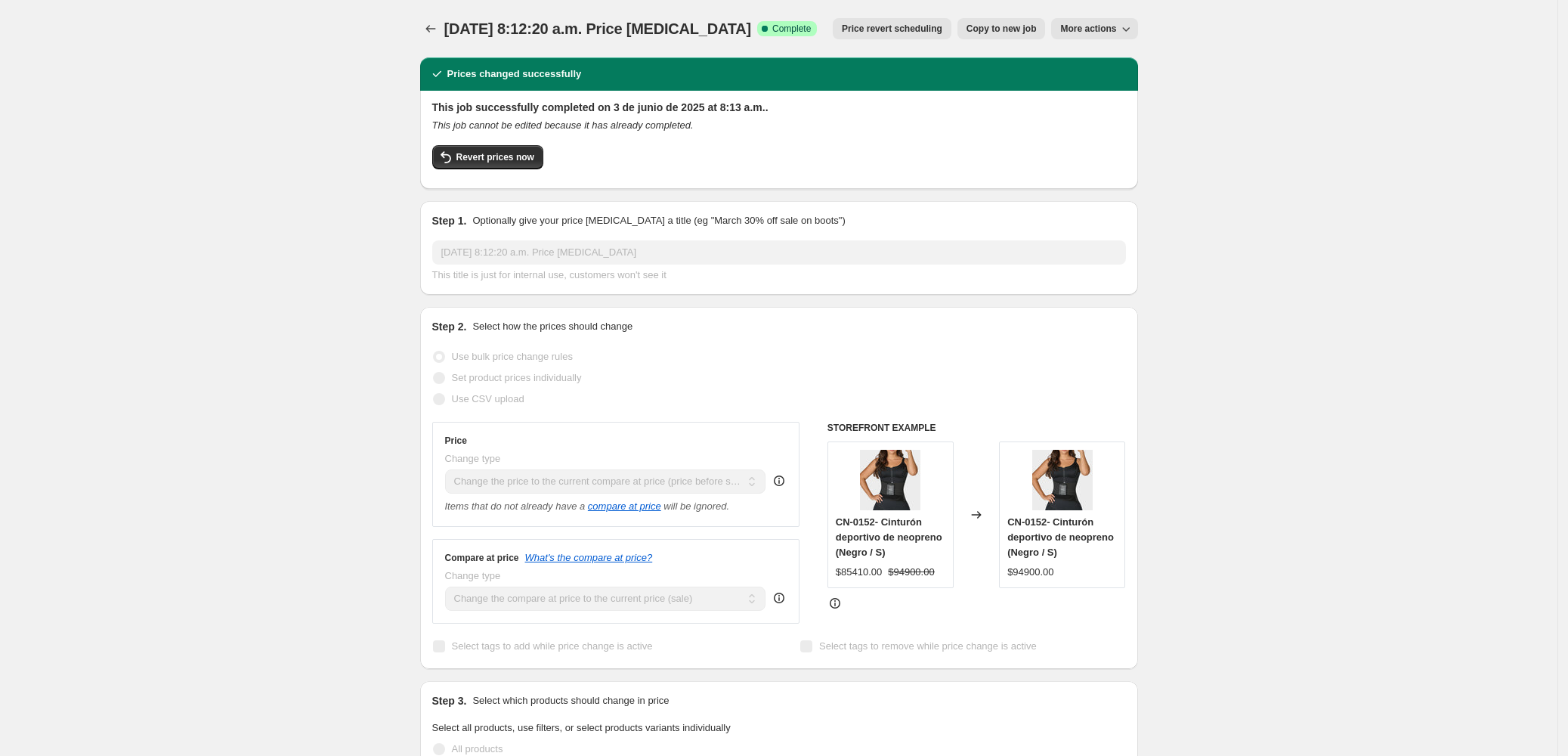
click at [461, 27] on span "3 jun 2025, 8:12:20 a.m. Price change job" at bounding box center [598, 28] width 308 height 17
click at [434, 26] on icon "Price change jobs" at bounding box center [431, 28] width 15 height 15
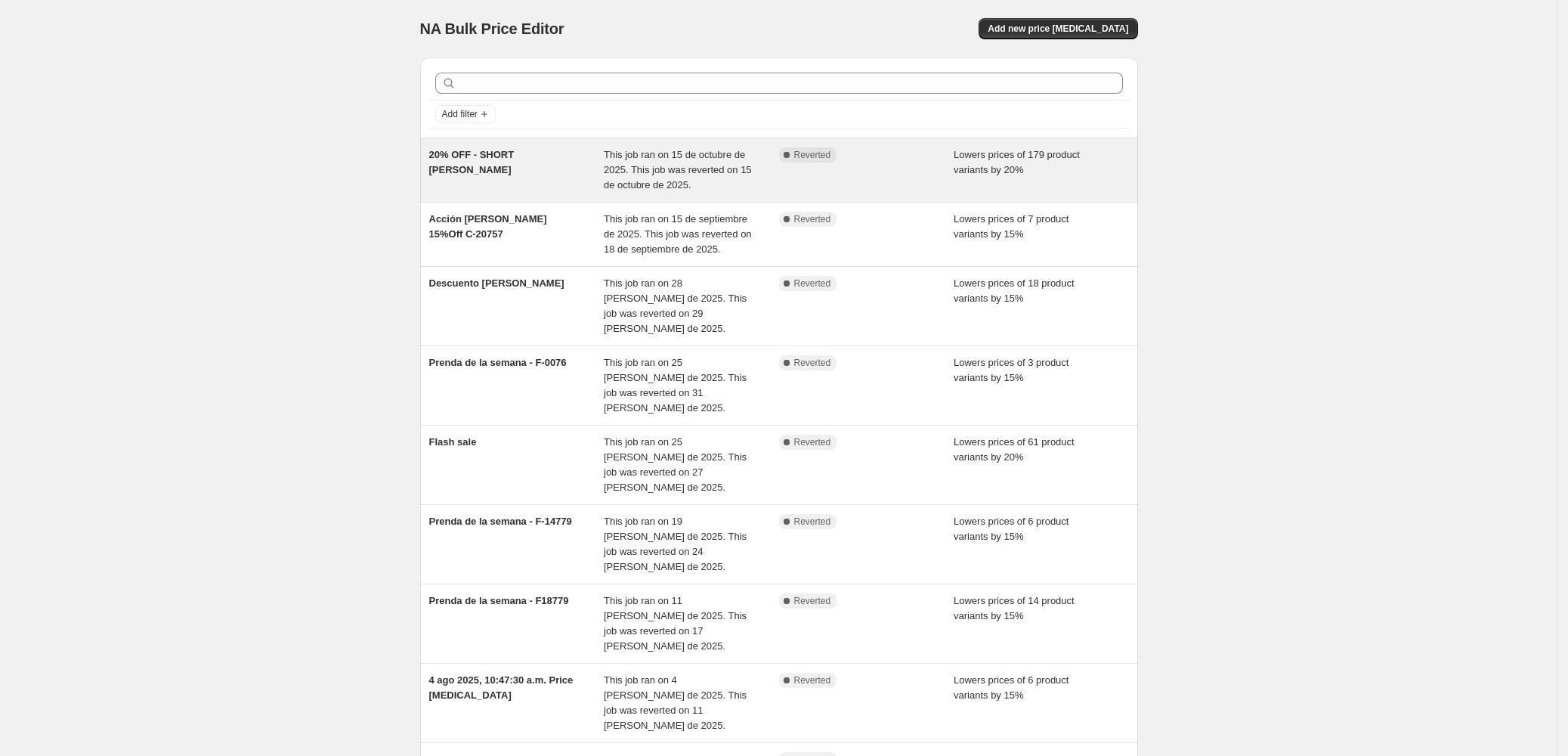
click at [991, 168] on span "Lowers prices of 179 product variants by 20%" at bounding box center [1017, 162] width 126 height 27
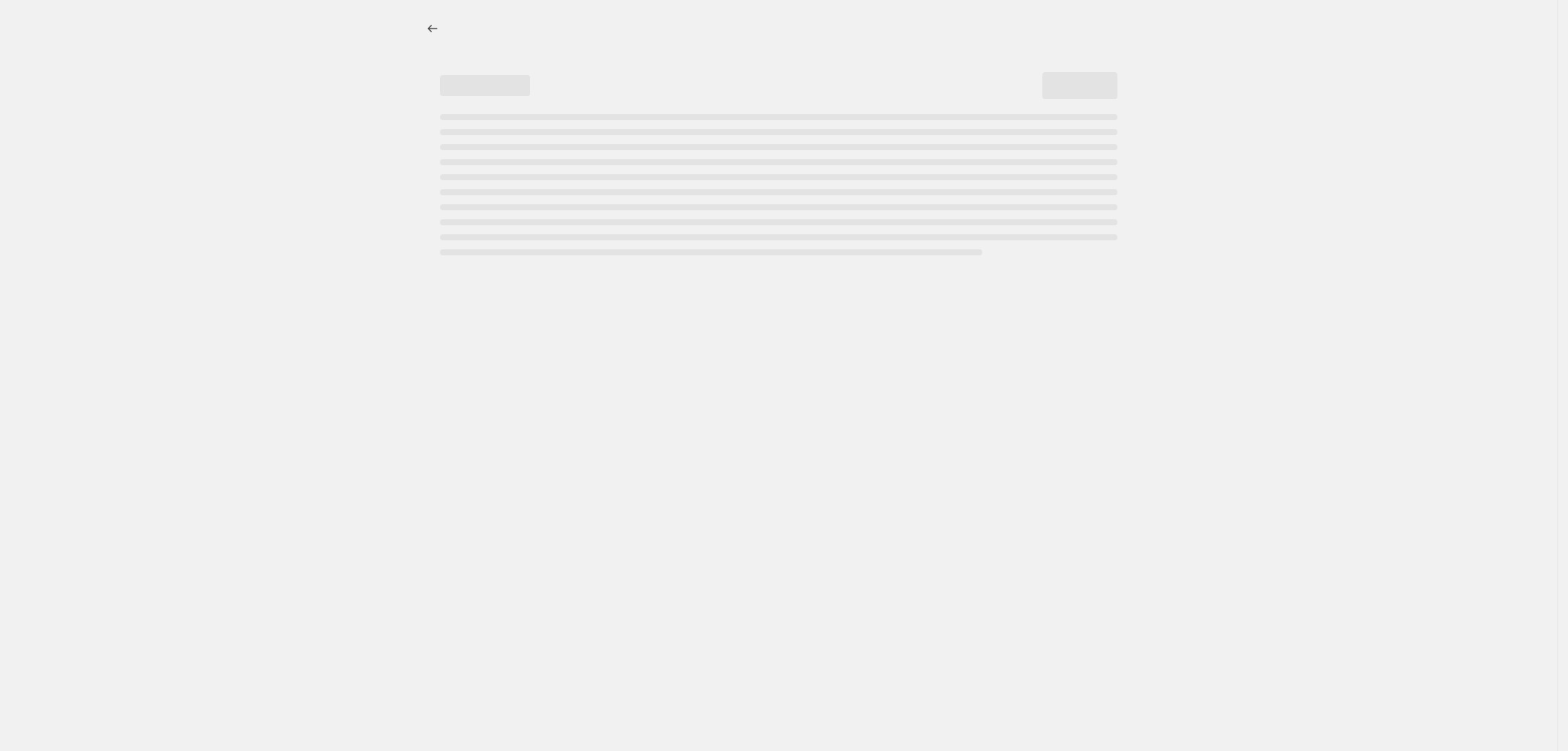
select select "percentage"
select select "collection"
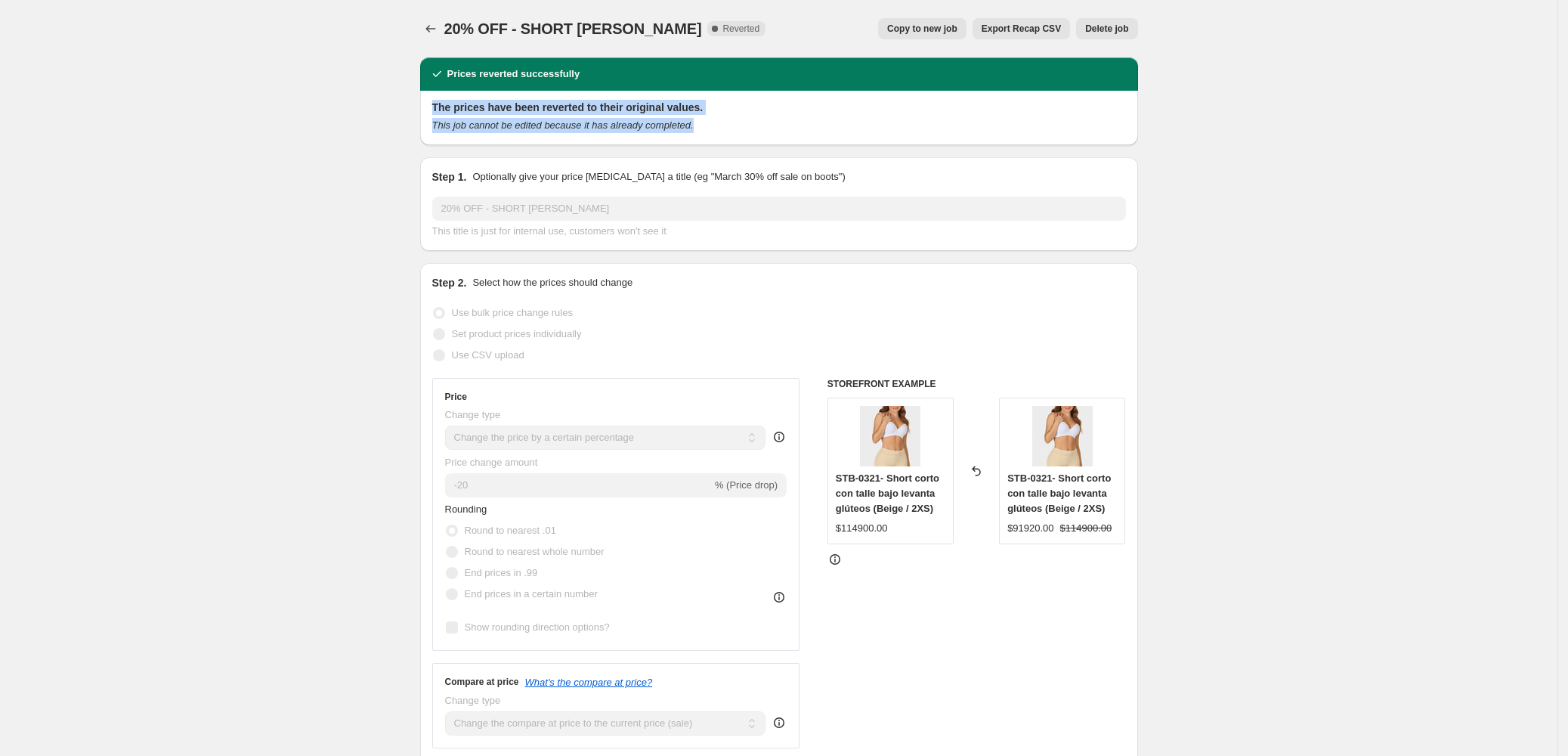
drag, startPoint x: 729, startPoint y: 126, endPoint x: 429, endPoint y: 109, distance: 300.5
click at [429, 109] on div "The prices have been reverted to their original values. This job cannot be edit…" at bounding box center [779, 118] width 718 height 54
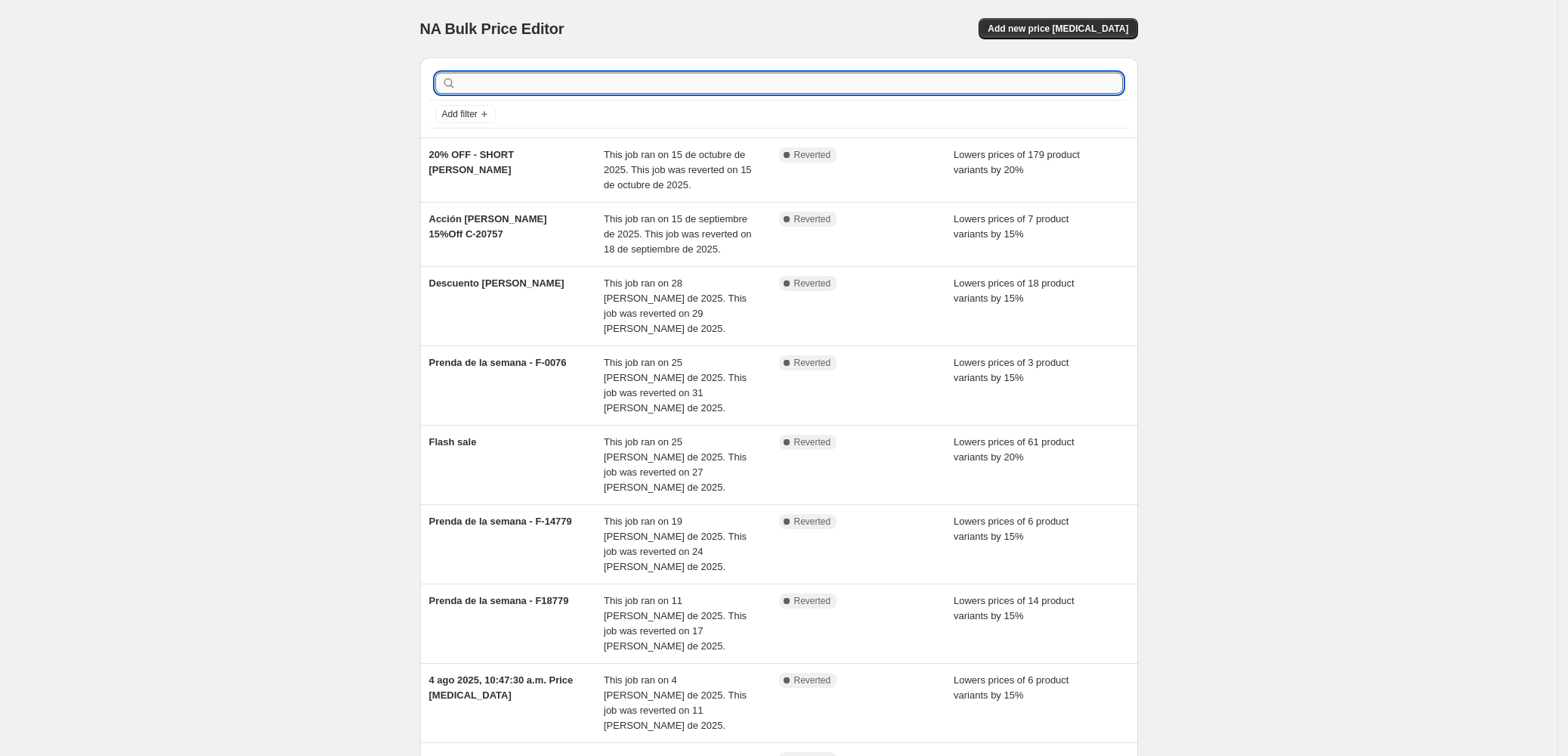
click at [514, 78] on input "text" at bounding box center [791, 84] width 664 height 21
type input "15"
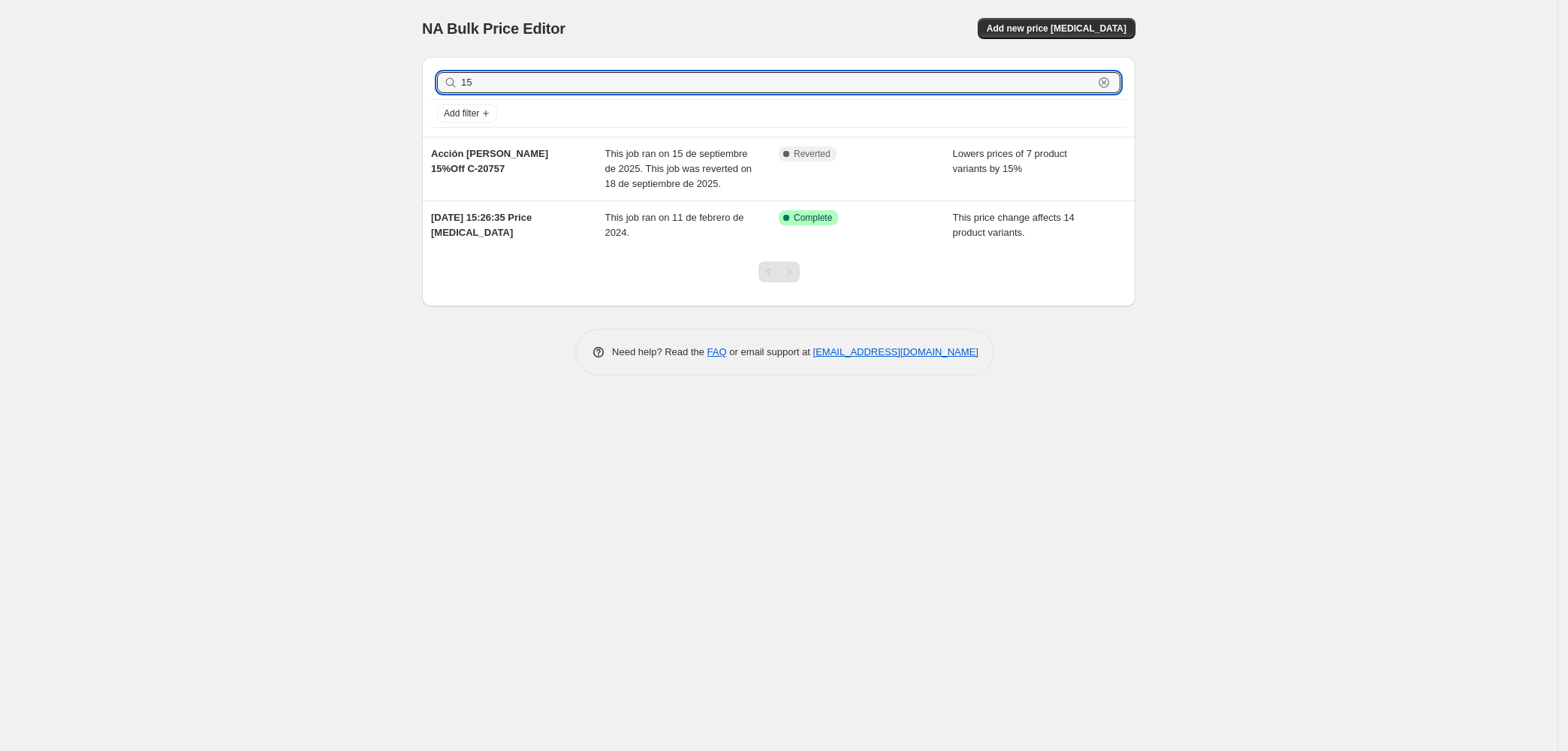
drag, startPoint x: 516, startPoint y: 77, endPoint x: 299, endPoint y: 62, distance: 217.5
click at [300, 64] on div "NA Bulk Price Editor. This page is ready NA Bulk Price Editor Add new price cha…" at bounding box center [778, 375] width 1557 height 751
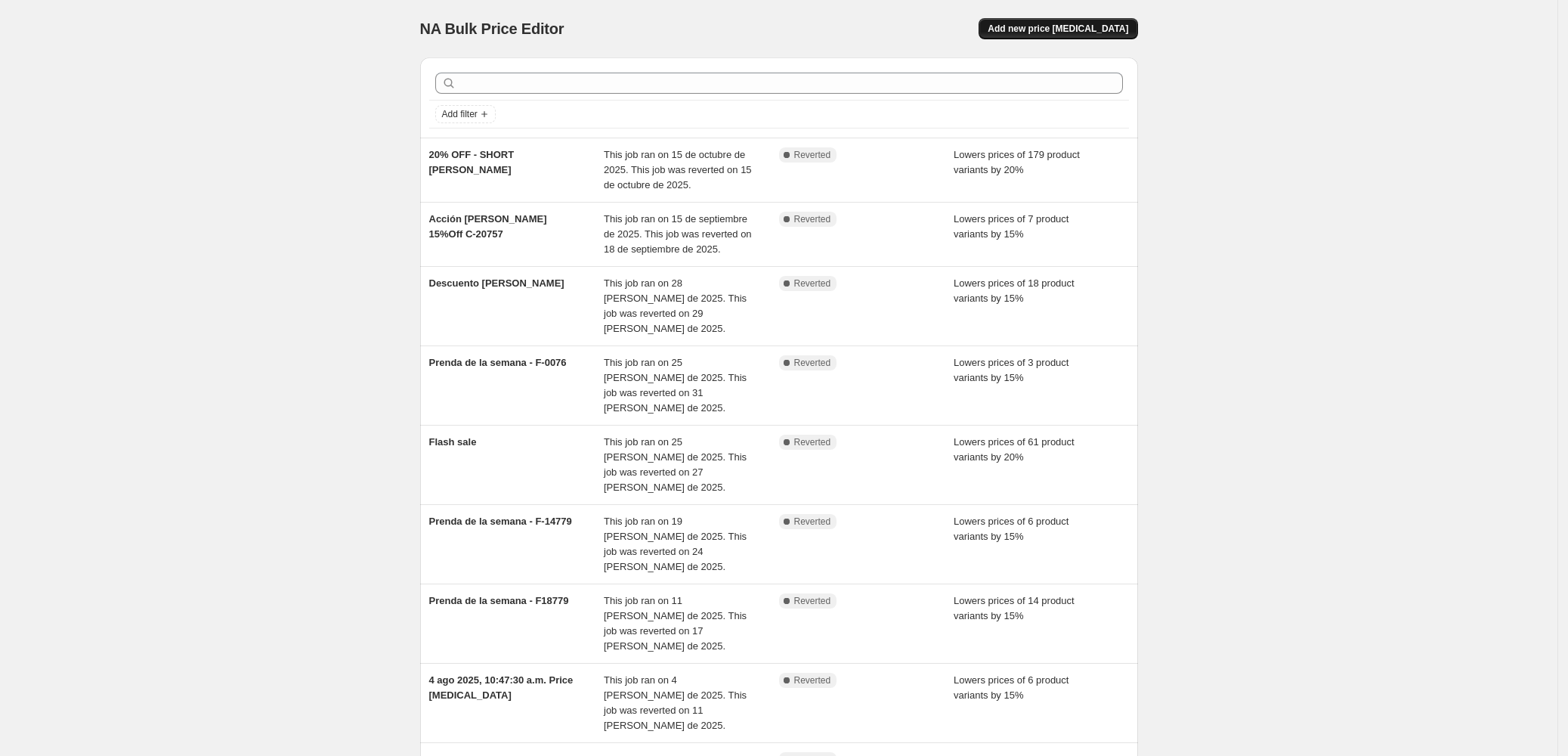
click at [1089, 29] on span "Add new price change job" at bounding box center [1058, 28] width 141 height 12
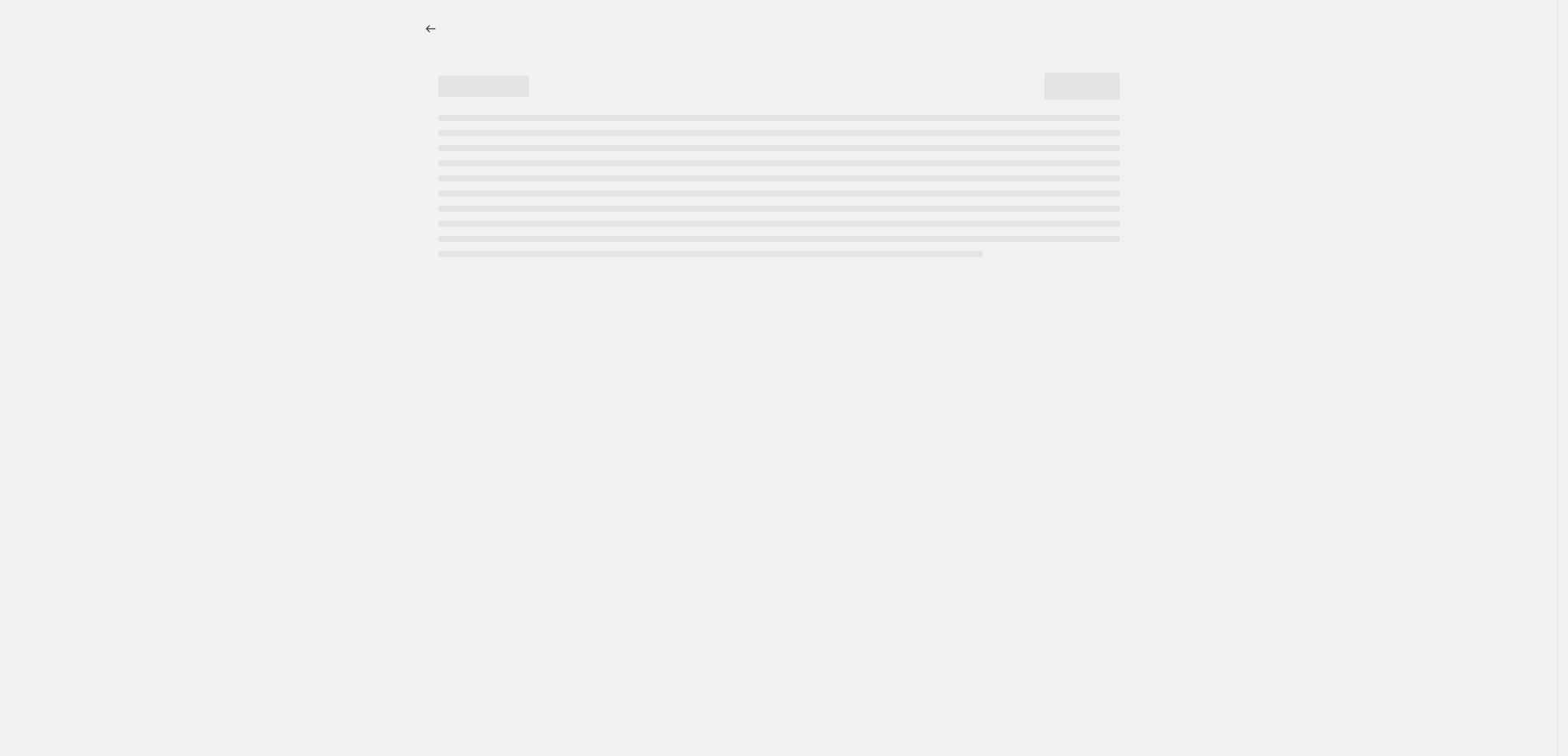
select select "percentage"
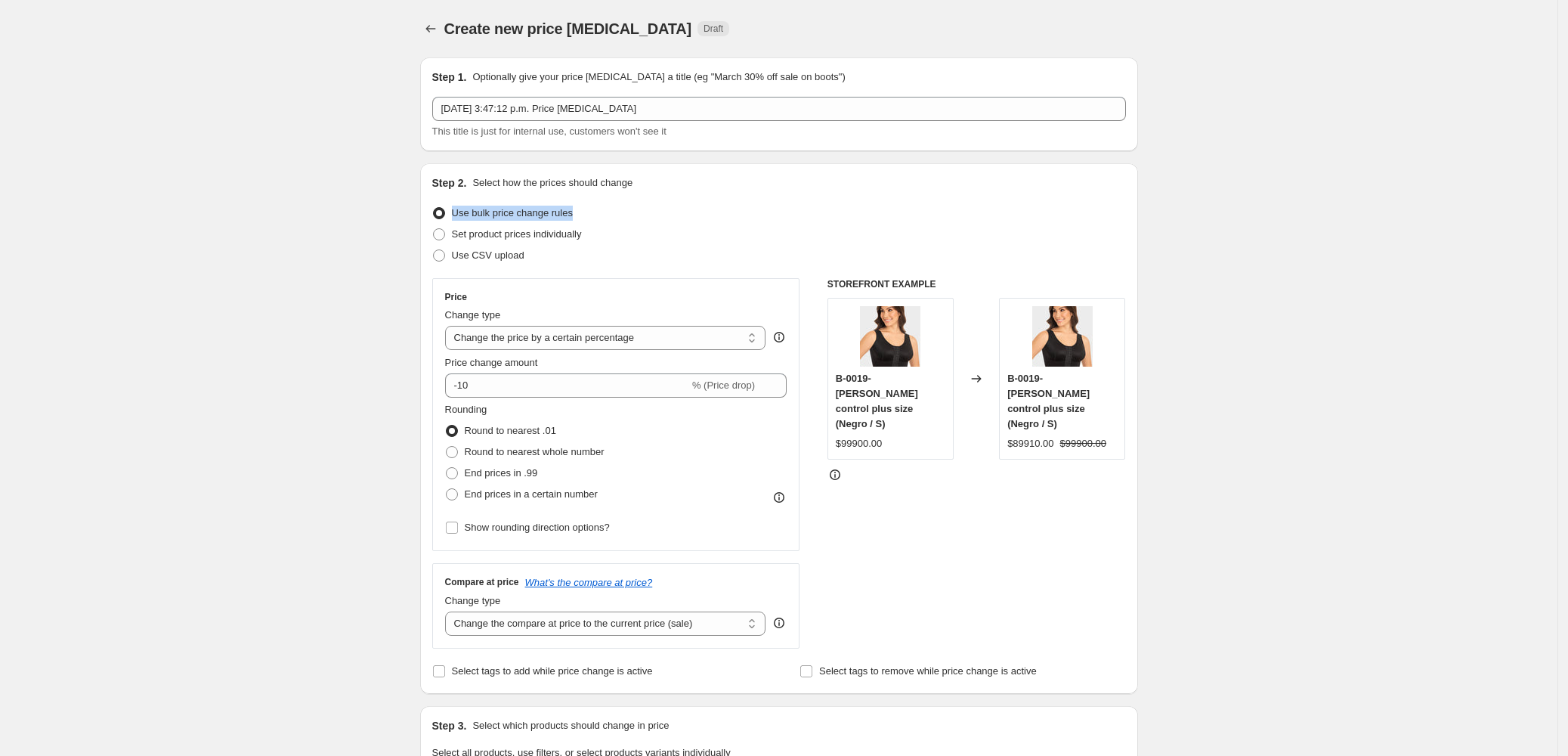
drag, startPoint x: 592, startPoint y: 206, endPoint x: 452, endPoint y: 203, distance: 140.0
click at [452, 203] on div "Use bulk price change rules" at bounding box center [780, 214] width 694 height 21
click at [681, 221] on div "Use bulk price change rules" at bounding box center [780, 214] width 694 height 21
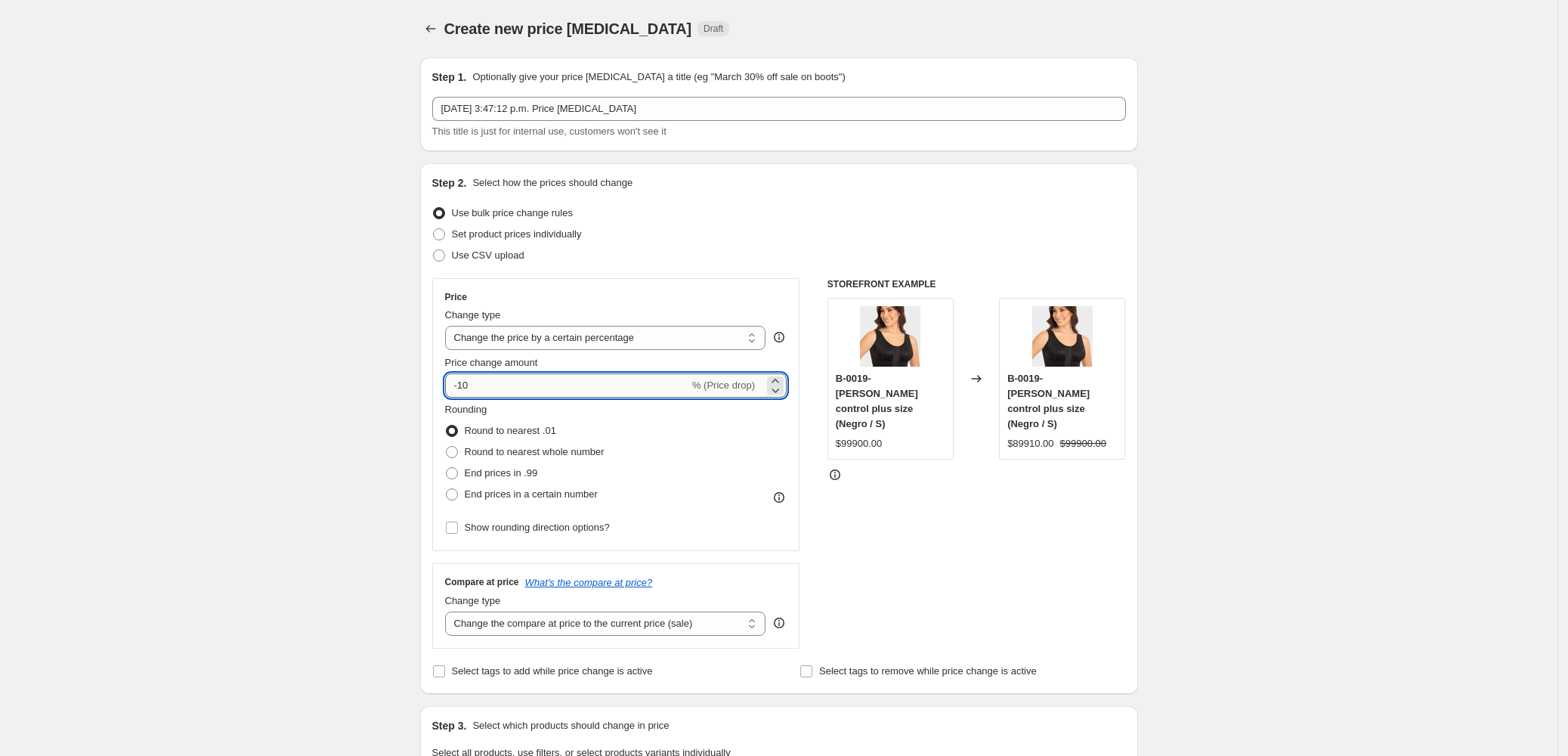
click at [494, 385] on input "-10" at bounding box center [567, 386] width 244 height 24
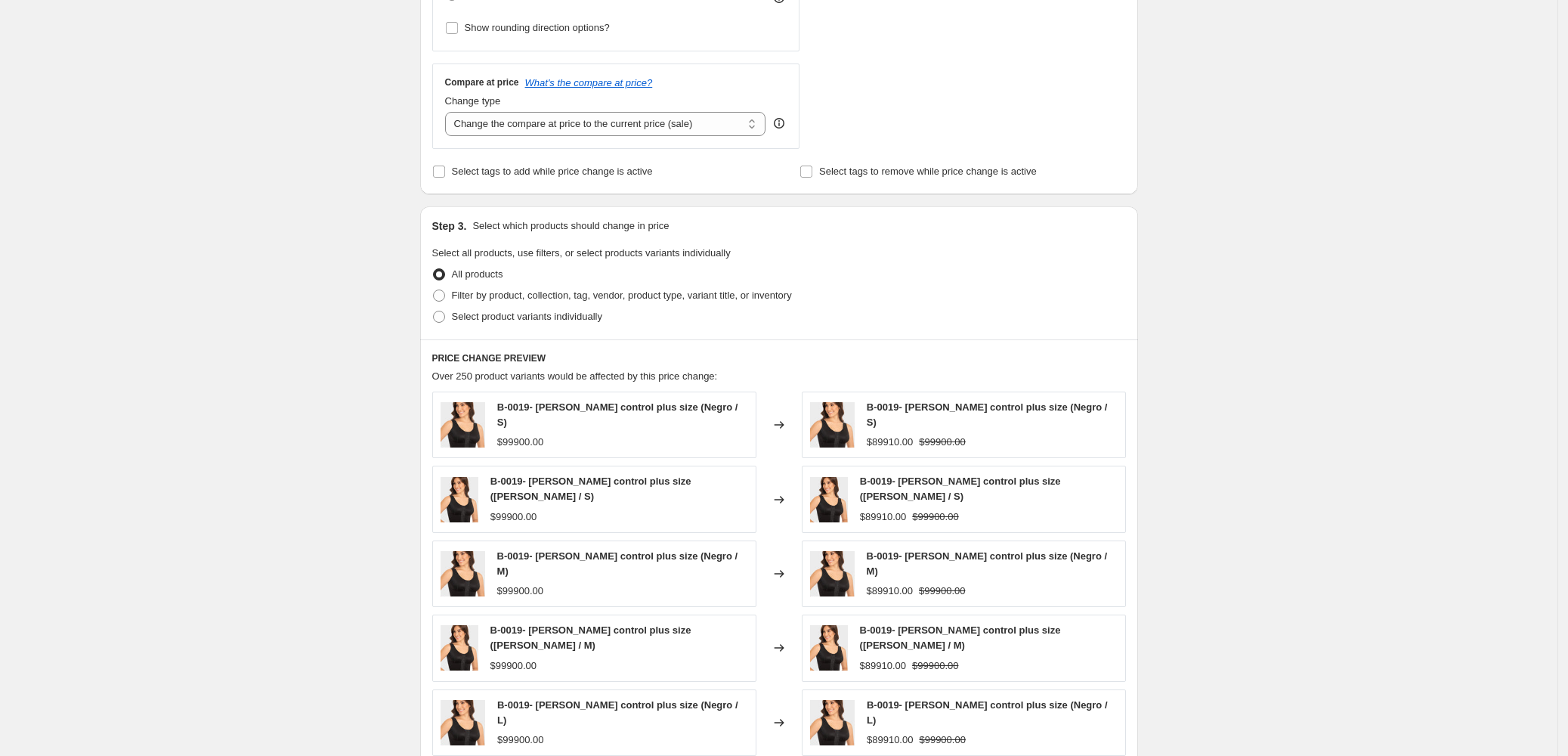
scroll to position [504, 0]
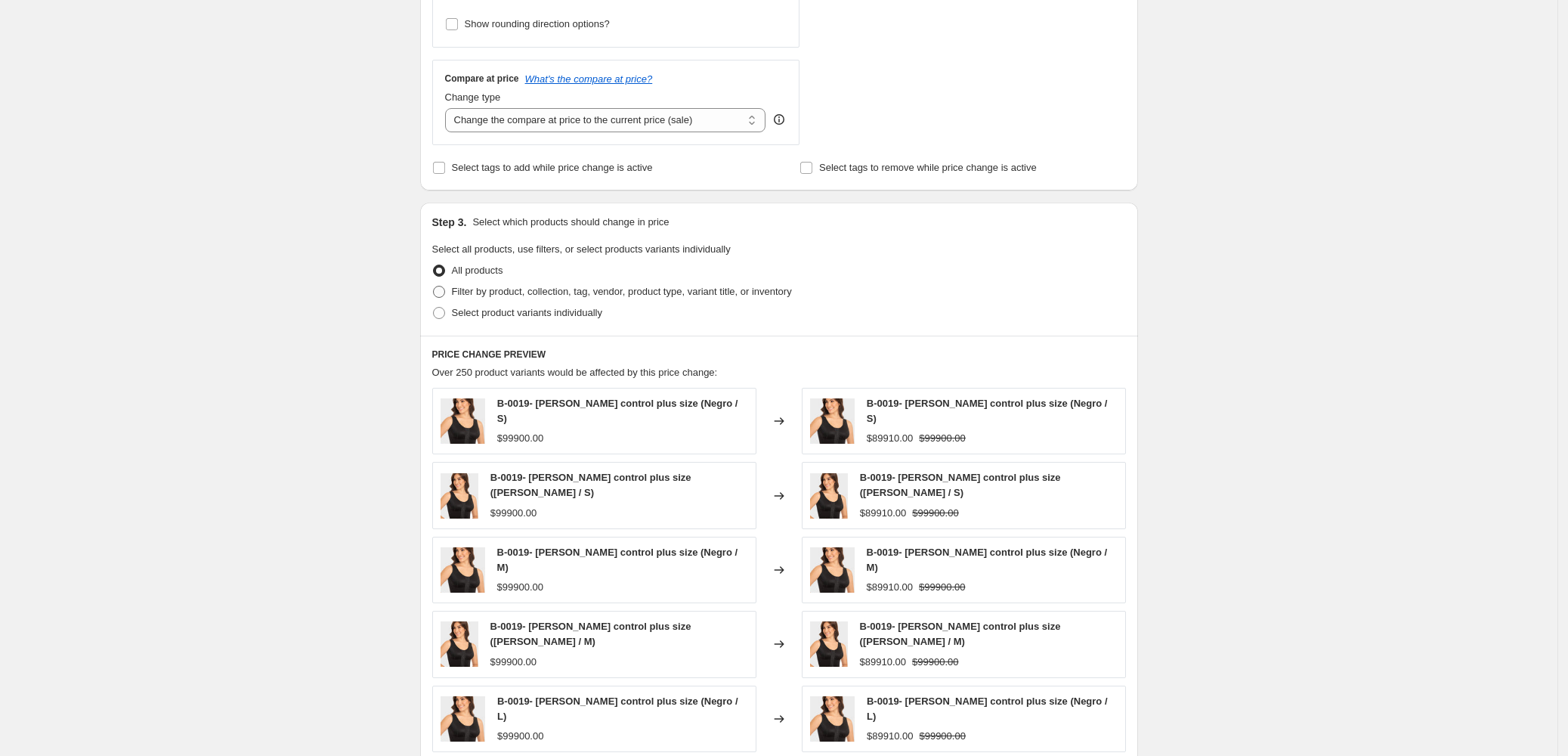
type input "-15"
click at [445, 288] on span at bounding box center [440, 292] width 12 height 12
click at [433, 287] on input "Filter by product, collection, tag, vendor, product type, variant title, or inv…" at bounding box center [433, 286] width 1 height 1
radio input "true"
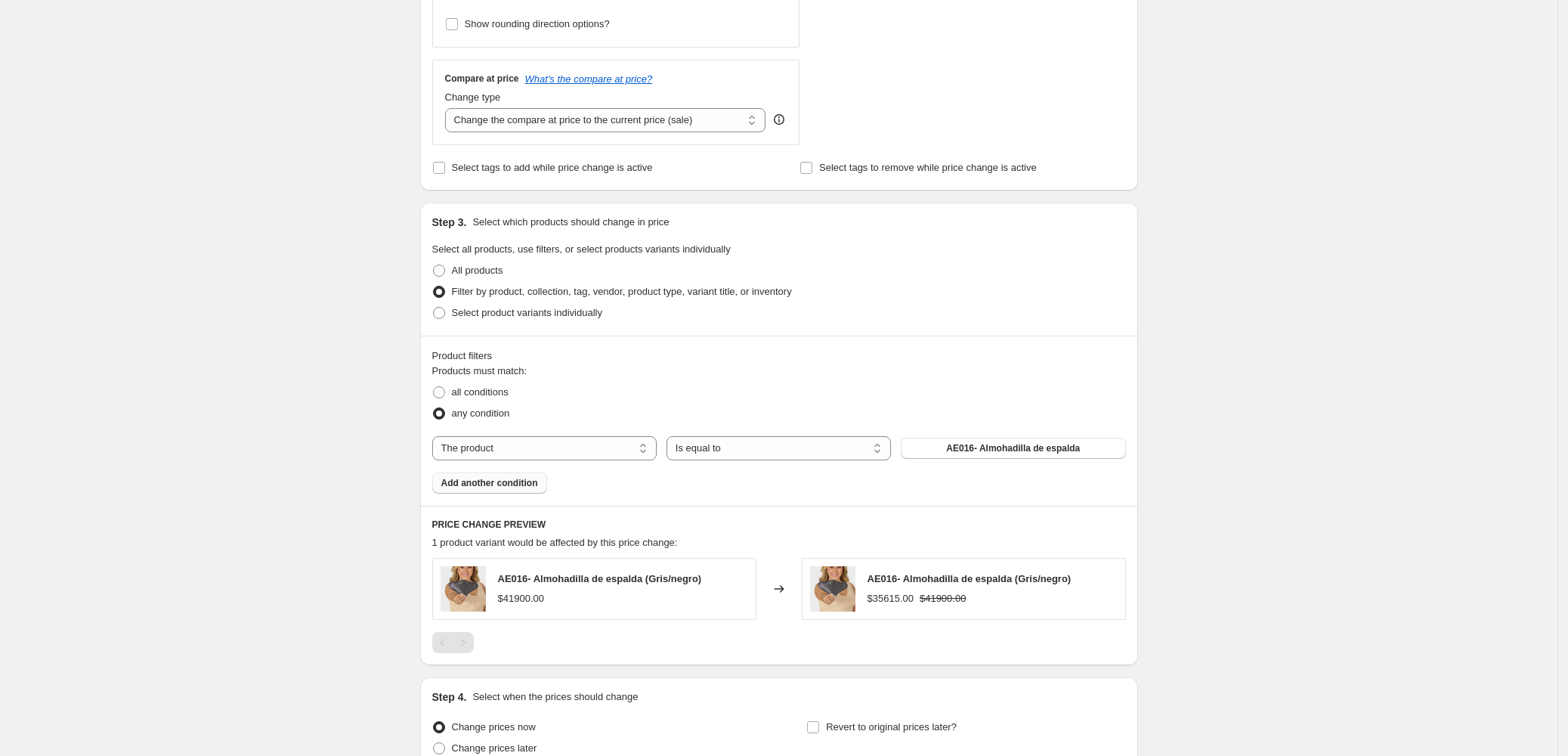
click at [459, 488] on span "Add another condition" at bounding box center [489, 484] width 97 height 12
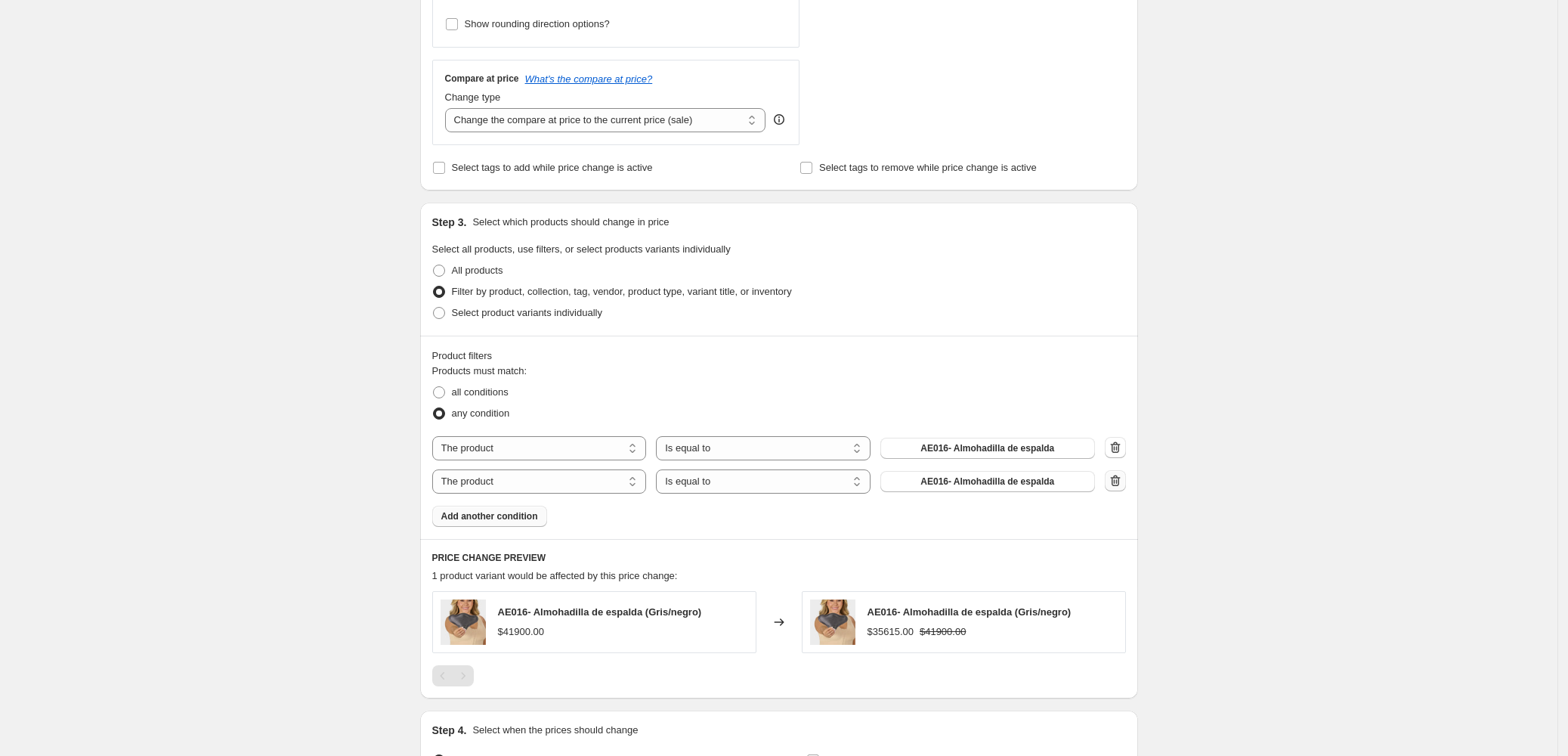
click at [1119, 479] on icon "button" at bounding box center [1115, 481] width 15 height 15
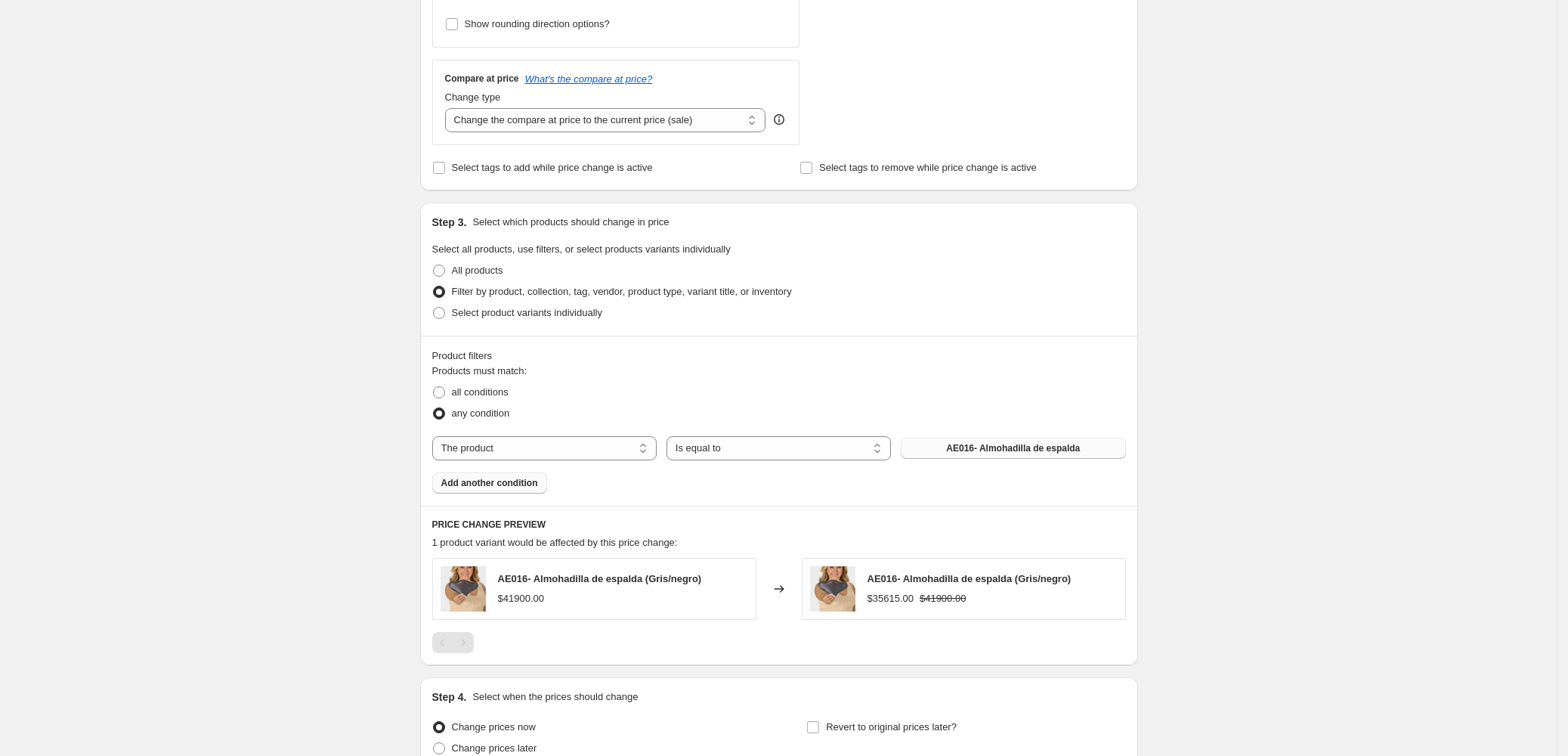
click at [1018, 449] on span "AE016- Almohadilla de espalda" at bounding box center [1013, 449] width 133 height 12
click at [444, 388] on span at bounding box center [440, 393] width 12 height 12
click at [433, 387] on input "all conditions" at bounding box center [433, 386] width 1 height 1
radio input "true"
click at [770, 445] on select "Is equal to Is not equal to" at bounding box center [779, 448] width 224 height 24
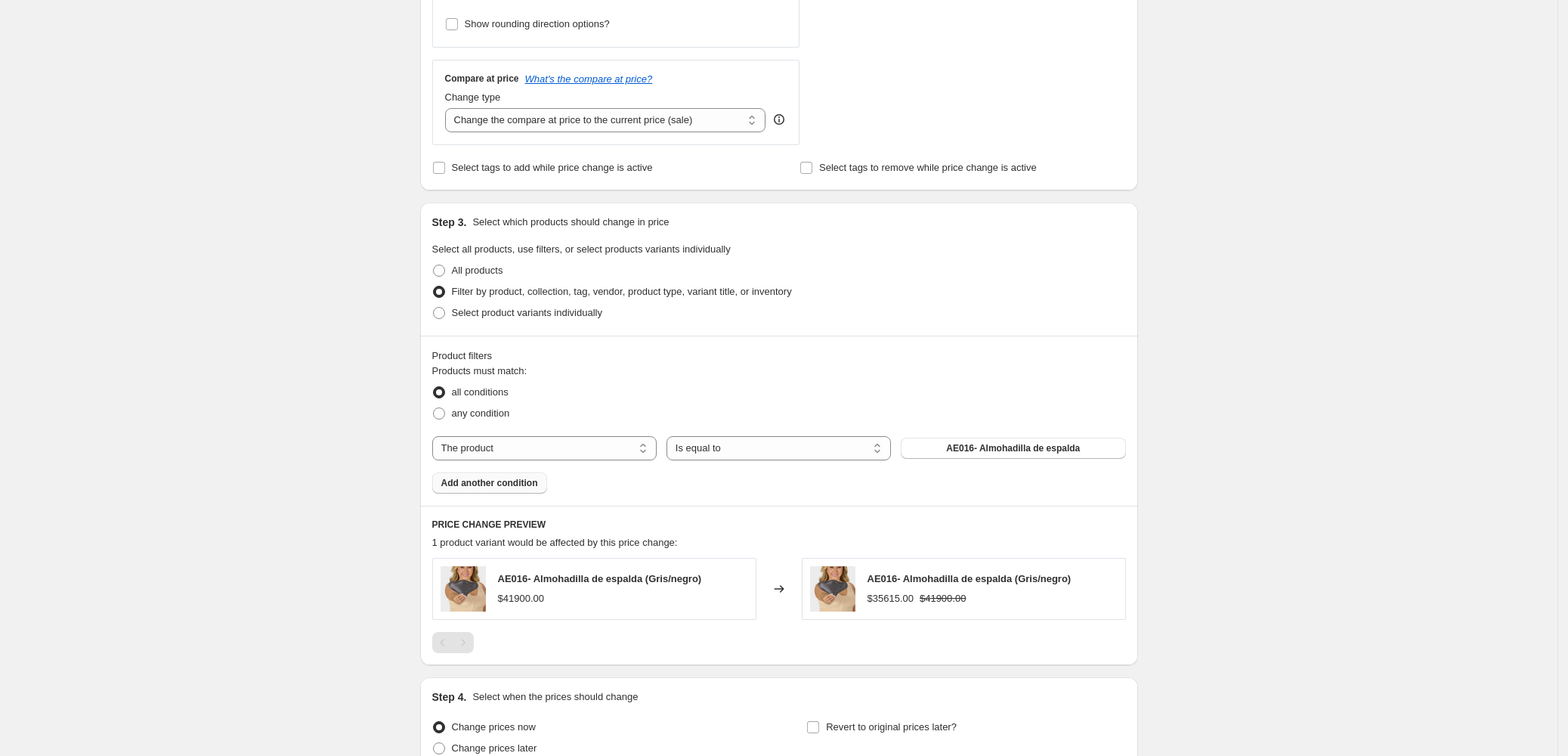
click at [559, 433] on div "Products must match: all conditions any condition The product The product's col…" at bounding box center [780, 428] width 694 height 130
click at [559, 452] on select "The product The product's collection The product's tag The product's vendor The…" at bounding box center [545, 448] width 224 height 24
select select "collection"
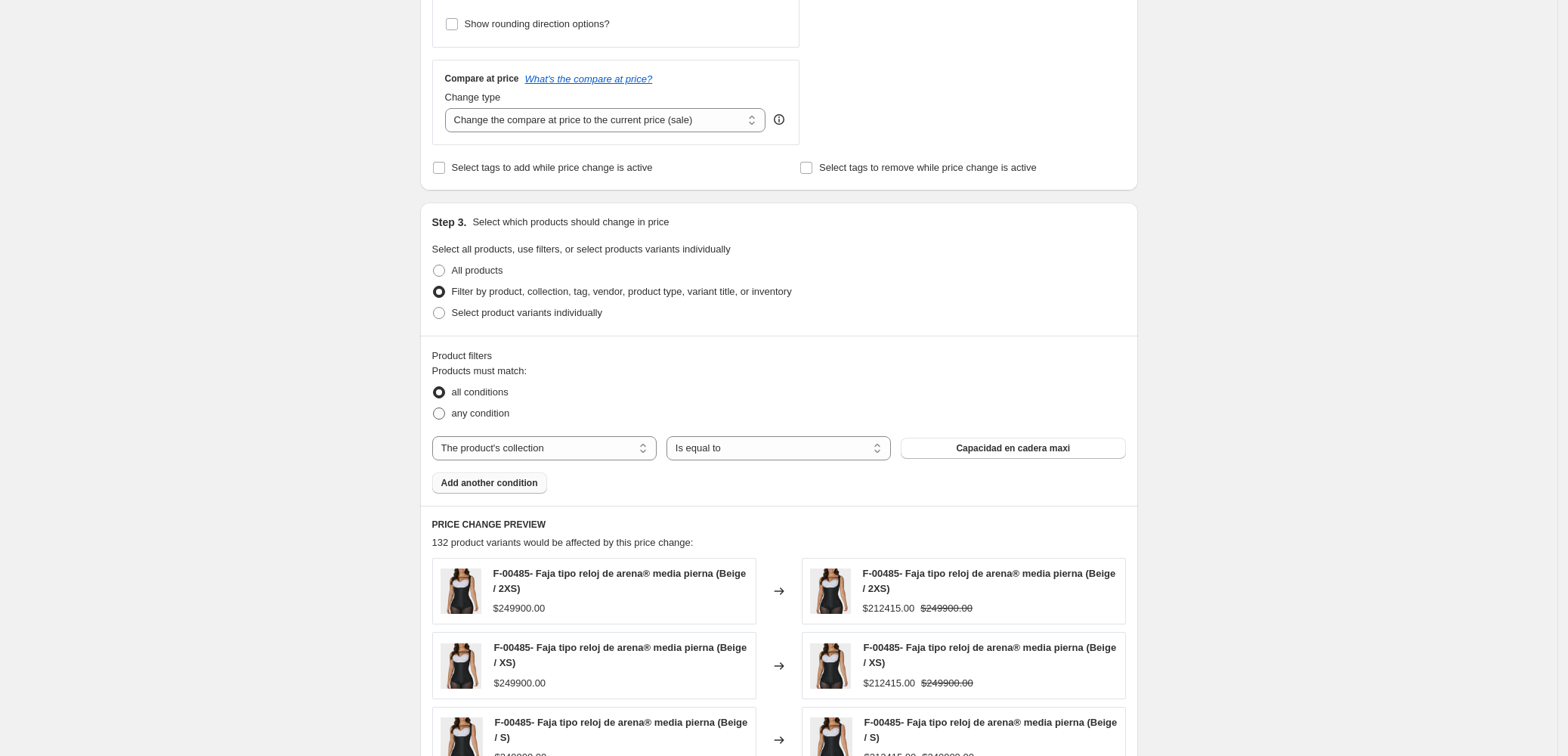
click at [444, 411] on span at bounding box center [440, 414] width 12 height 12
click at [433, 409] on input "any condition" at bounding box center [433, 408] width 1 height 1
radio input "true"
click at [1014, 454] on span "Capacidad en cadera maxi" at bounding box center [1013, 449] width 114 height 12
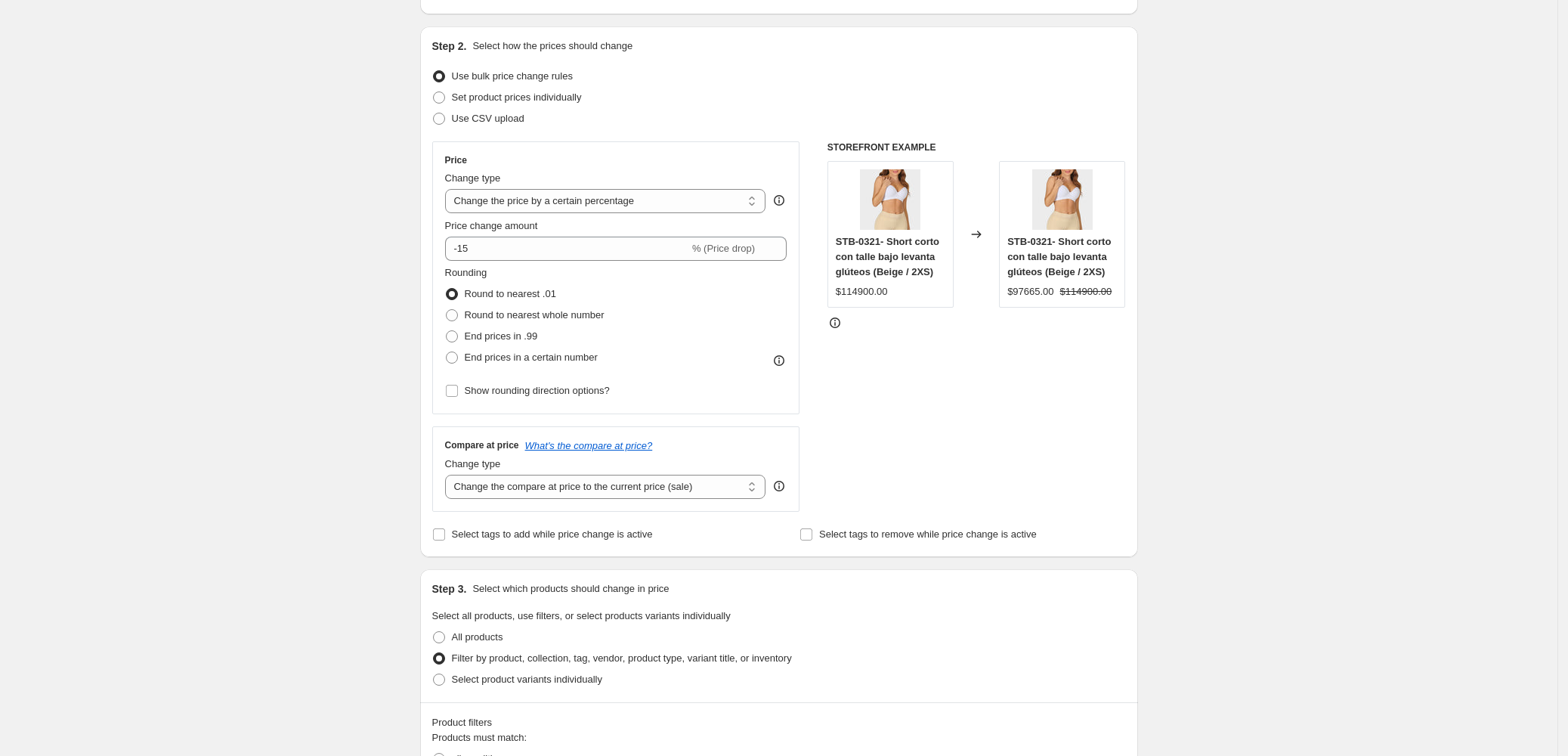
scroll to position [0, 0]
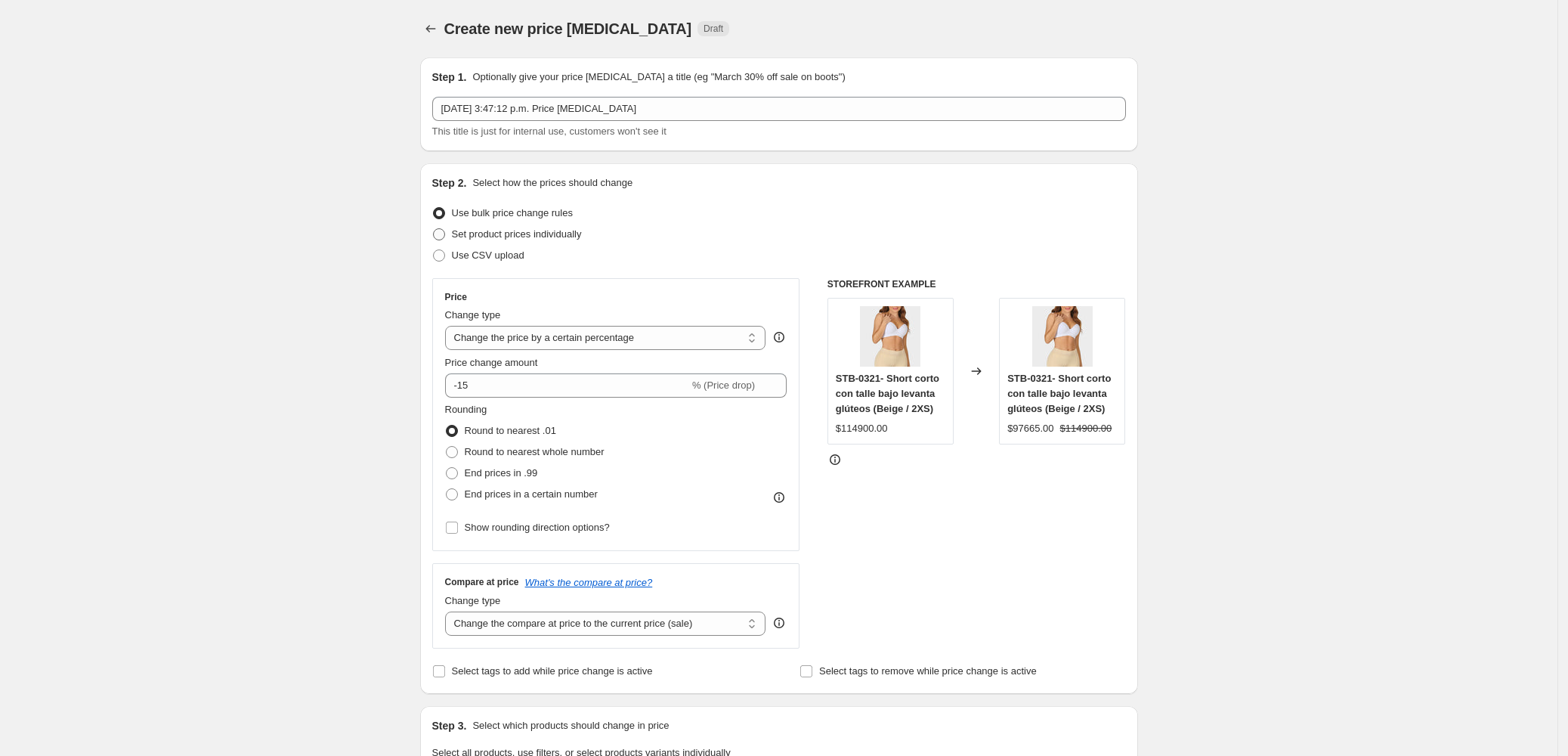
click at [435, 232] on span at bounding box center [439, 234] width 13 height 13
click at [433, 229] on input "Set product prices individually" at bounding box center [433, 228] width 1 height 1
radio input "true"
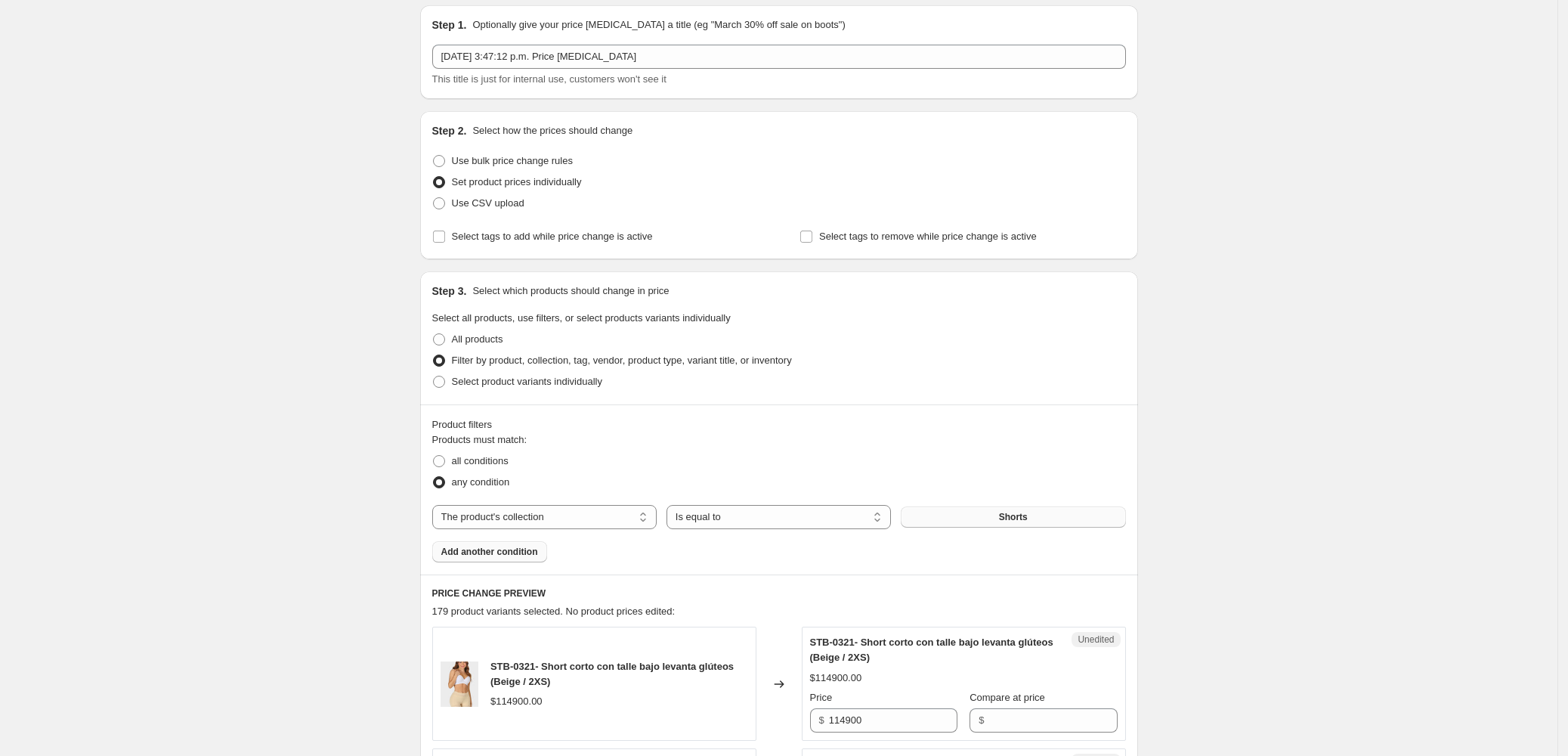
scroll to position [101, 0]
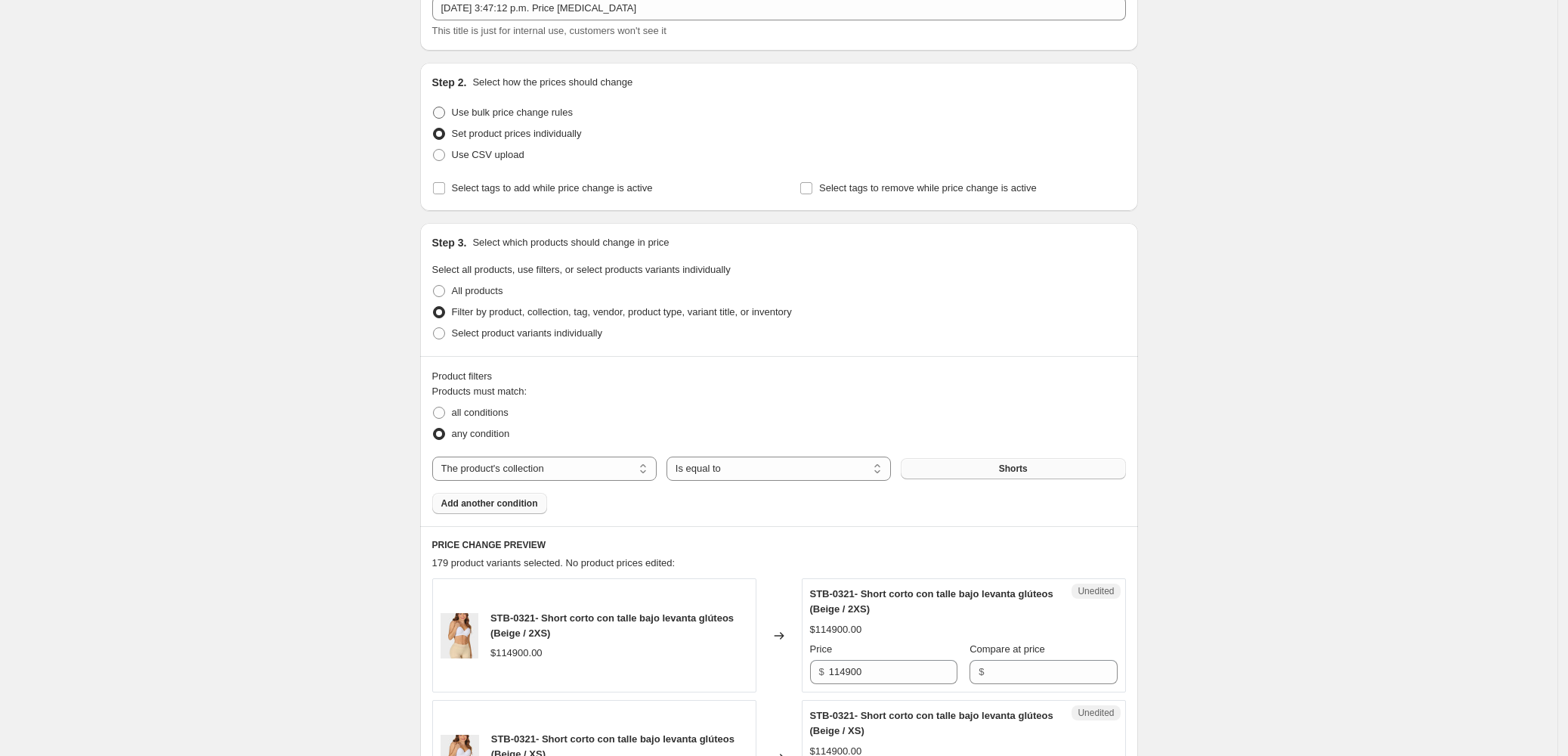
click at [439, 107] on span at bounding box center [440, 113] width 12 height 12
click at [433, 107] on input "Use bulk price change rules" at bounding box center [433, 107] width 1 height 1
radio input "true"
select select "percentage"
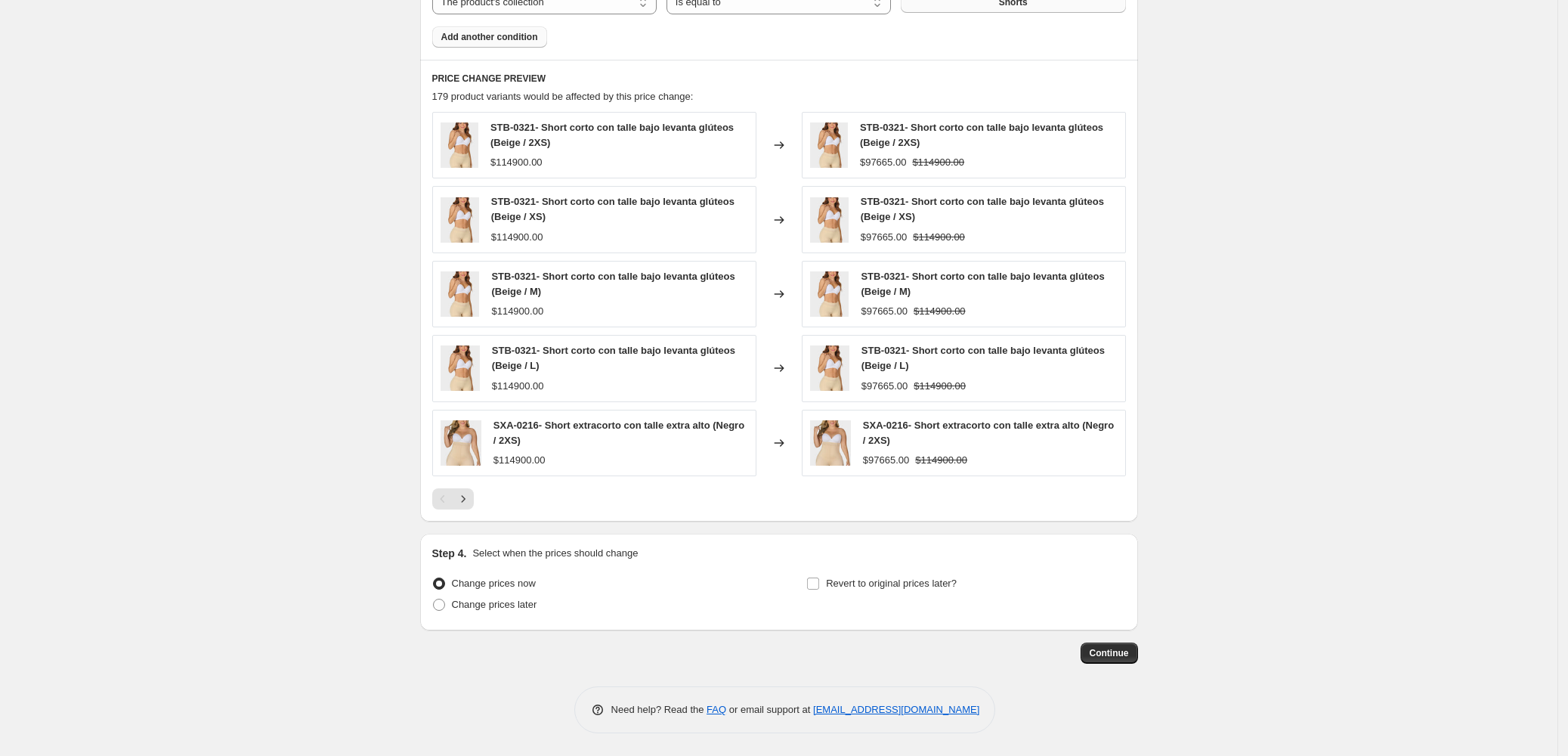
scroll to position [953, 0]
drag, startPoint x: 654, startPoint y: 549, endPoint x: 484, endPoint y: 554, distance: 170.1
drag, startPoint x: 562, startPoint y: 580, endPoint x: 453, endPoint y: 587, distance: 109.2
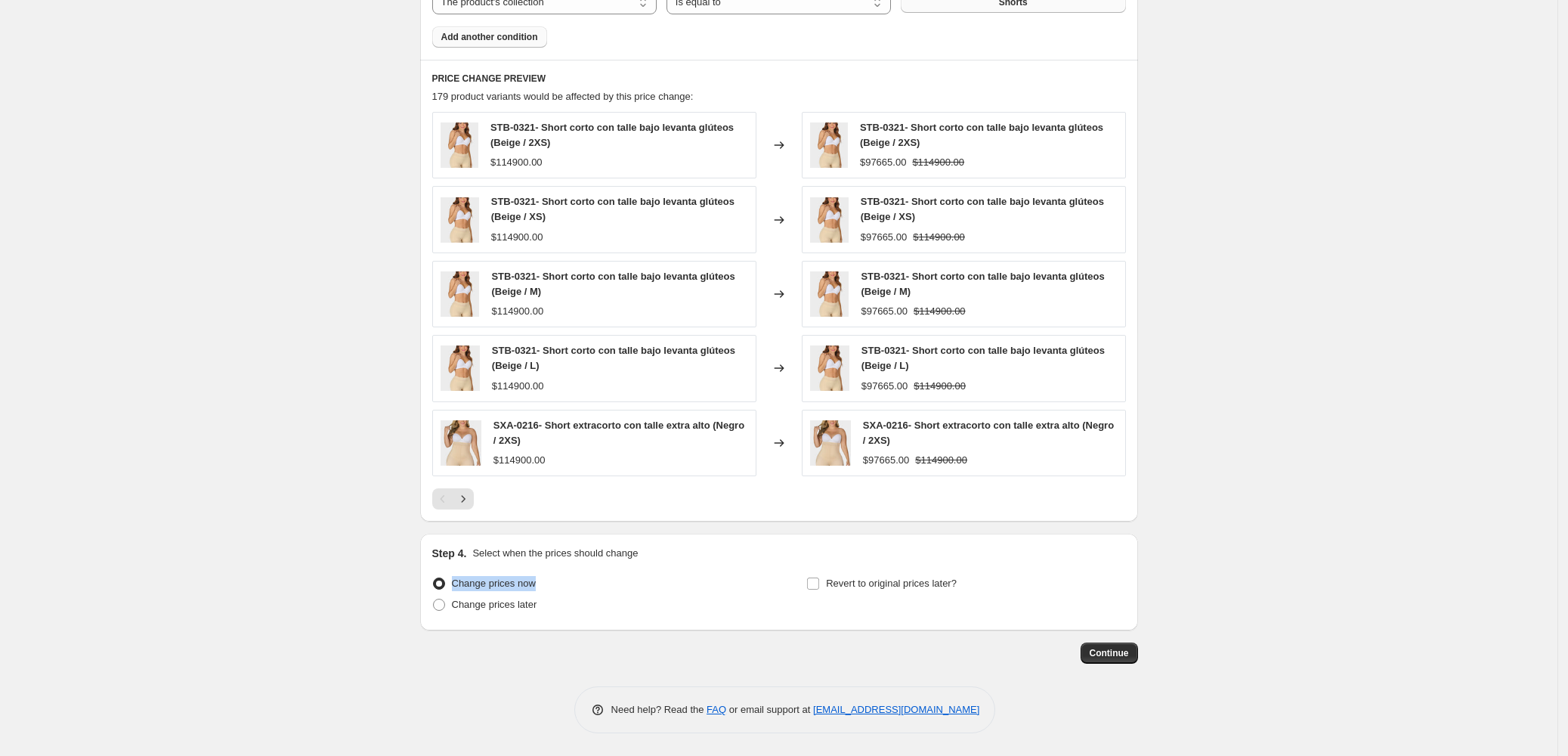
click at [453, 587] on div "Change prices now" at bounding box center [592, 584] width 319 height 21
drag, startPoint x: 539, startPoint y: 653, endPoint x: 520, endPoint y: 639, distance: 23.6
click at [538, 654] on div "Continue" at bounding box center [779, 654] width 718 height 21
drag, startPoint x: 574, startPoint y: 601, endPoint x: 454, endPoint y: 604, distance: 120.0
click at [454, 604] on div "Change prices later" at bounding box center [592, 606] width 319 height 21
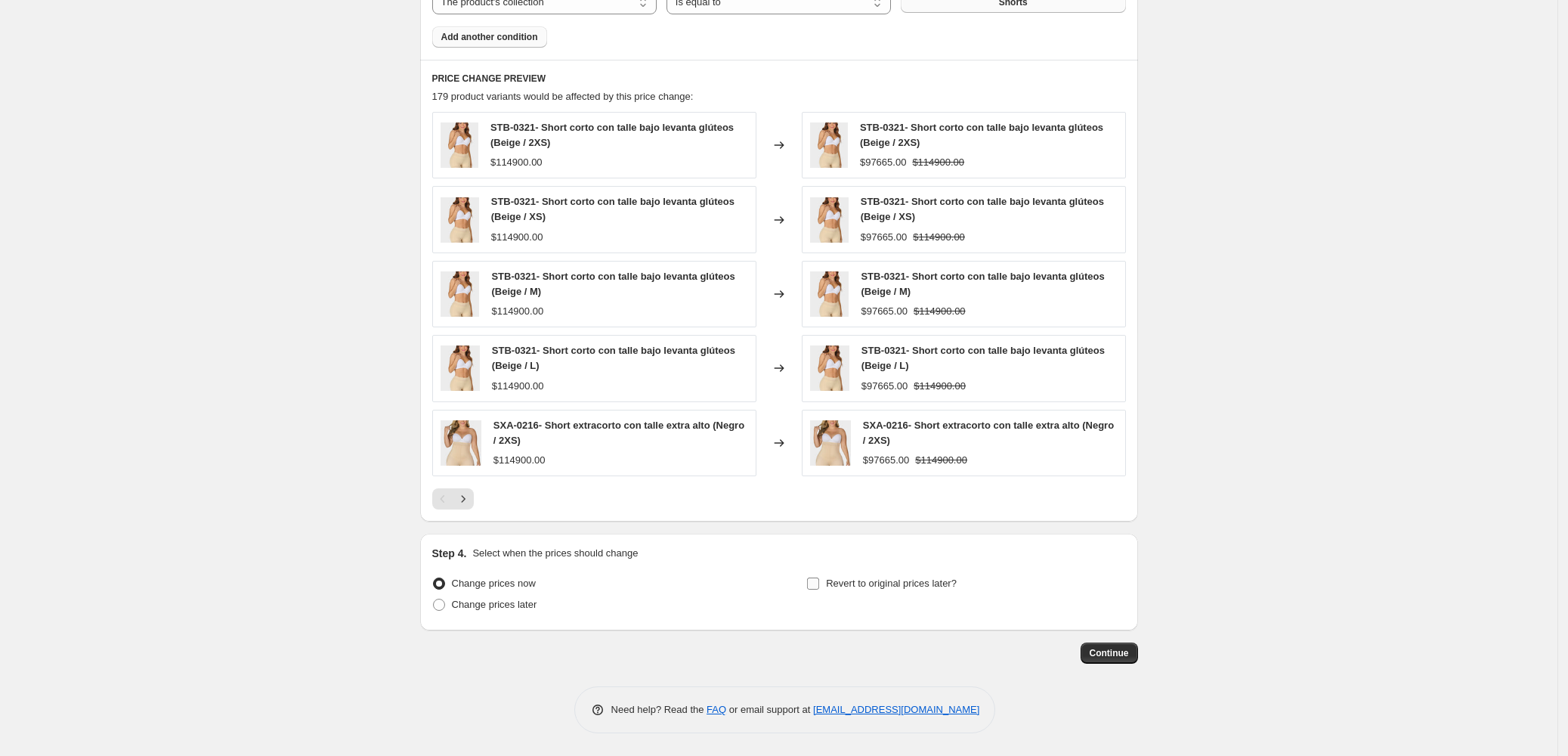
click at [905, 589] on span "Revert to original prices later?" at bounding box center [891, 583] width 131 height 12
click at [820, 589] on input "Revert to original prices later?" at bounding box center [813, 584] width 12 height 12
checkbox input "true"
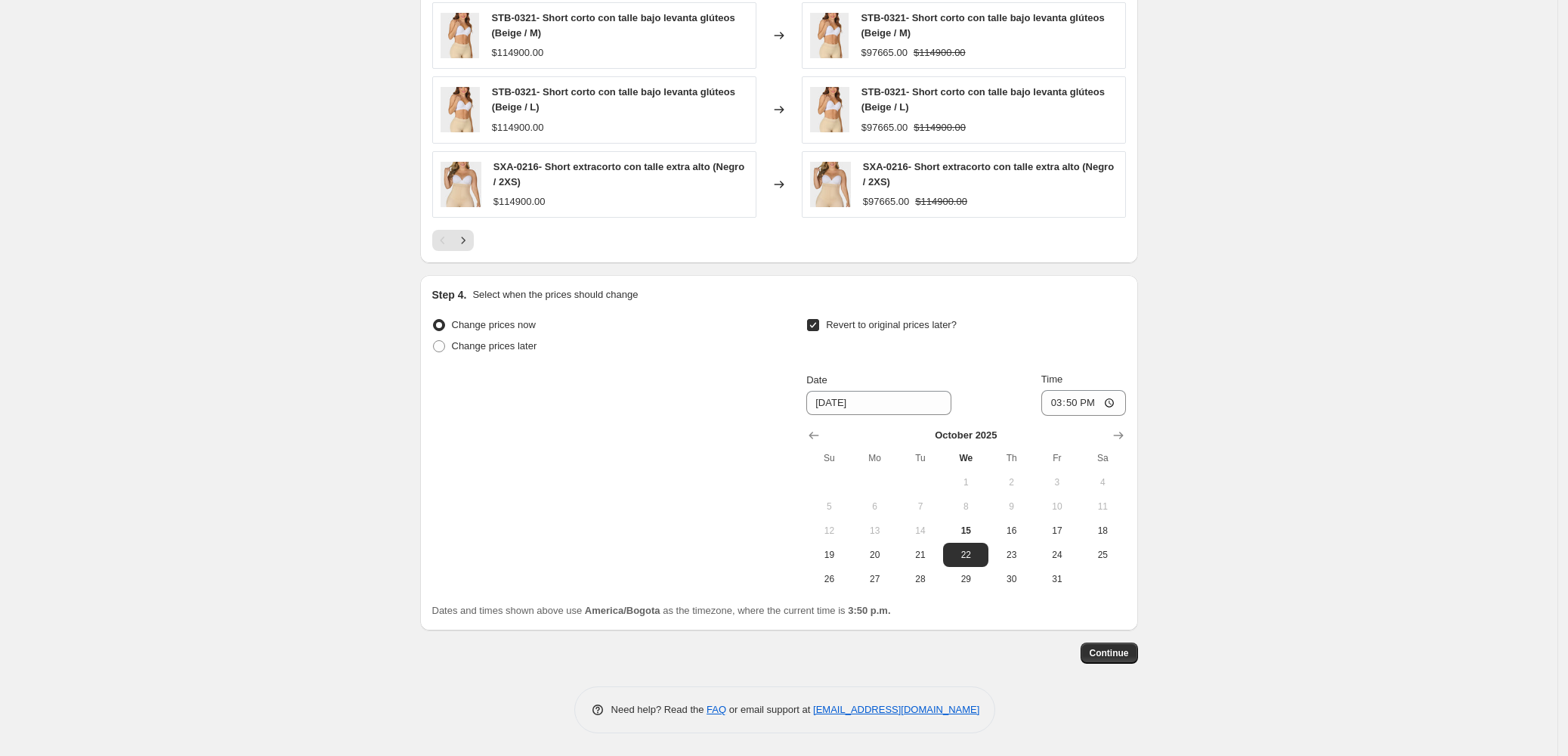
scroll to position [1211, 0]
click at [974, 557] on span "22" at bounding box center [966, 556] width 33 height 12
click at [551, 378] on div "Change prices now Change prices later Revert to original prices later? Date 10/…" at bounding box center [780, 452] width 694 height 277
click at [473, 350] on span "Change prices later" at bounding box center [495, 345] width 85 height 12
click at [433, 341] on input "Change prices later" at bounding box center [433, 340] width 1 height 1
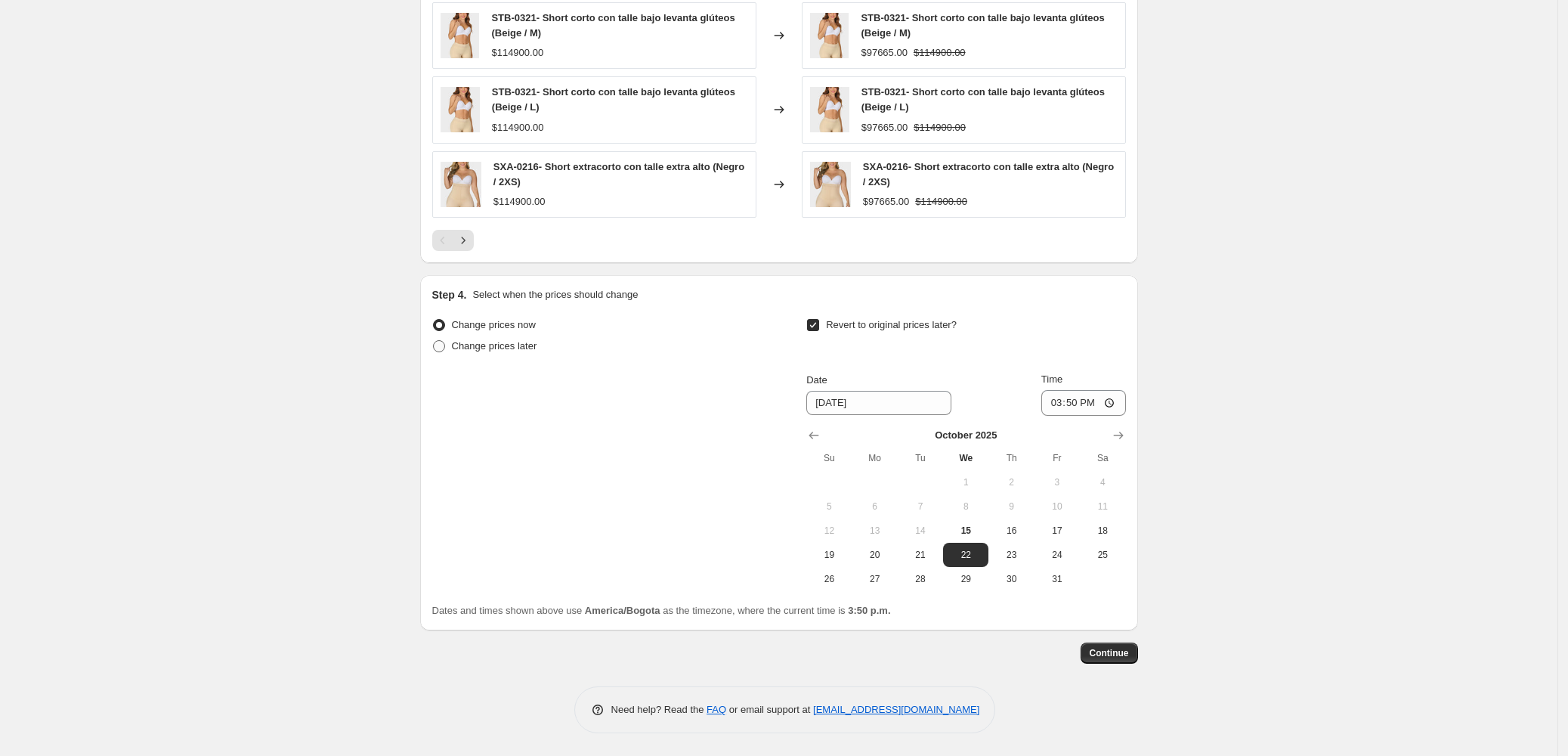
radio input "true"
drag, startPoint x: 946, startPoint y: 322, endPoint x: 829, endPoint y: 327, distance: 117.1
click at [829, 327] on div "Revert to original prices later?" at bounding box center [966, 337] width 319 height 45
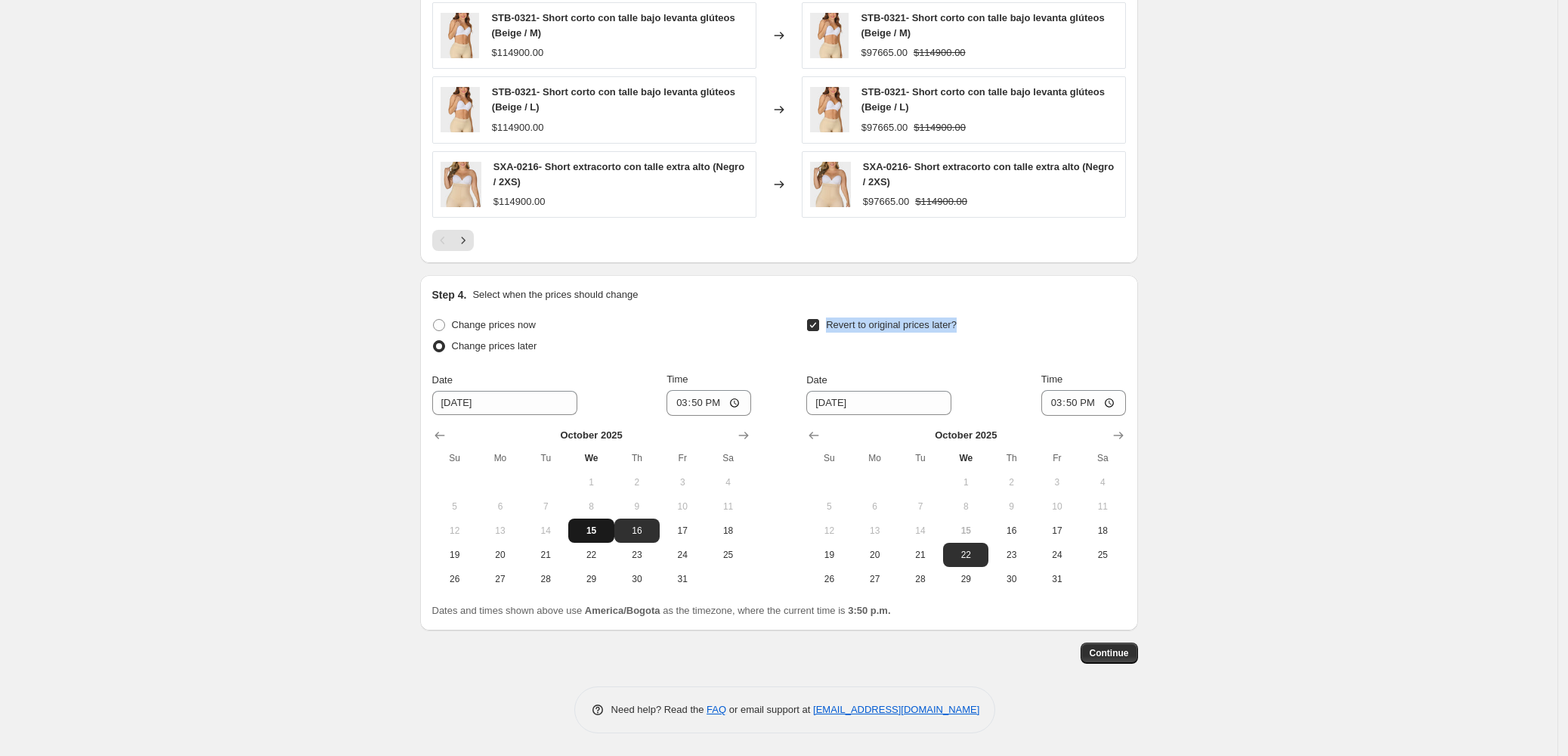
click at [599, 534] on span "15" at bounding box center [590, 531] width 33 height 12
type input "[DATE]"
click at [690, 402] on input "15:50" at bounding box center [708, 402] width 85 height 26
click at [1060, 532] on span "17" at bounding box center [1056, 531] width 33 height 12
type input "[DATE]"
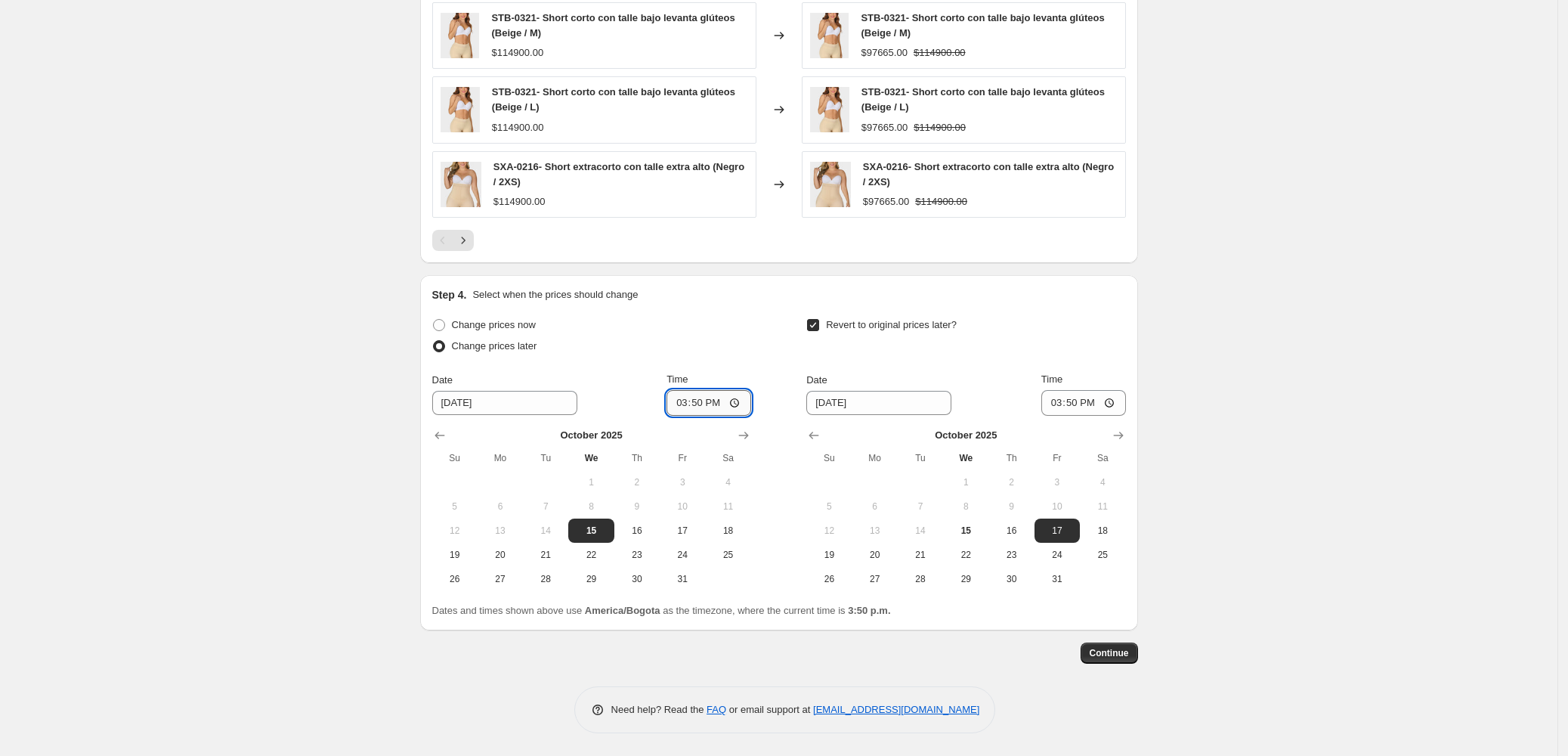
click at [692, 400] on input "15:50" at bounding box center [708, 402] width 85 height 26
click at [680, 402] on input "15:50" at bounding box center [708, 402] width 85 height 26
type input "17:00"
click at [1053, 403] on input "15:50" at bounding box center [1083, 402] width 85 height 26
type input "17:00"
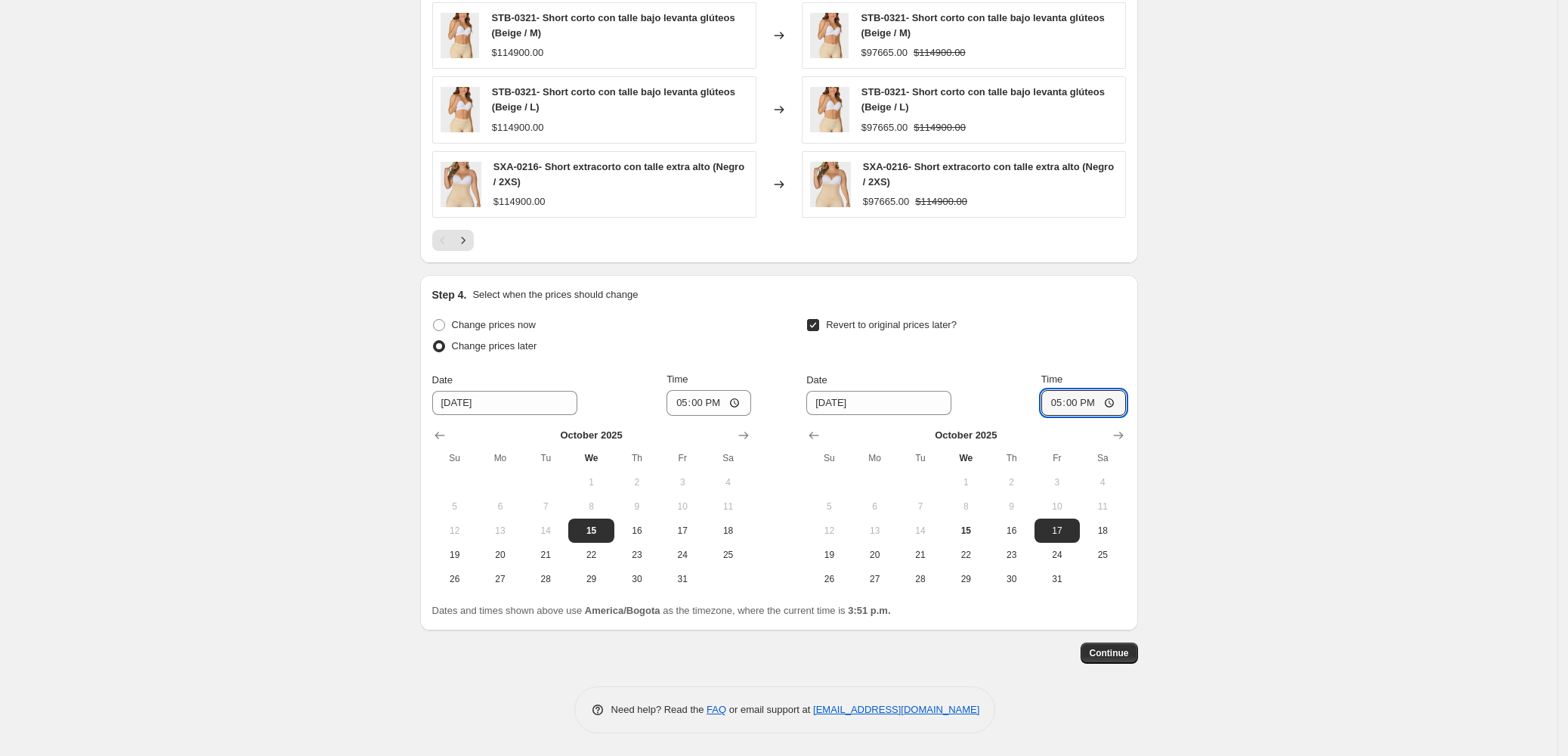
click at [1039, 316] on div "Revert to original prices later?" at bounding box center [966, 337] width 319 height 45
click at [1124, 656] on span "Continue" at bounding box center [1110, 654] width 39 height 12
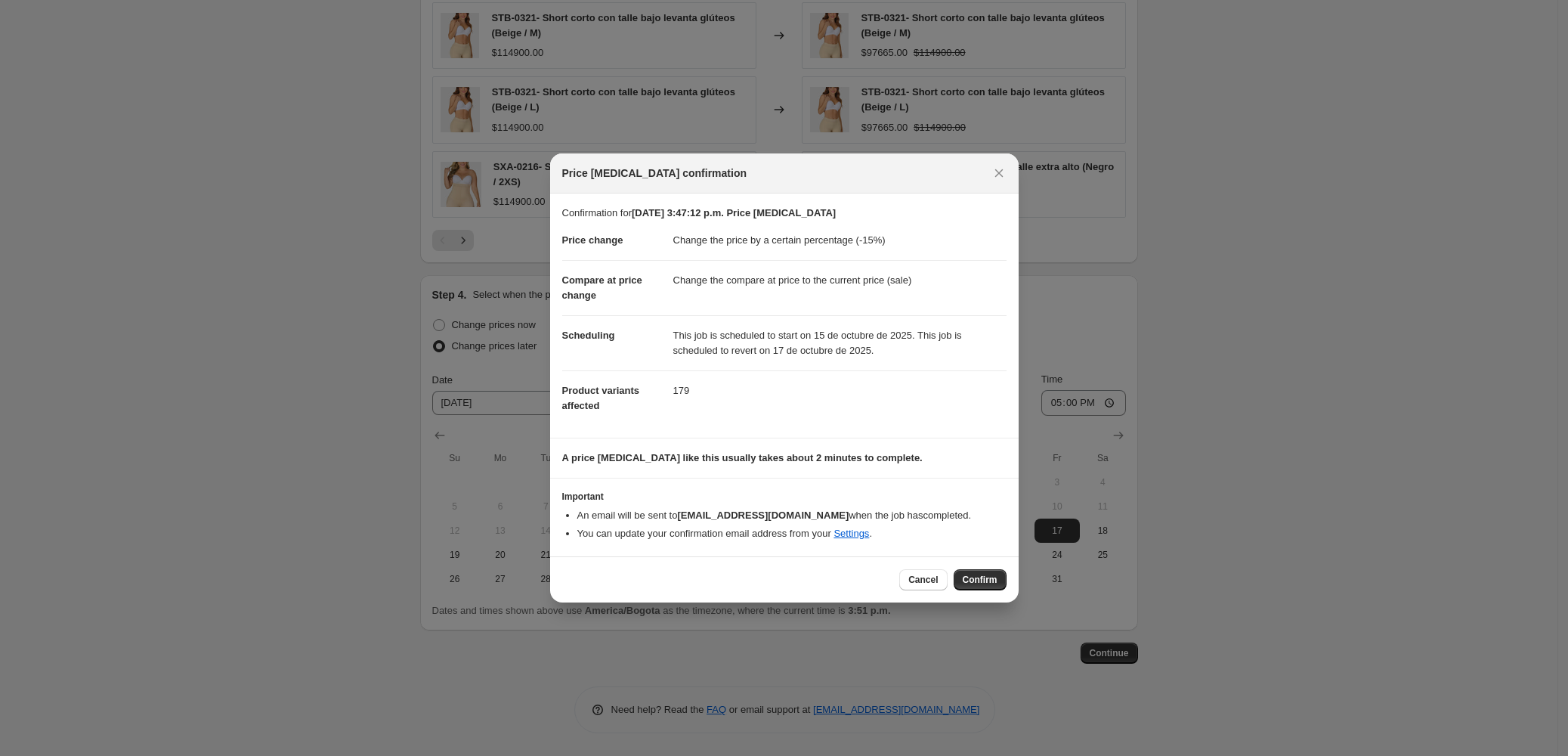
drag, startPoint x: 845, startPoint y: 199, endPoint x: 618, endPoint y: 206, distance: 227.1
click at [554, 203] on section "Confirmation for 15 oct 2025, 3:47:12 p.m. Price change job Price change Change…" at bounding box center [784, 315] width 469 height 244
click at [894, 409] on dd "179" at bounding box center [840, 390] width 334 height 40
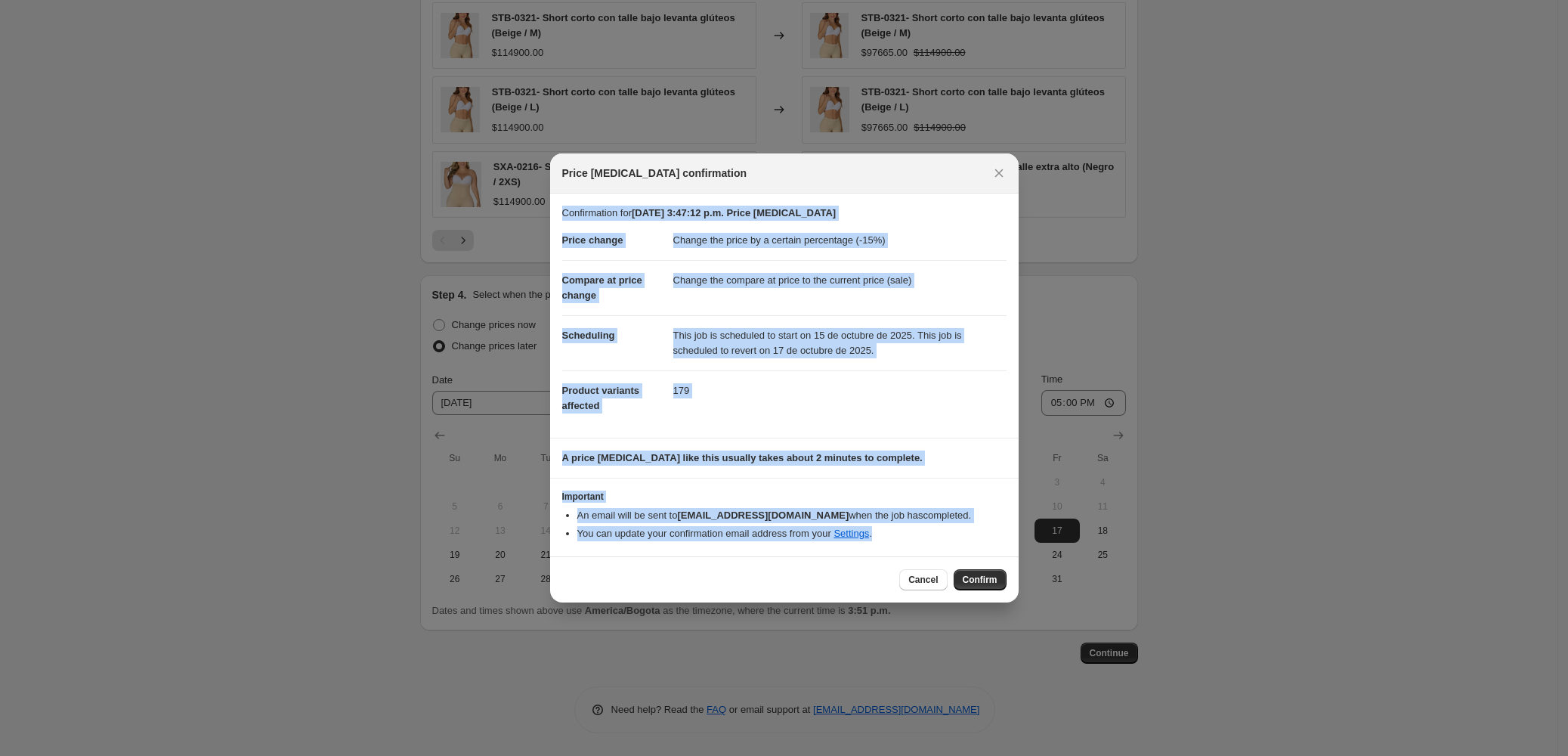
drag, startPoint x: 885, startPoint y: 539, endPoint x: 586, endPoint y: 222, distance: 435.8
click at [554, 218] on div "Confirmation for 15 oct 2025, 3:47:12 p.m. Price change job Price change Change…" at bounding box center [784, 374] width 469 height 362
click at [974, 576] on span "Confirm" at bounding box center [980, 581] width 35 height 12
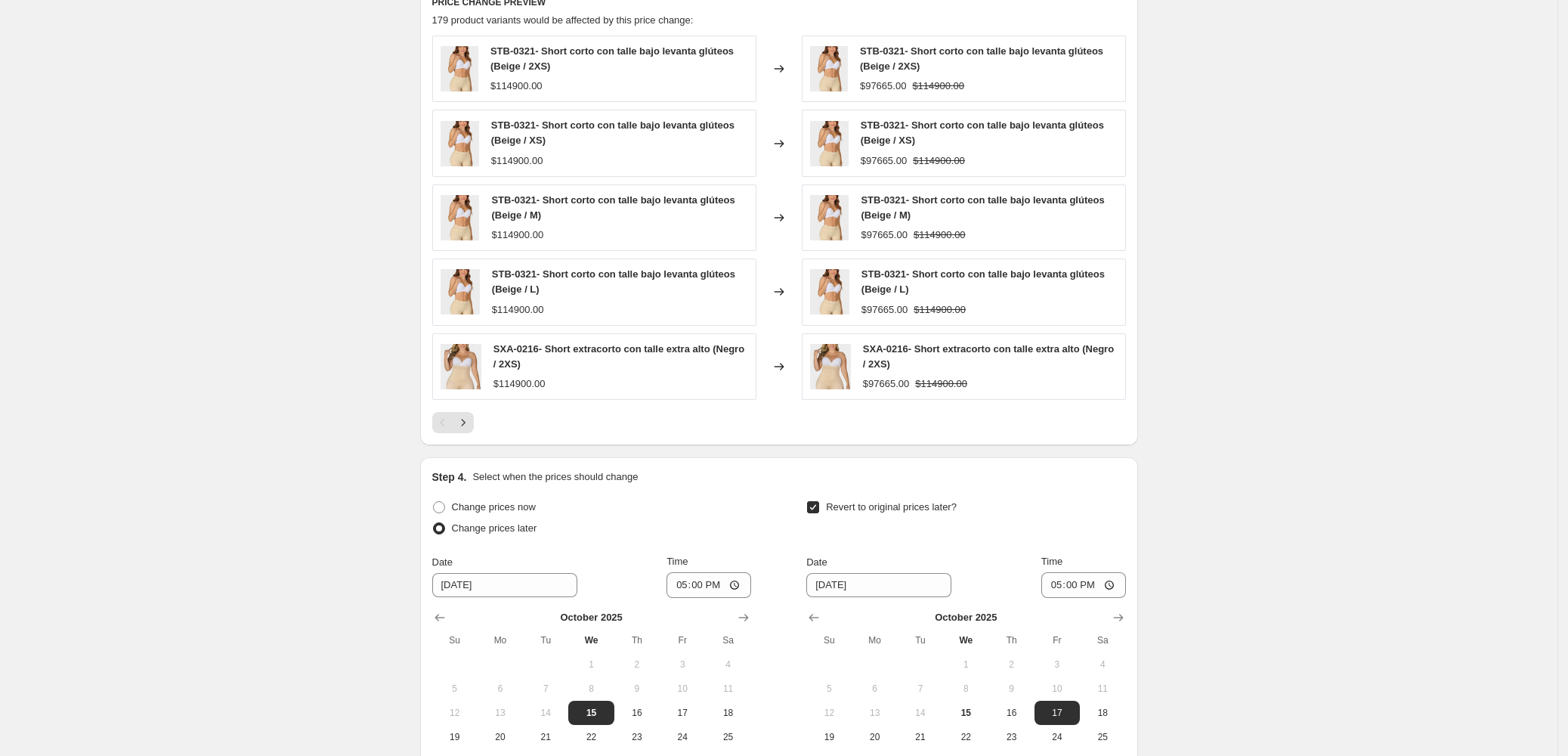
scroll to position [1304, 0]
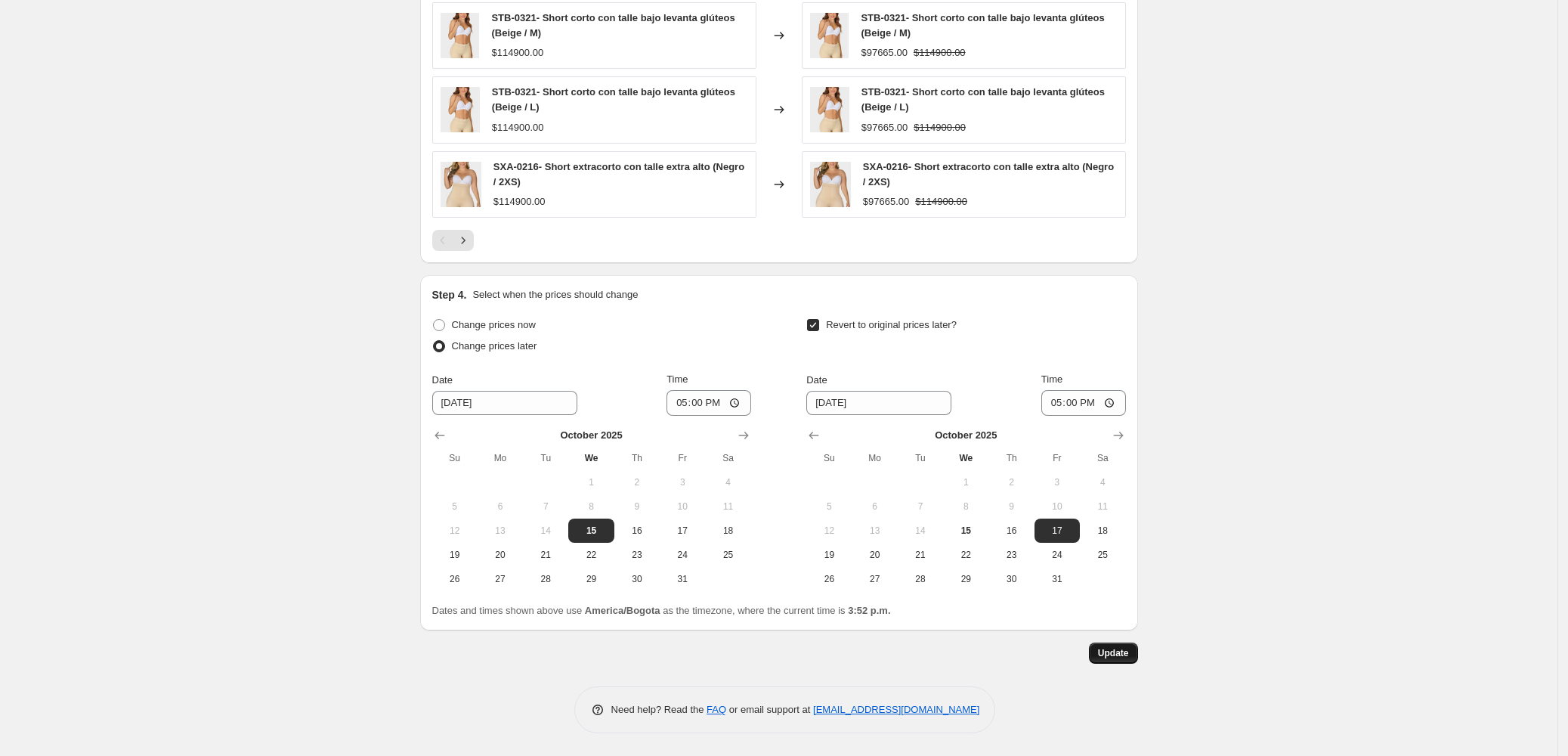
click at [1119, 653] on span "Update" at bounding box center [1113, 654] width 31 height 12
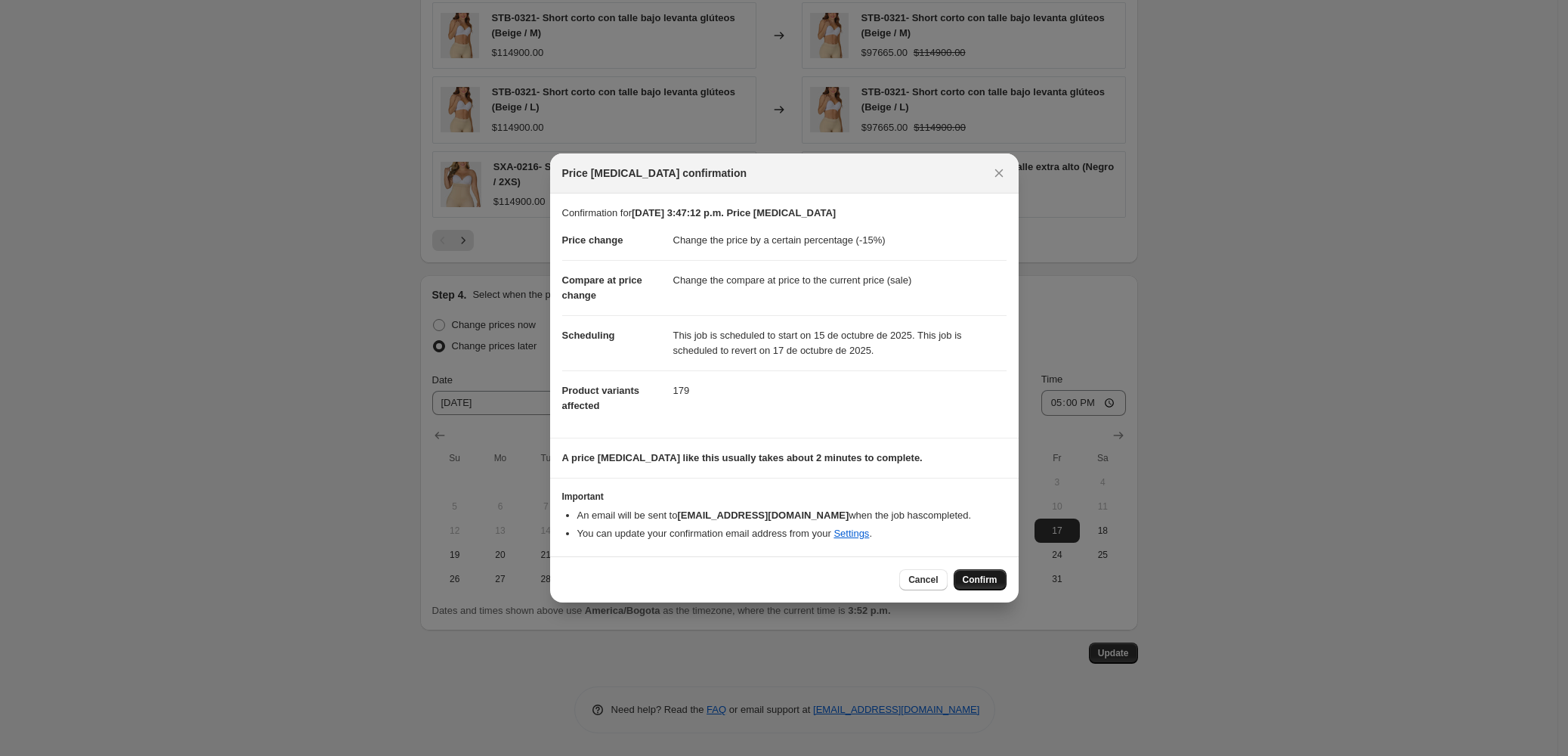
click at [974, 577] on span "Confirm" at bounding box center [980, 581] width 35 height 12
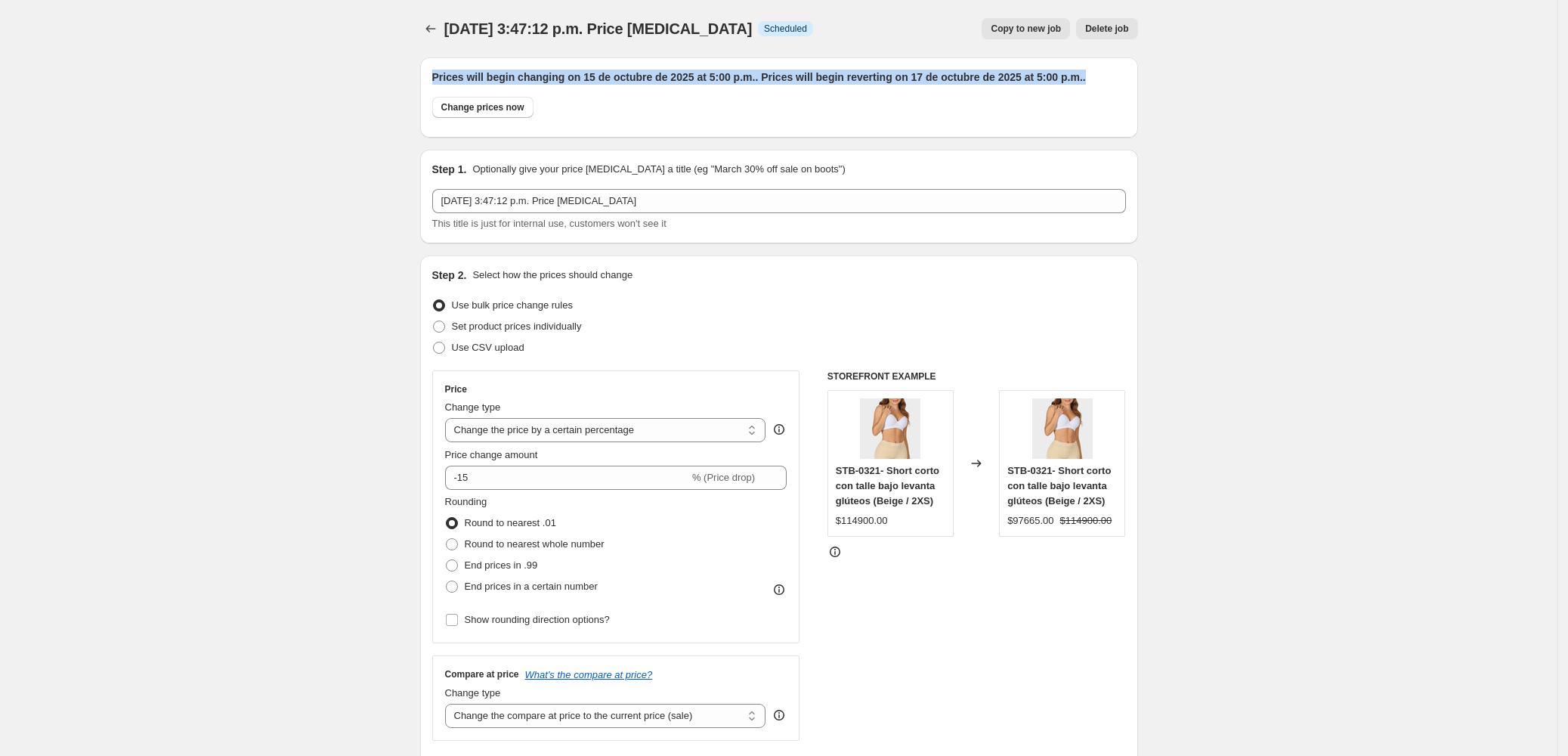
drag, startPoint x: 1103, startPoint y: 77, endPoint x: 509, endPoint y: 85, distance: 594.1
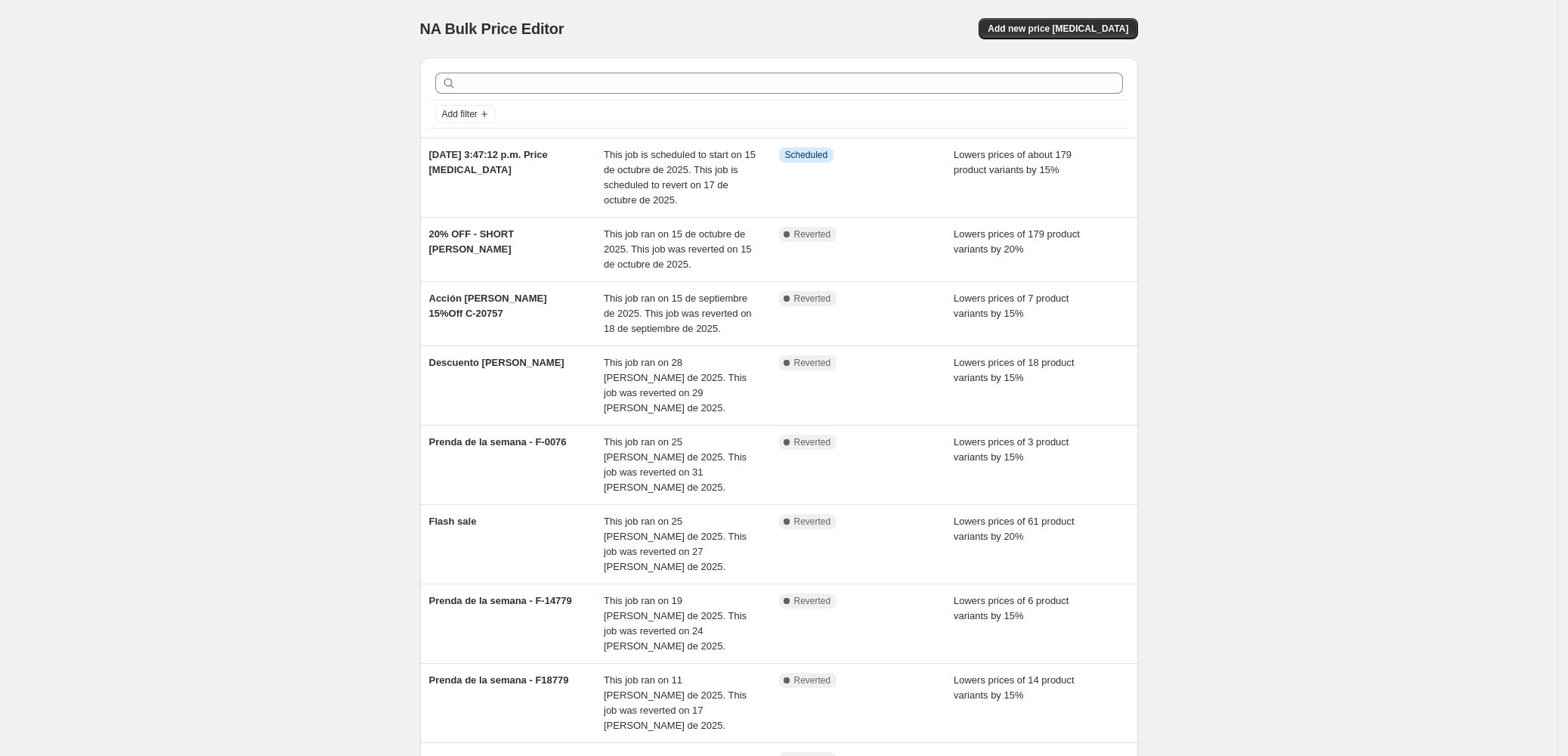
drag, startPoint x: 1366, startPoint y: 399, endPoint x: 1251, endPoint y: 433, distance: 119.9
click at [1356, 409] on div "NA Bulk Price Editor. This page is ready NA Bulk Price Editor Add new price cha…" at bounding box center [779, 525] width 1557 height 1051
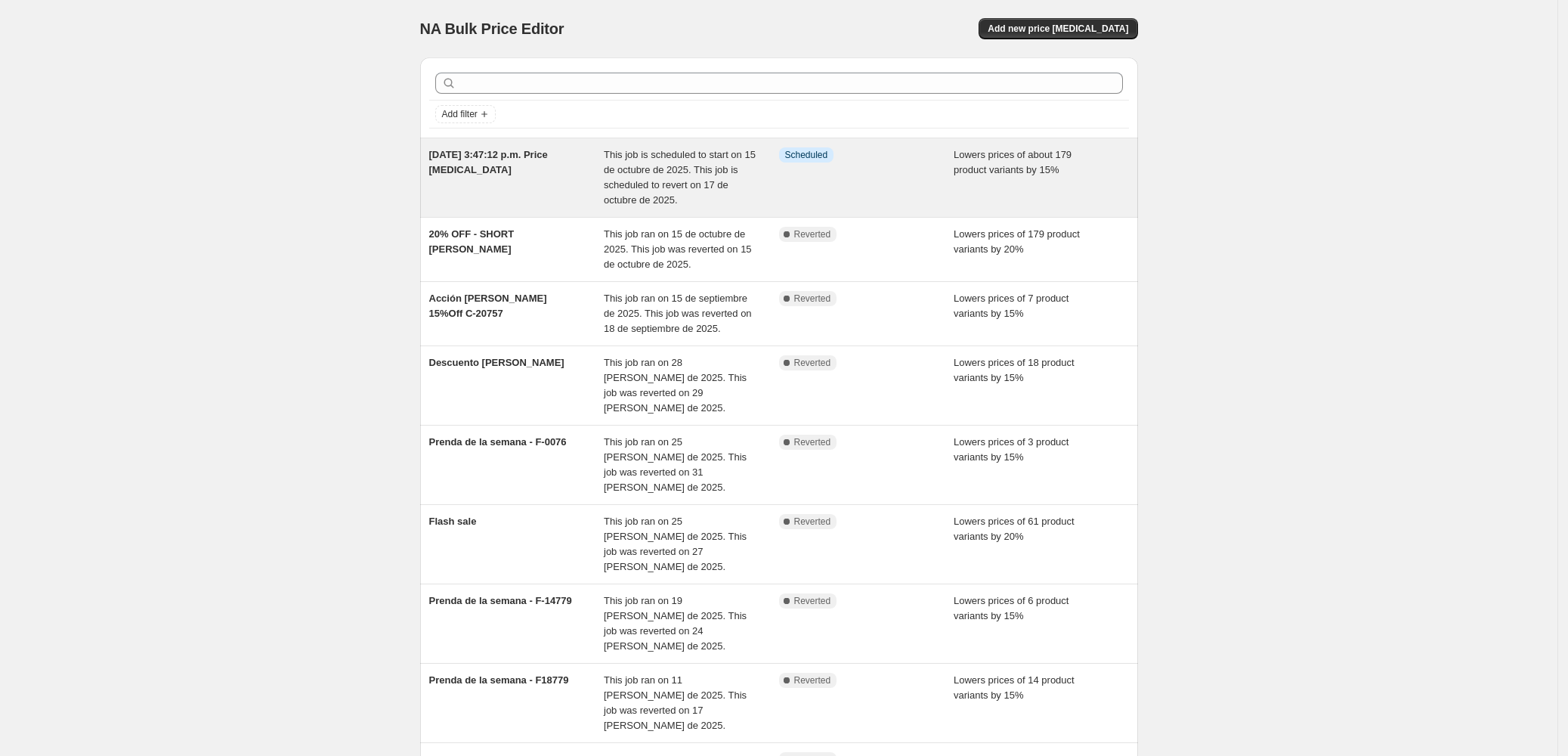
click at [668, 167] on span "This job is scheduled to start on 15 de octubre de 2025. This job is scheduled …" at bounding box center [680, 177] width 152 height 57
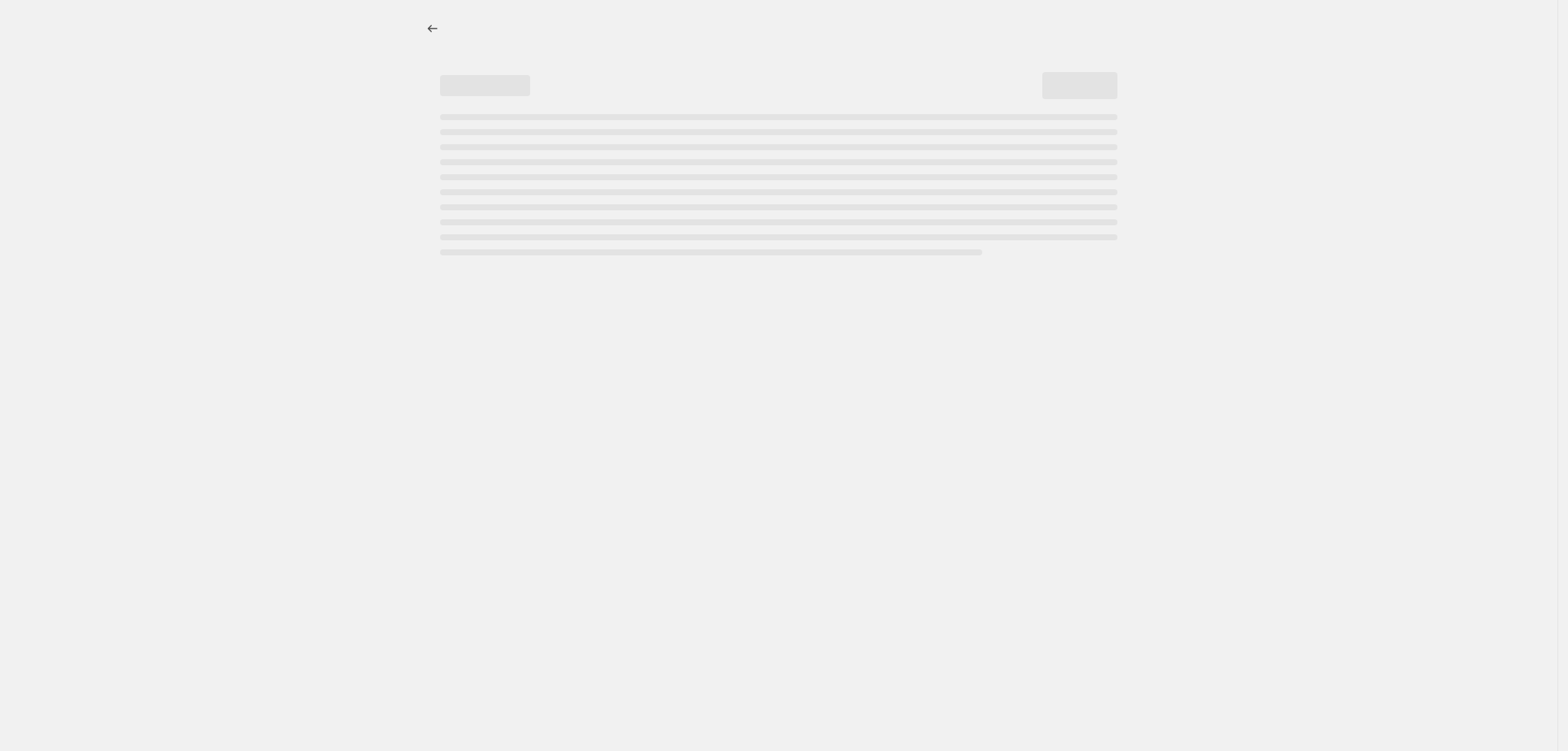
select select "percentage"
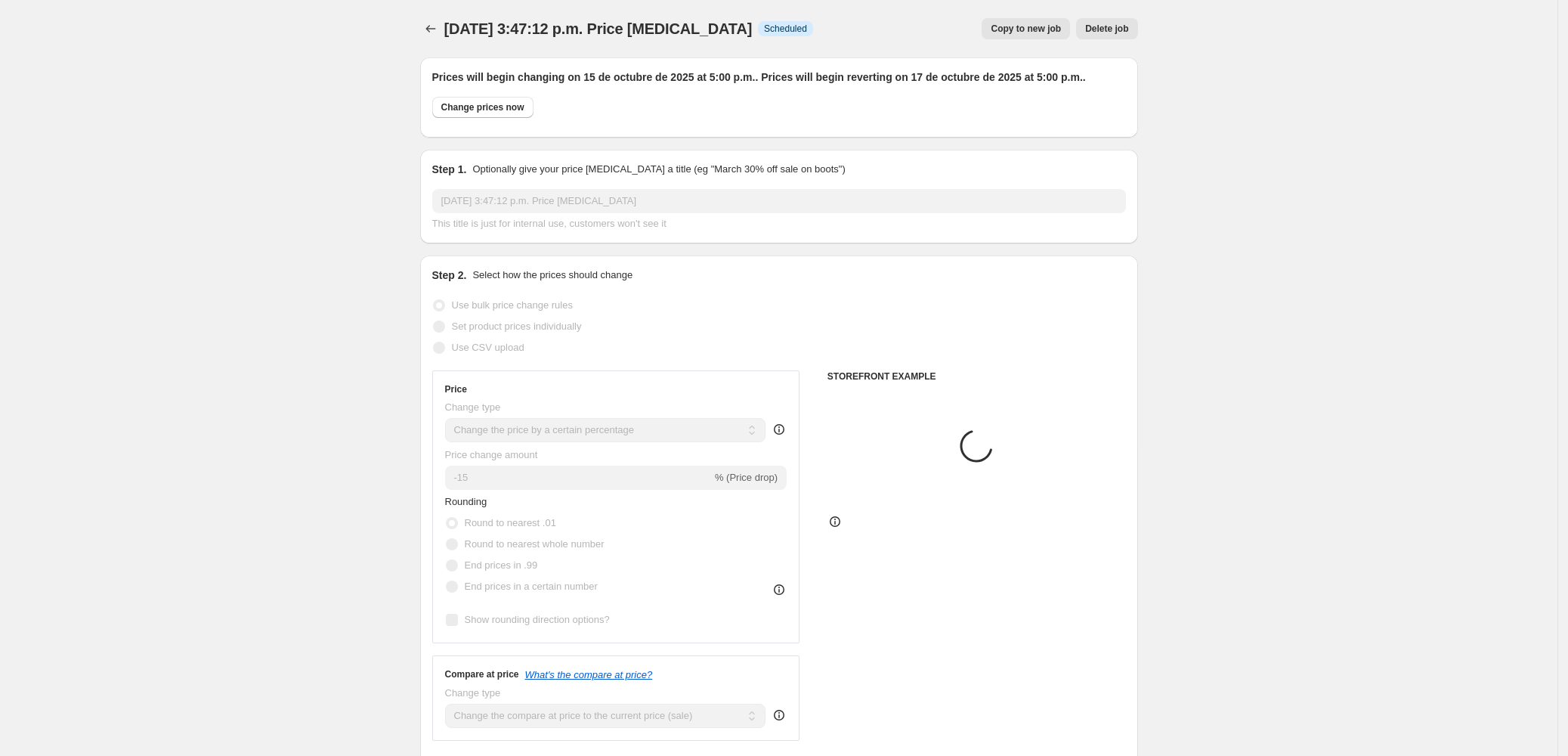
select select "collection"
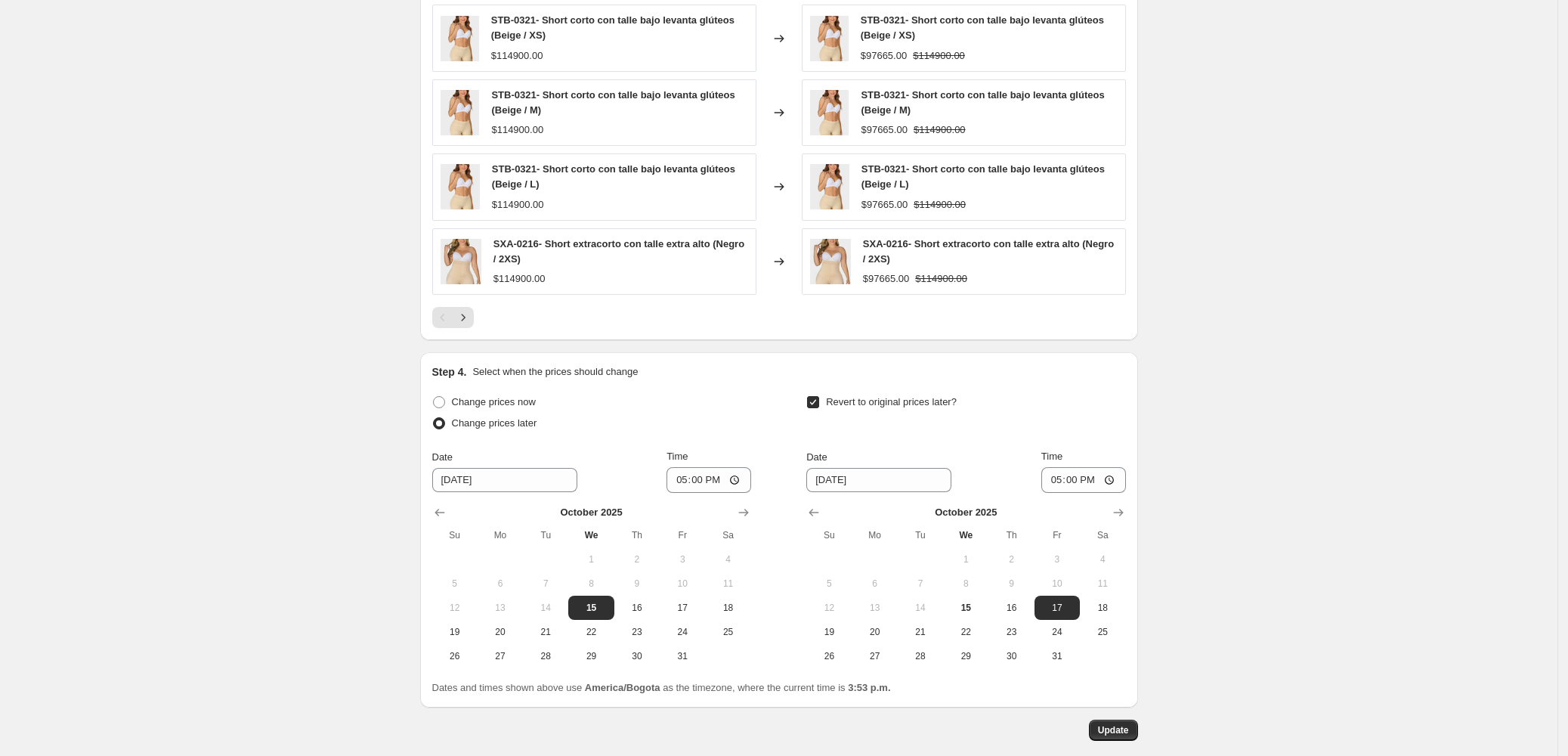
scroll to position [1304, 0]
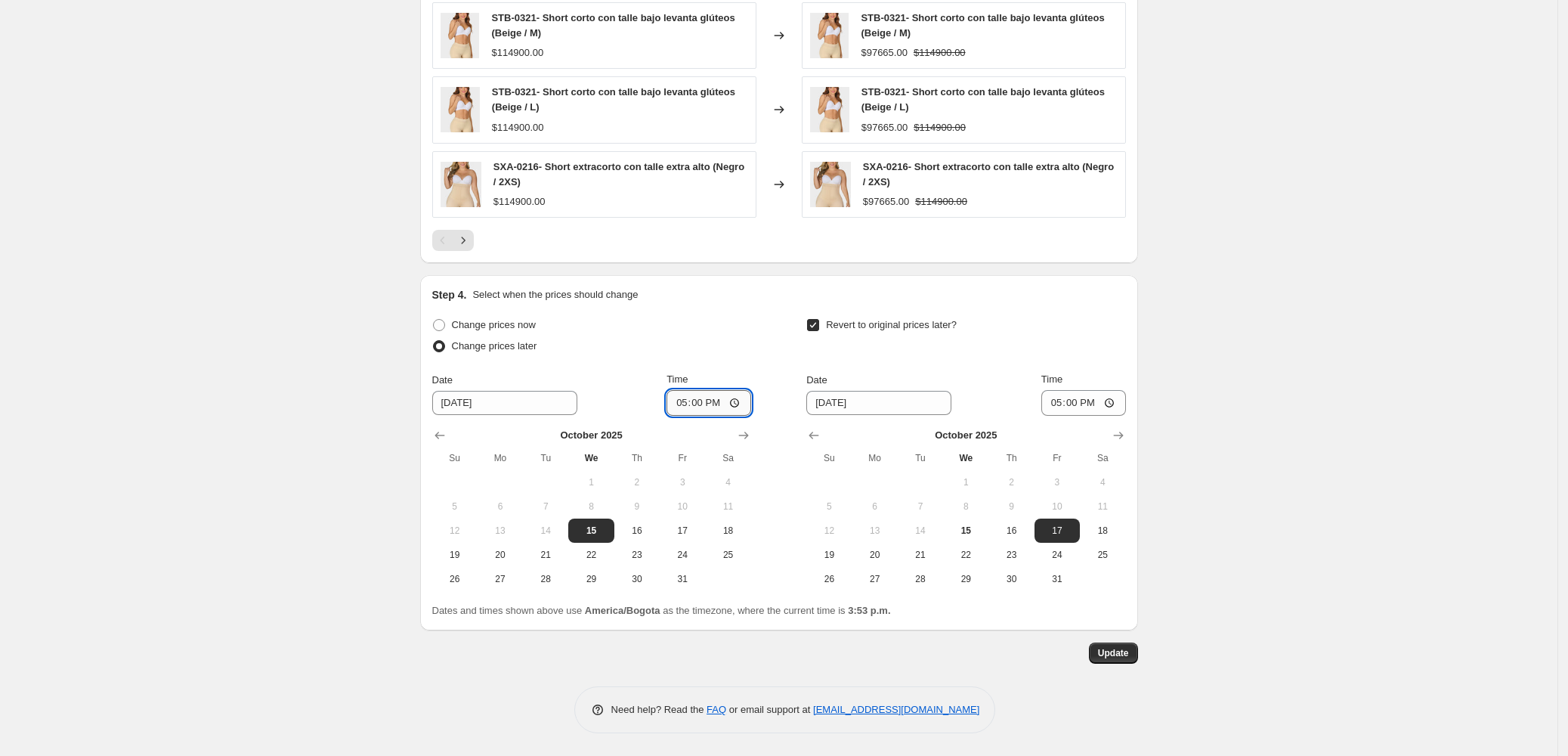
click at [680, 395] on input "17:00" at bounding box center [708, 402] width 85 height 26
type input "16:05"
click at [1113, 652] on span "Update" at bounding box center [1113, 654] width 31 height 12
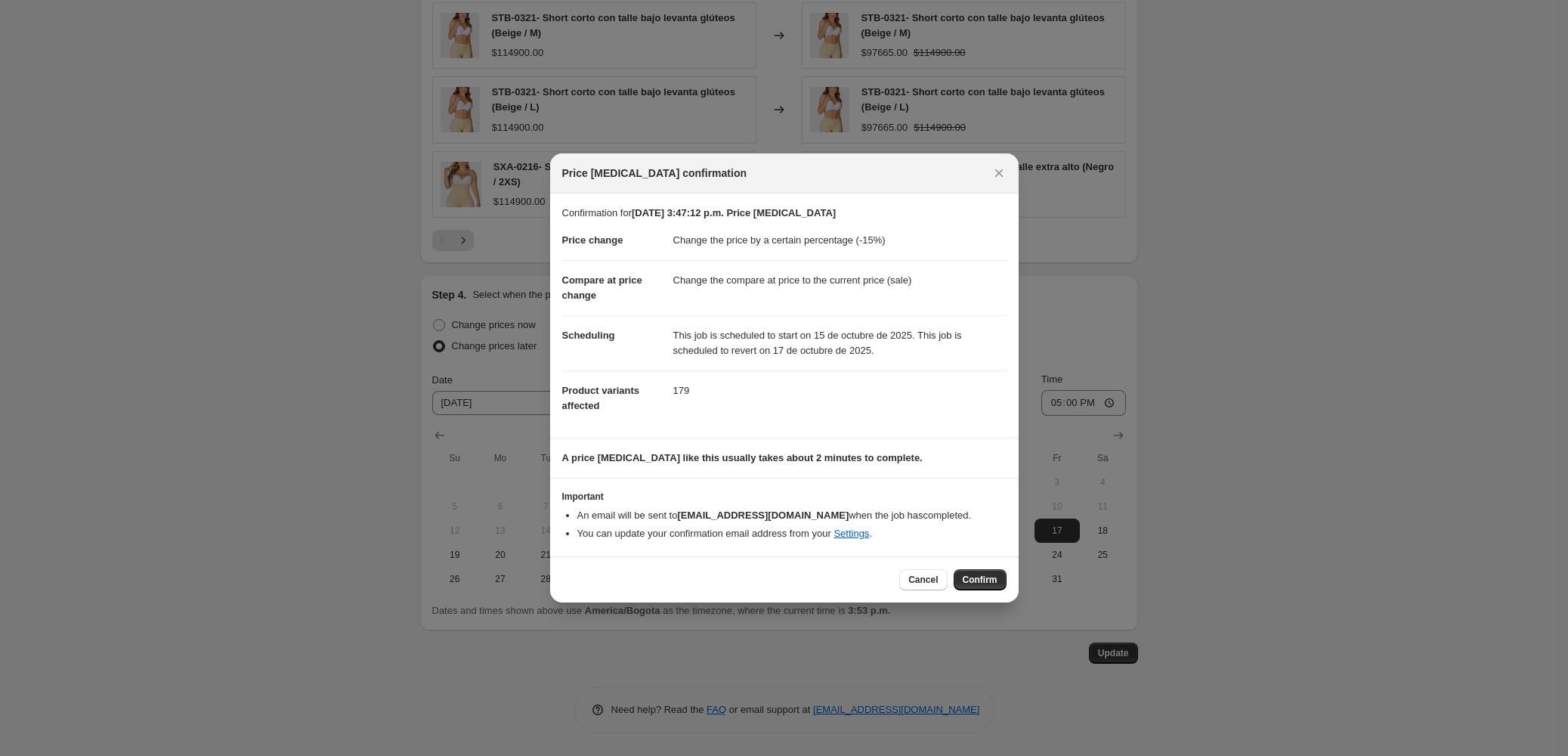
drag, startPoint x: 968, startPoint y: 582, endPoint x: 1075, endPoint y: 582, distance: 107.0
click at [970, 582] on span "Confirm" at bounding box center [980, 581] width 35 height 12
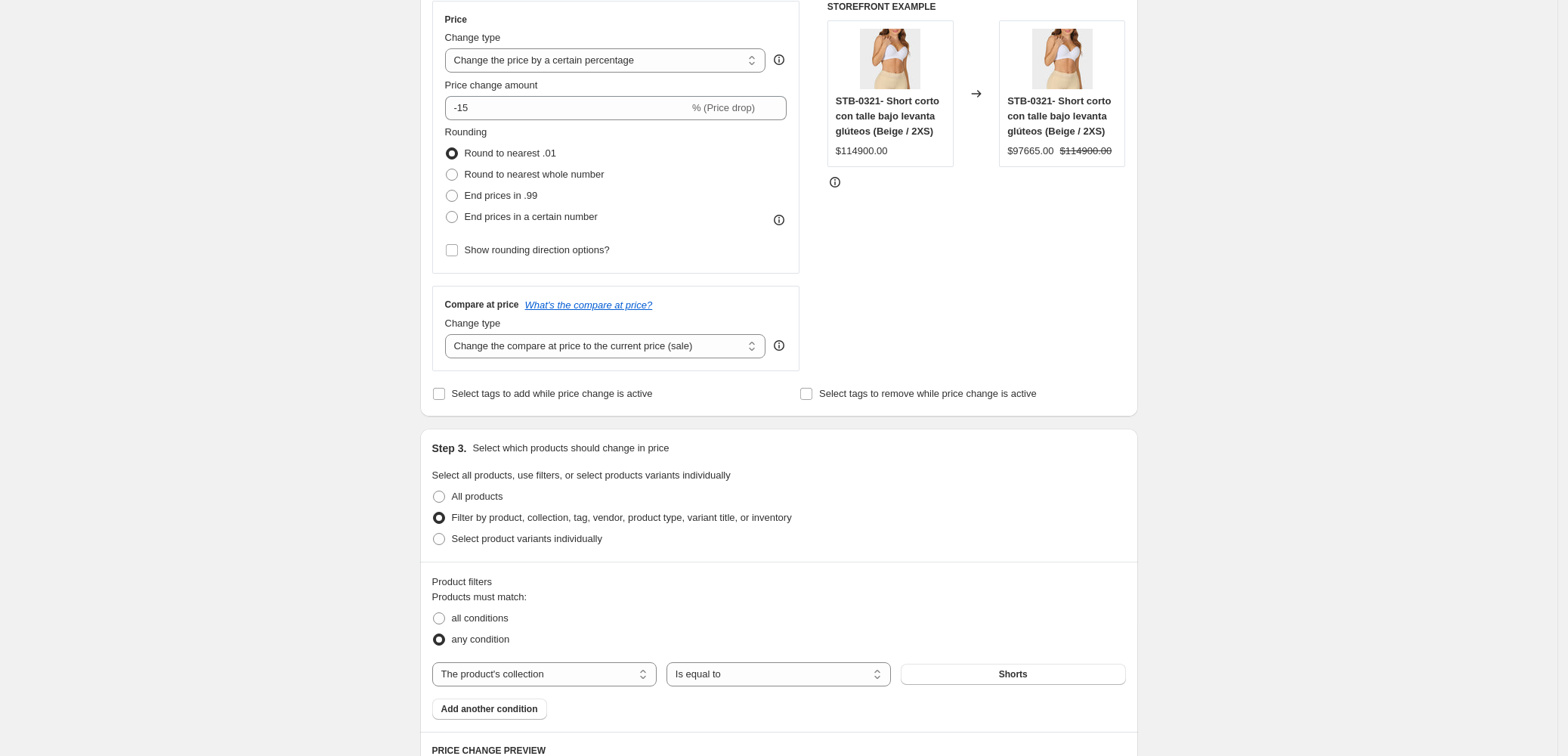
scroll to position [0, 0]
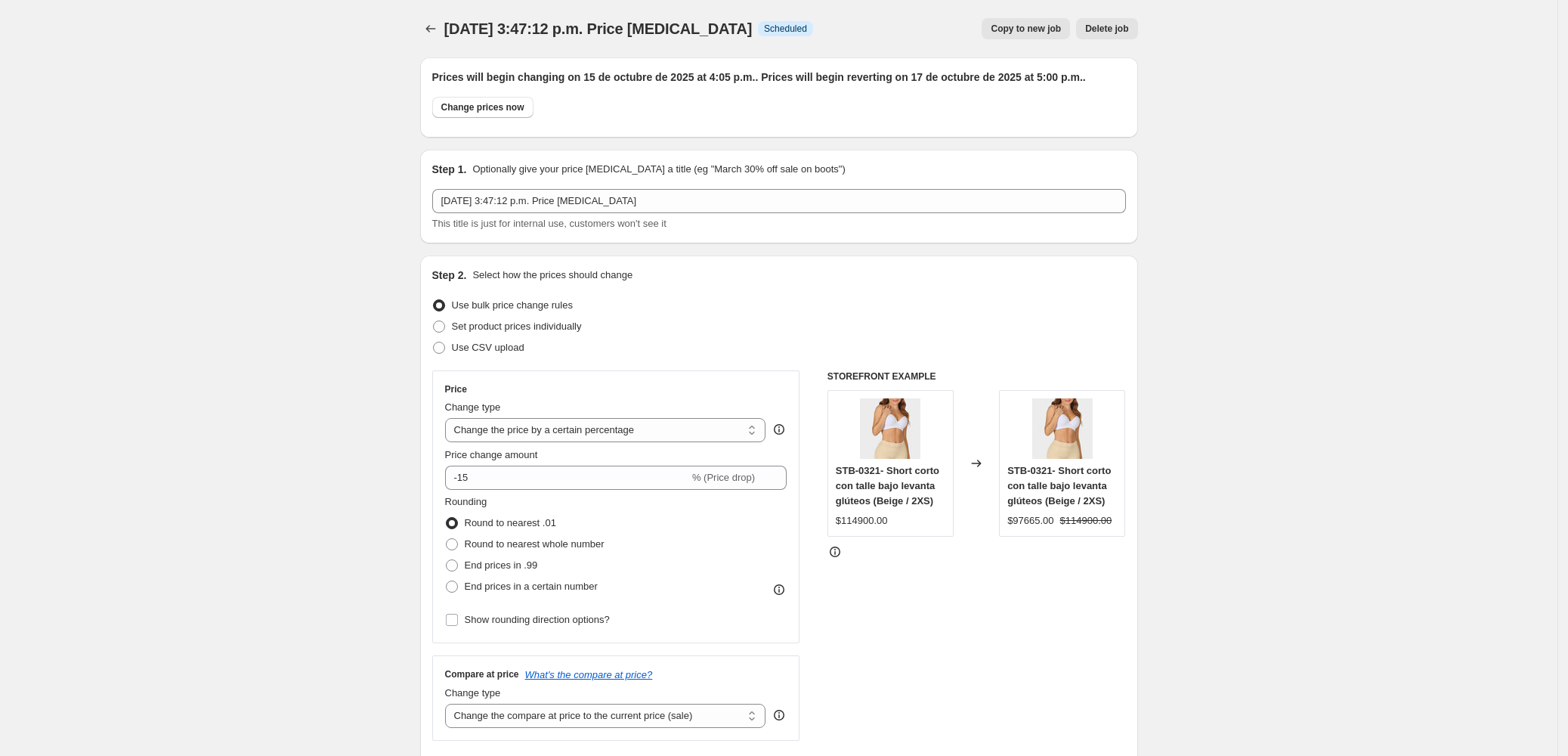
drag, startPoint x: 1283, startPoint y: 168, endPoint x: 629, endPoint y: 191, distance: 654.4
